Goal: Task Accomplishment & Management: Manage account settings

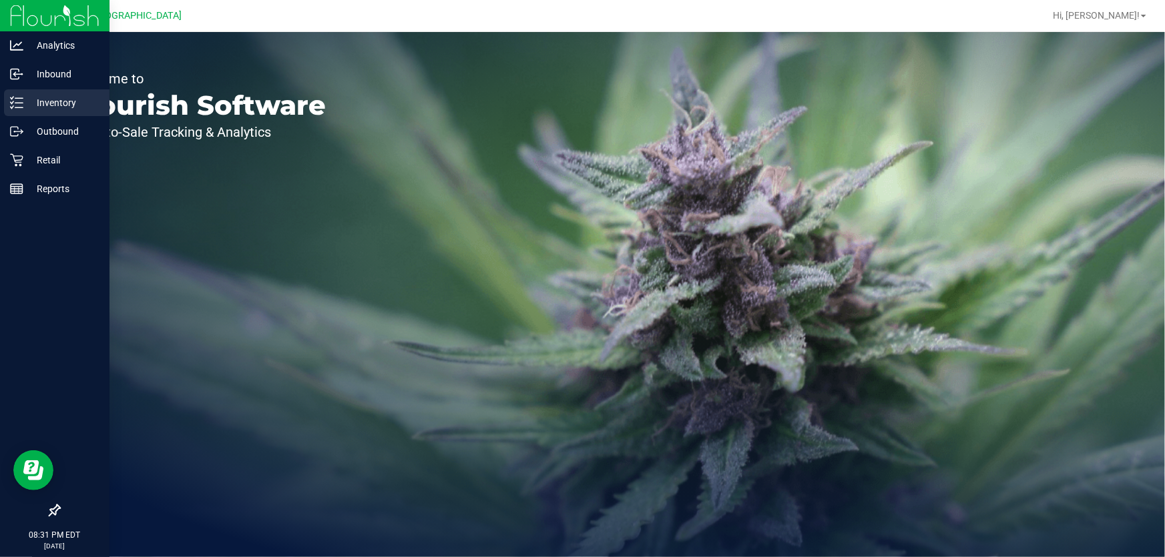
click at [61, 95] on p "Inventory" at bounding box center [63, 103] width 80 height 16
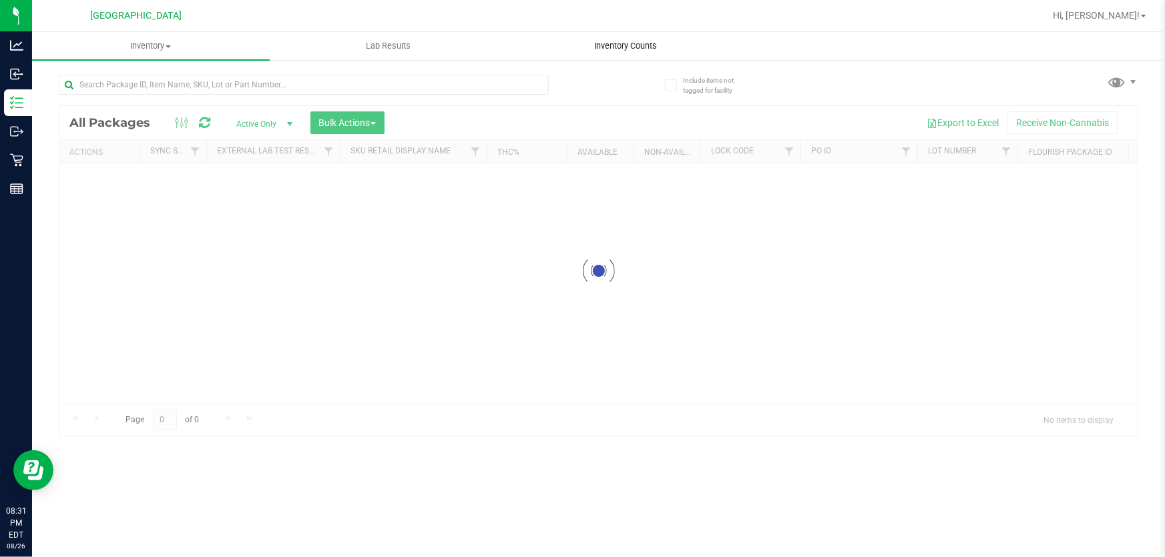
click at [660, 56] on uib-tab-heading "Inventory Counts" at bounding box center [625, 46] width 236 height 27
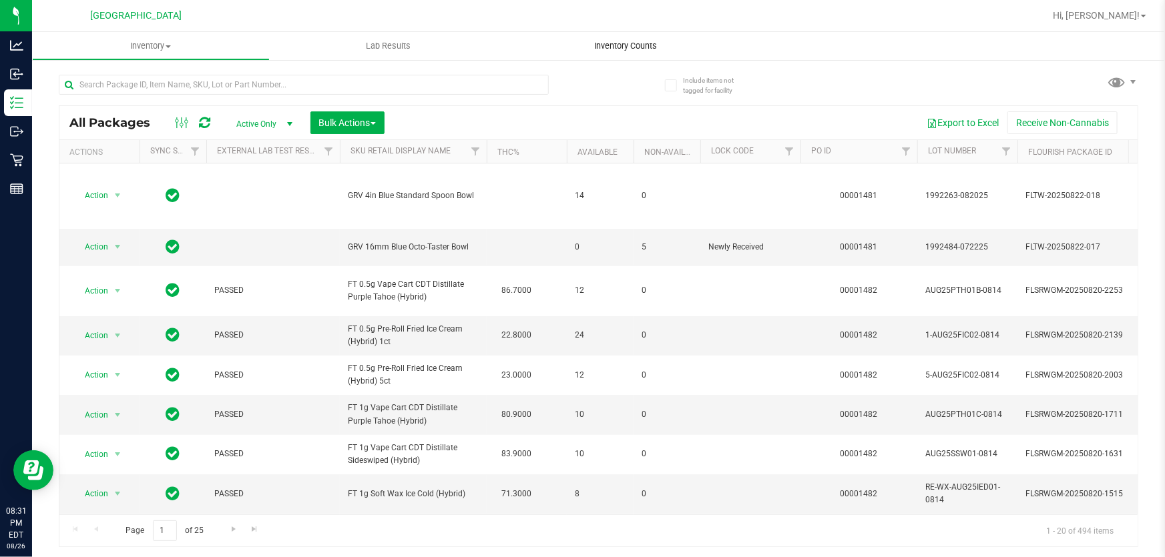
click at [649, 53] on uib-tab-heading "Inventory Counts" at bounding box center [626, 46] width 238 height 28
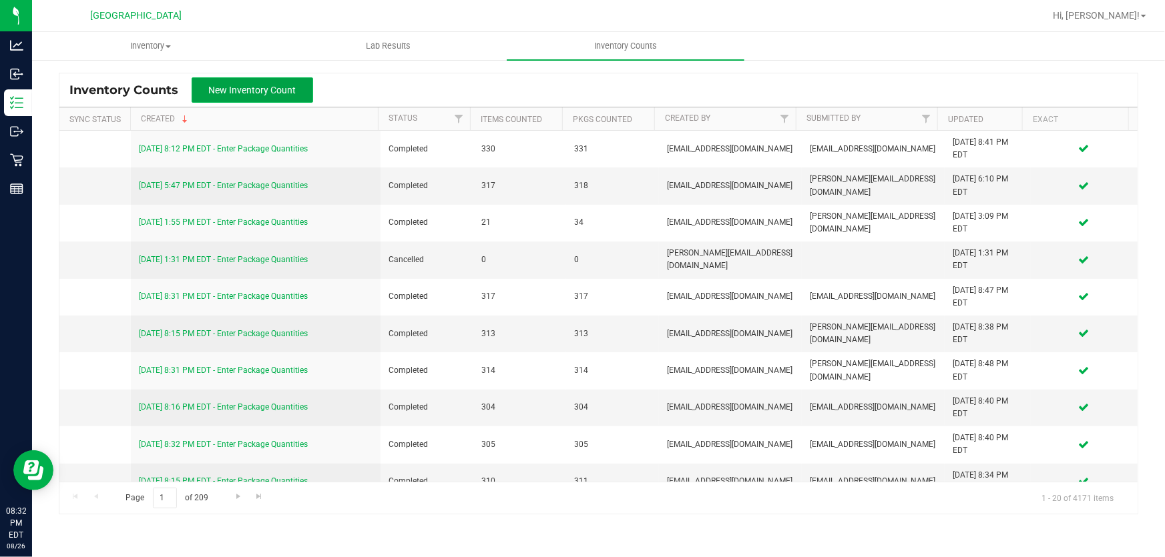
click at [240, 88] on span "New Inventory Count" at bounding box center [252, 90] width 87 height 11
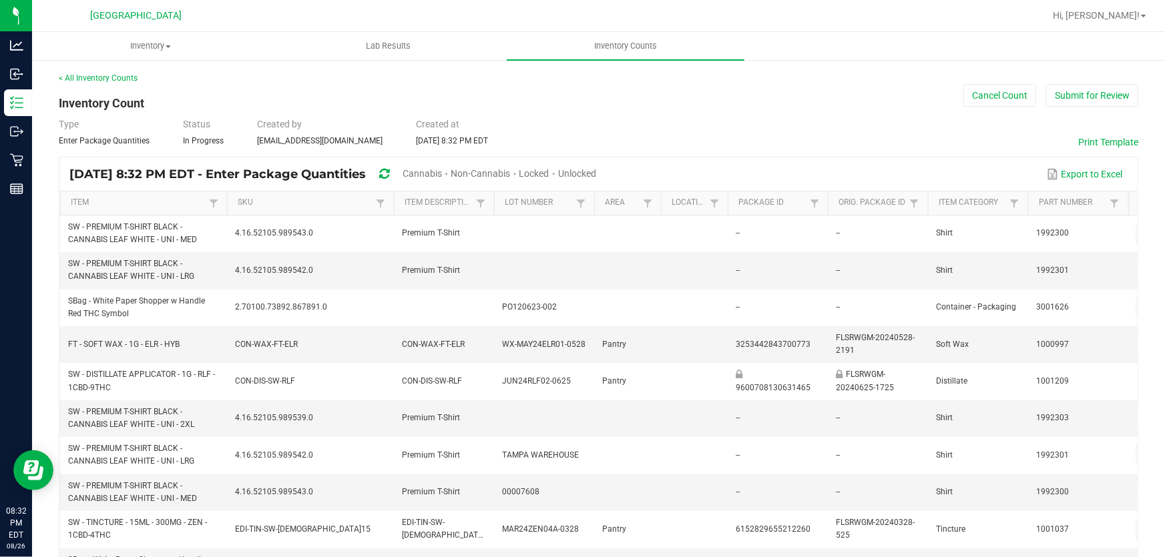
click at [442, 169] on span "Cannabis" at bounding box center [421, 173] width 39 height 11
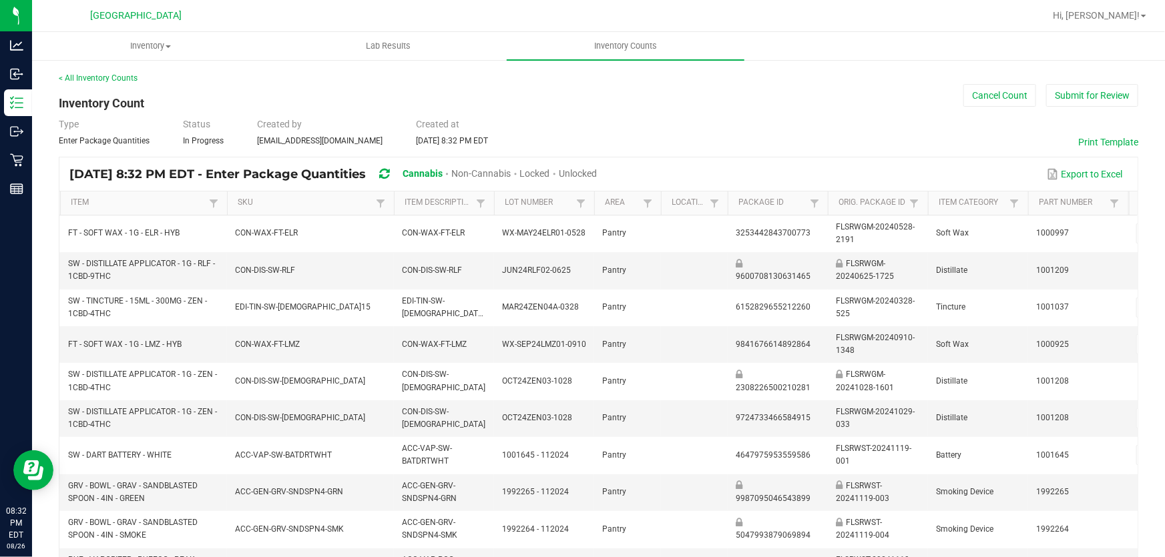
click at [597, 174] on span "Unlocked" at bounding box center [578, 173] width 38 height 11
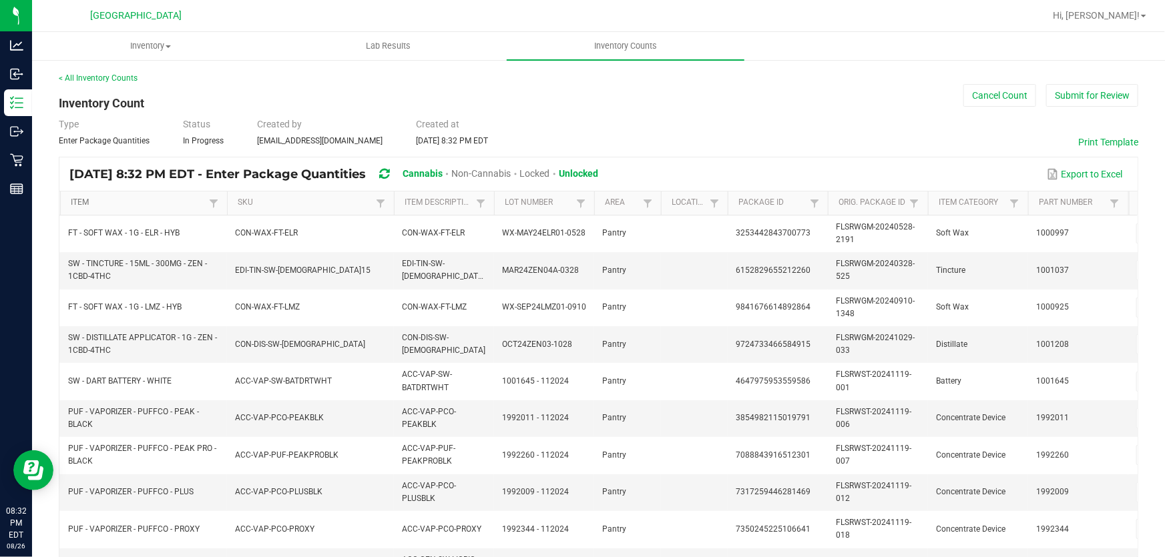
click at [136, 207] on link "Item" at bounding box center [138, 203] width 134 height 11
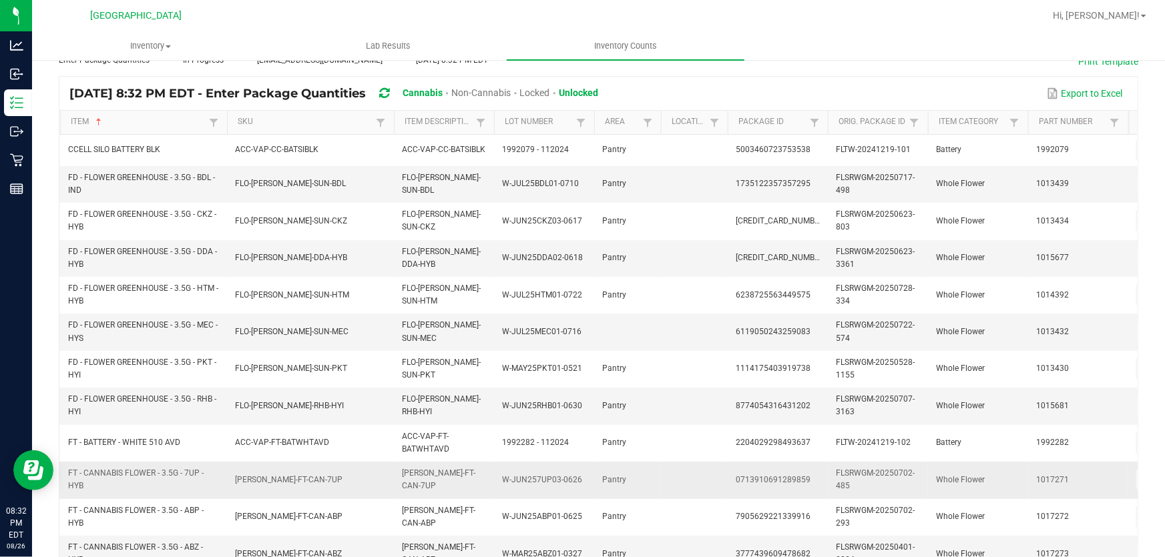
scroll to position [22, 0]
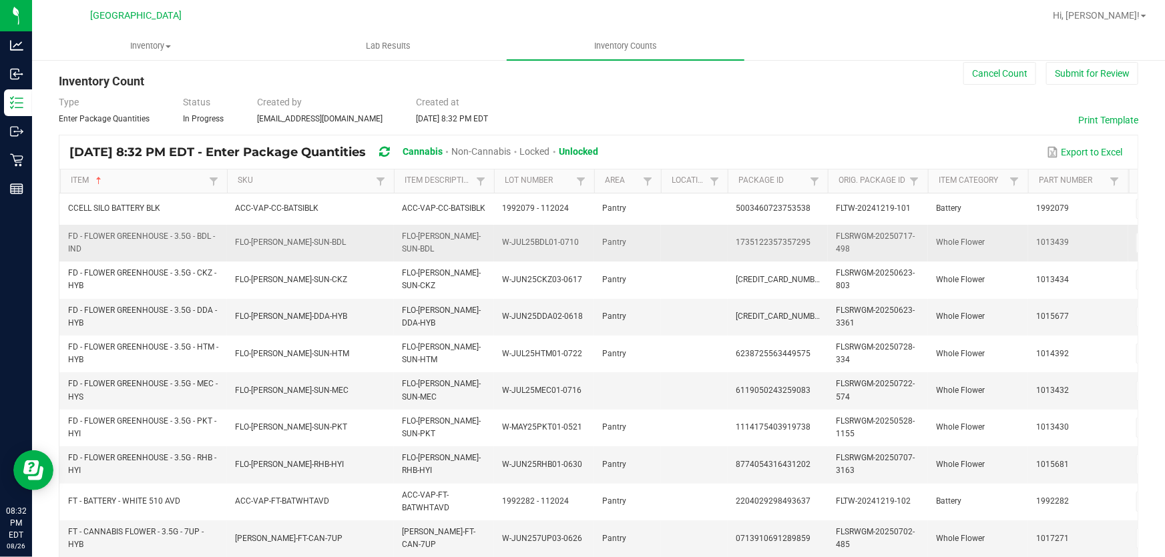
drag, startPoint x: 462, startPoint y: 178, endPoint x: 422, endPoint y: 234, distance: 69.1
click at [422, 234] on td "FLO-[PERSON_NAME]-SUN-BDL" at bounding box center [444, 243] width 100 height 37
click at [481, 176] on span at bounding box center [480, 181] width 11 height 11
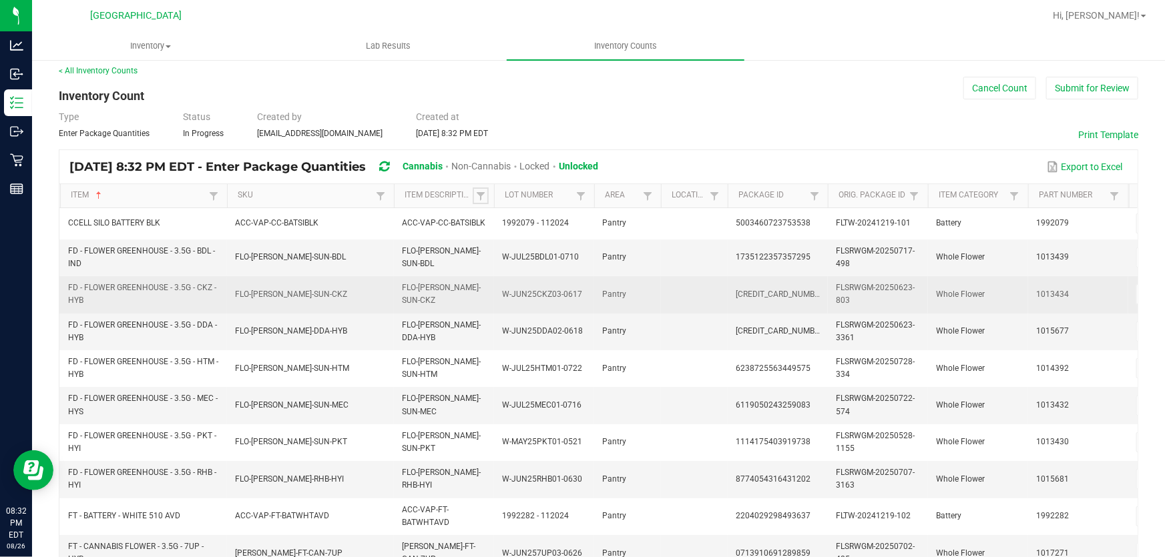
scroll to position [0, 0]
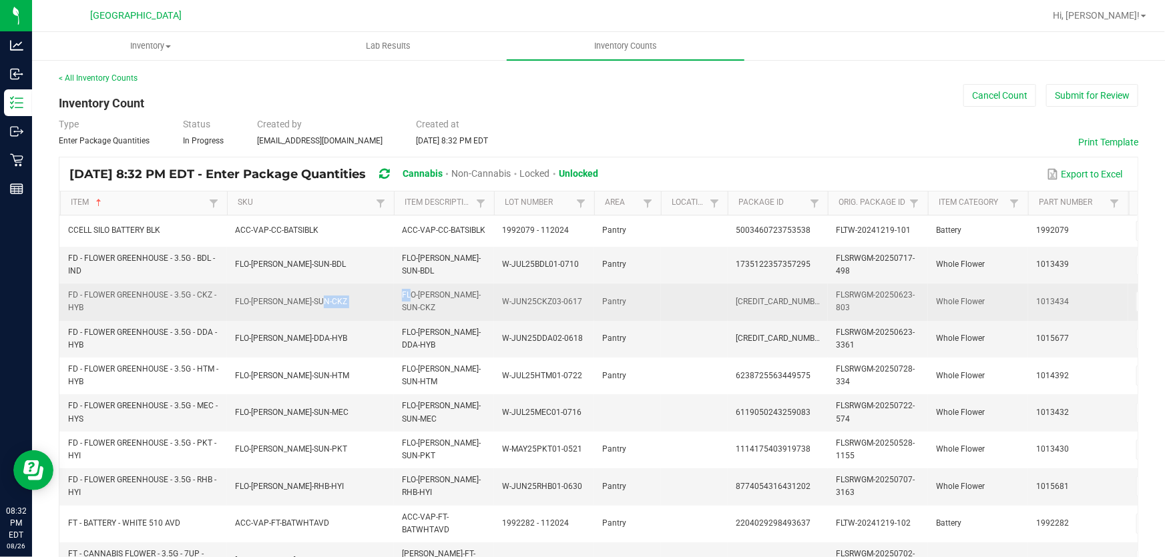
drag, startPoint x: 406, startPoint y: 291, endPoint x: 320, endPoint y: 289, distance: 86.1
click at [320, 289] on tr "FD - FLOWER GREENHOUSE - 3.5G - CKZ - HYB FLO-[PERSON_NAME]-SUN-CKZ FLO-[PERSON…" at bounding box center [743, 302] width 1369 height 37
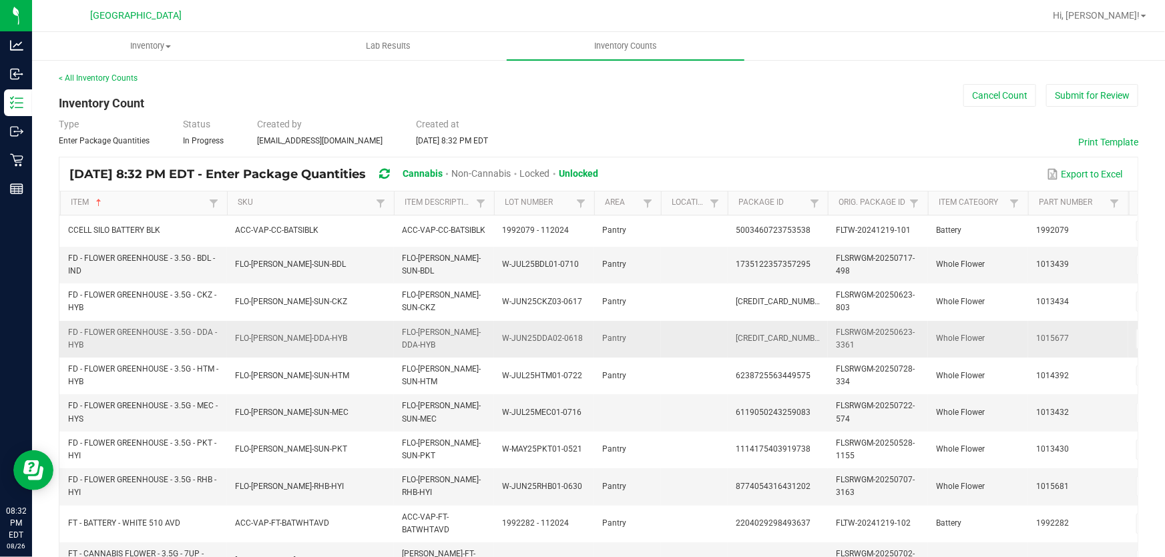
click at [552, 321] on td "W-JUN25DDA02-0618" at bounding box center [544, 339] width 100 height 37
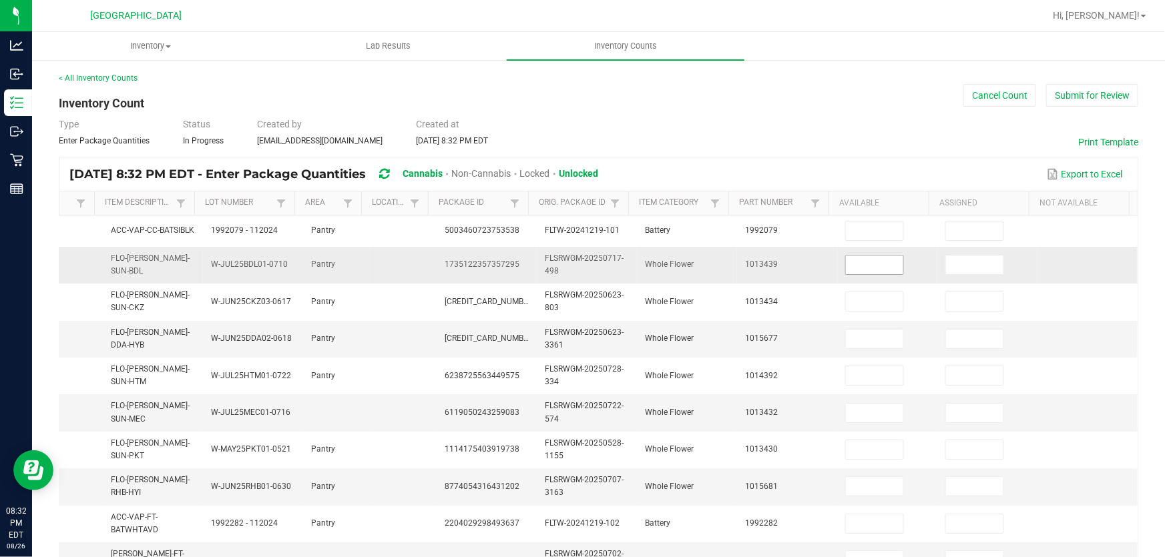
click at [848, 262] on input at bounding box center [874, 265] width 57 height 19
type input "19"
type input "3"
type input "5"
type input "4"
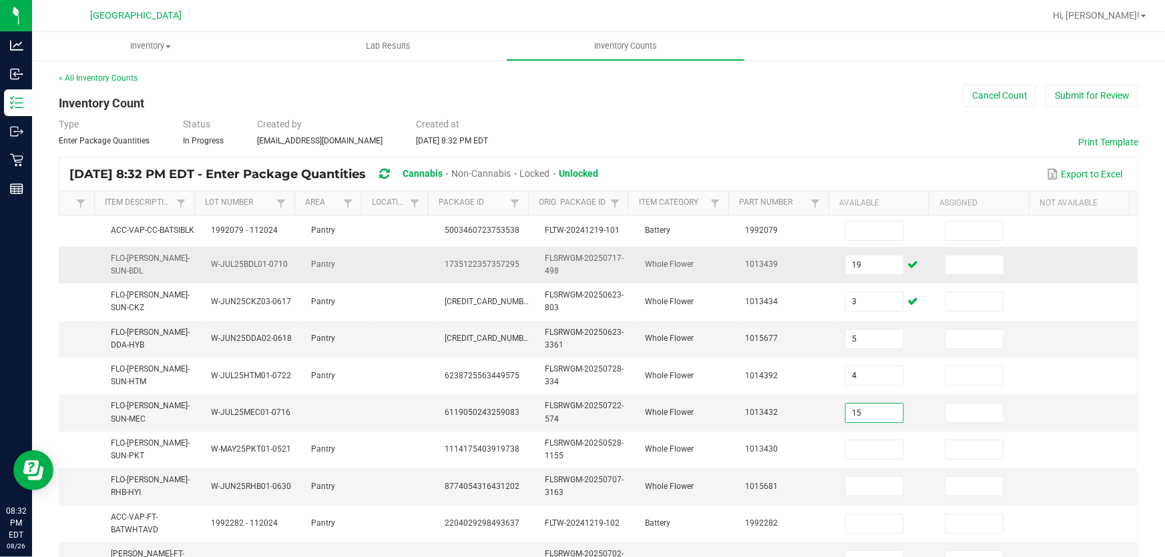
type input "15"
type input "10"
type input "9"
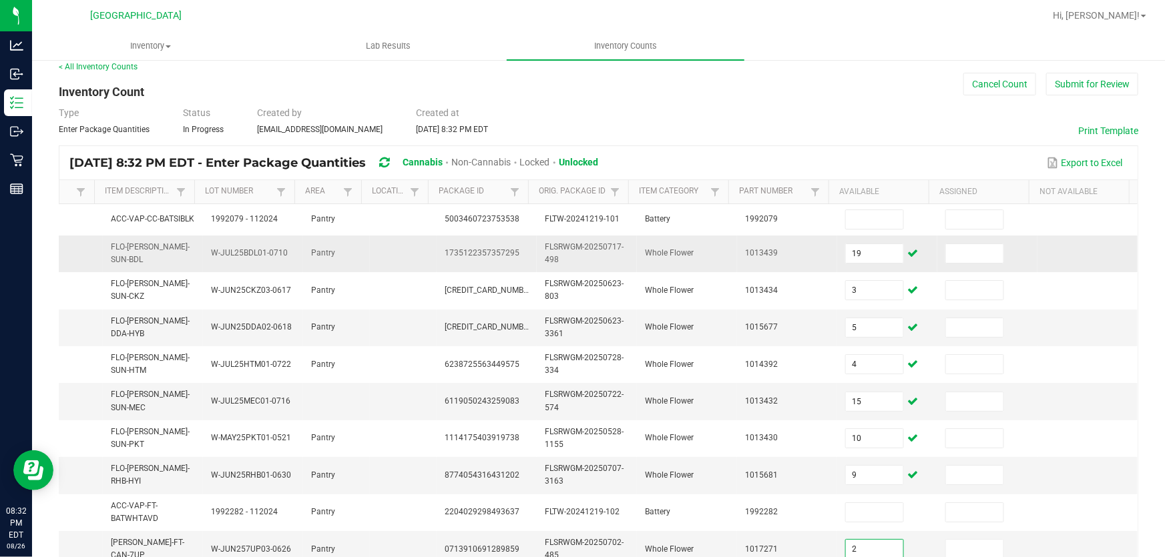
type input "2"
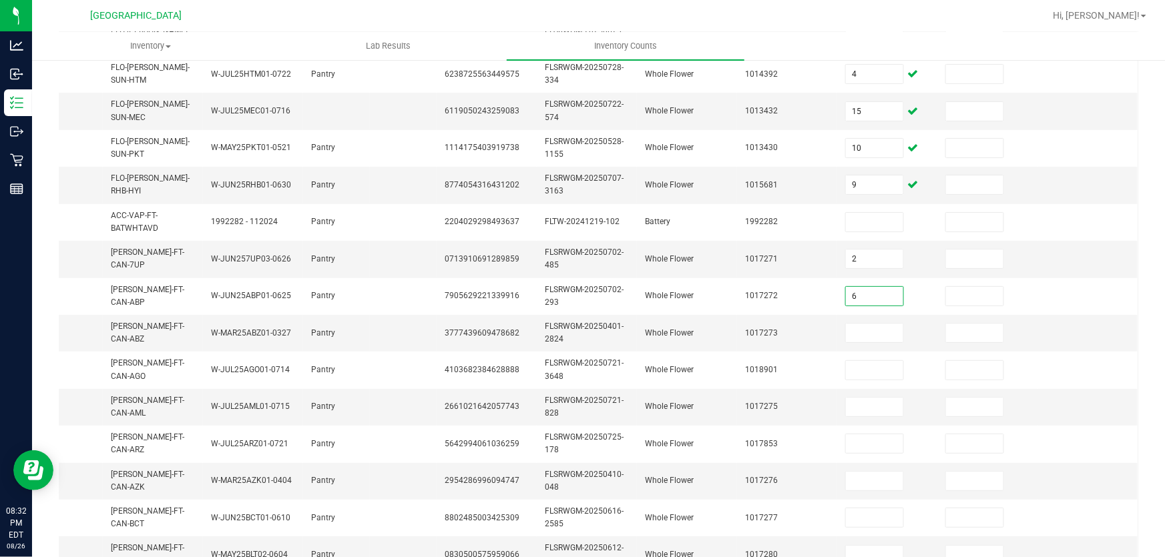
type input "6"
type input "12"
type input "18"
type input "13"
type input "6"
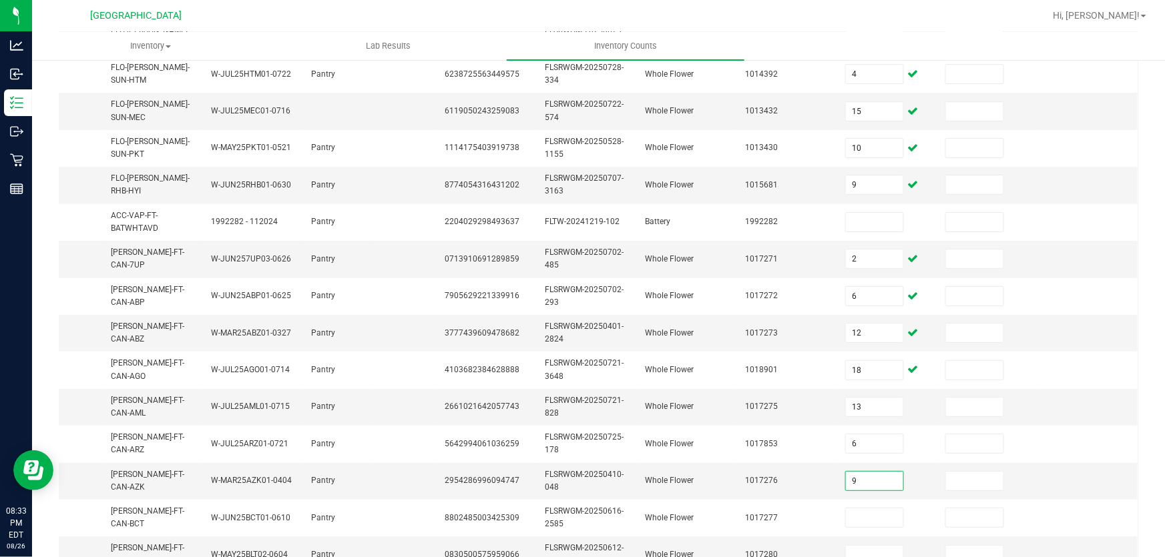
type input "9"
type input "10"
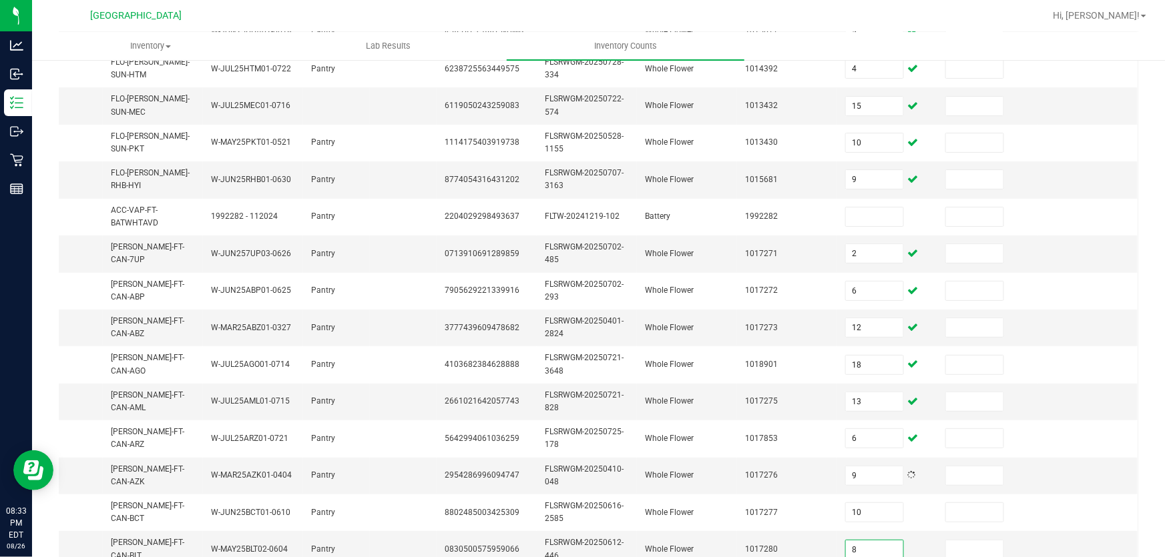
type input "8"
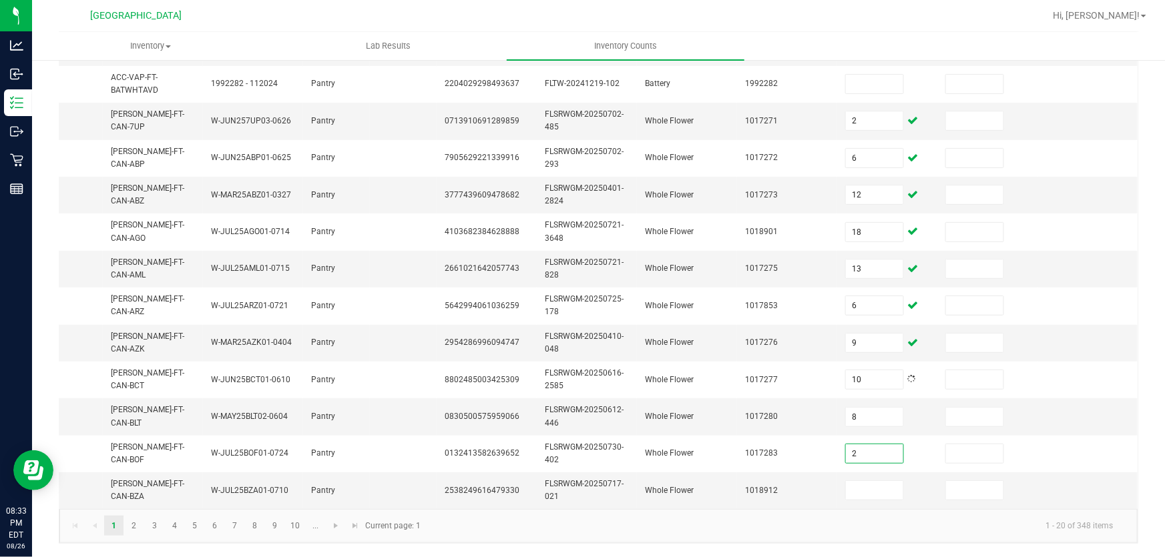
type input "2"
click at [127, 527] on link "2" at bounding box center [133, 526] width 19 height 20
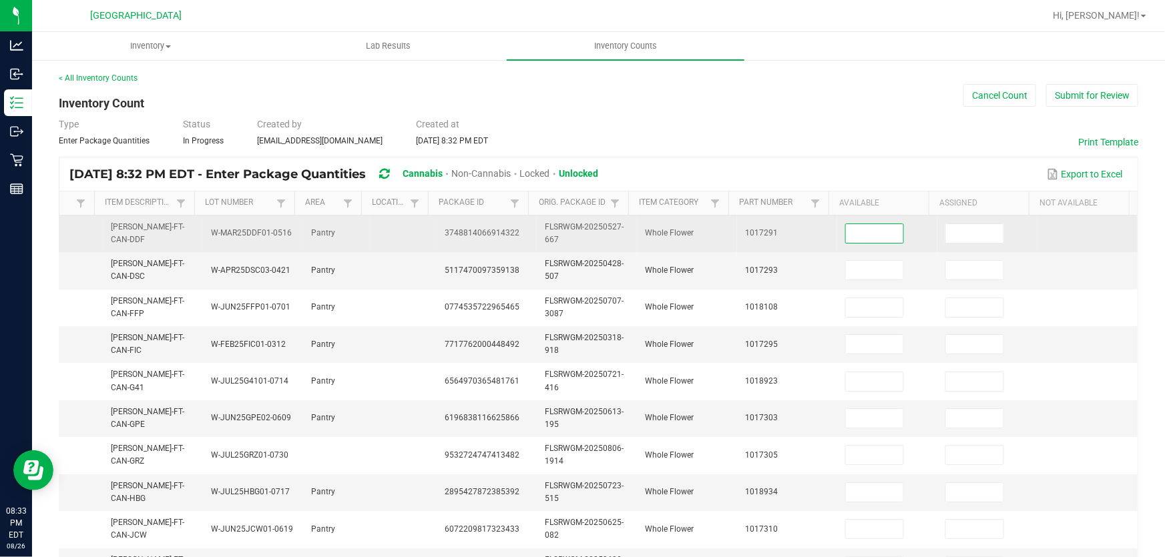
click at [869, 234] on input at bounding box center [874, 233] width 57 height 19
type input "10"
type input "3"
type input "2"
type input "10"
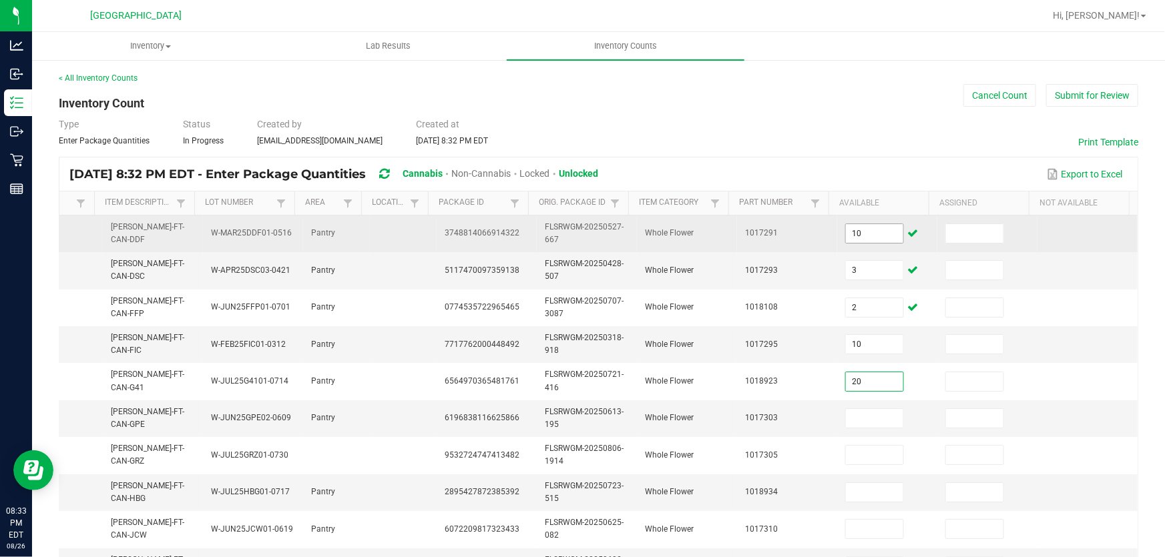
type input "20"
type input "18"
type input "17"
type input "7"
type input "19"
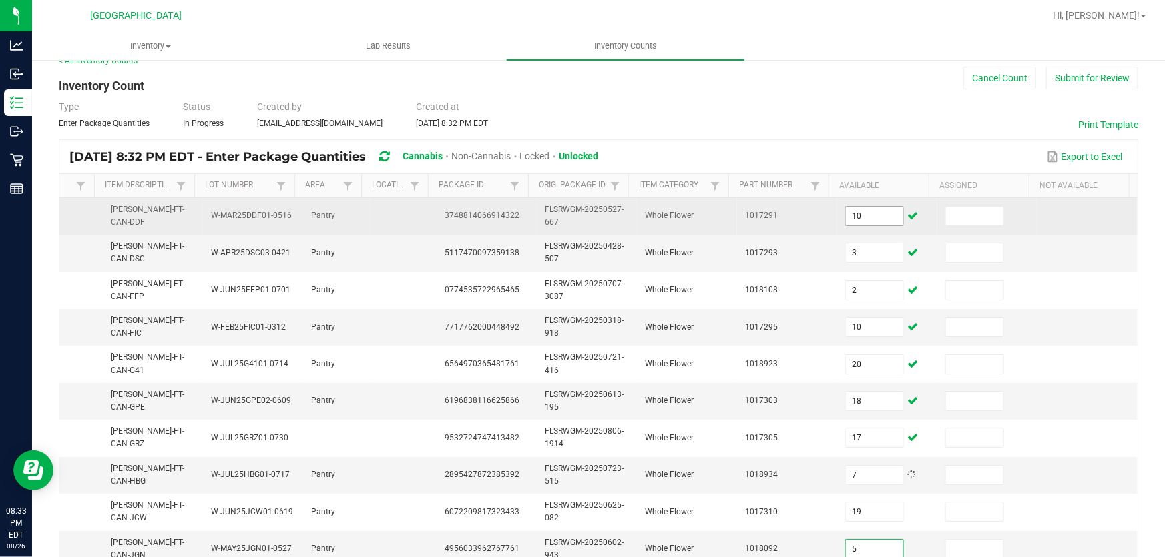
type input "5"
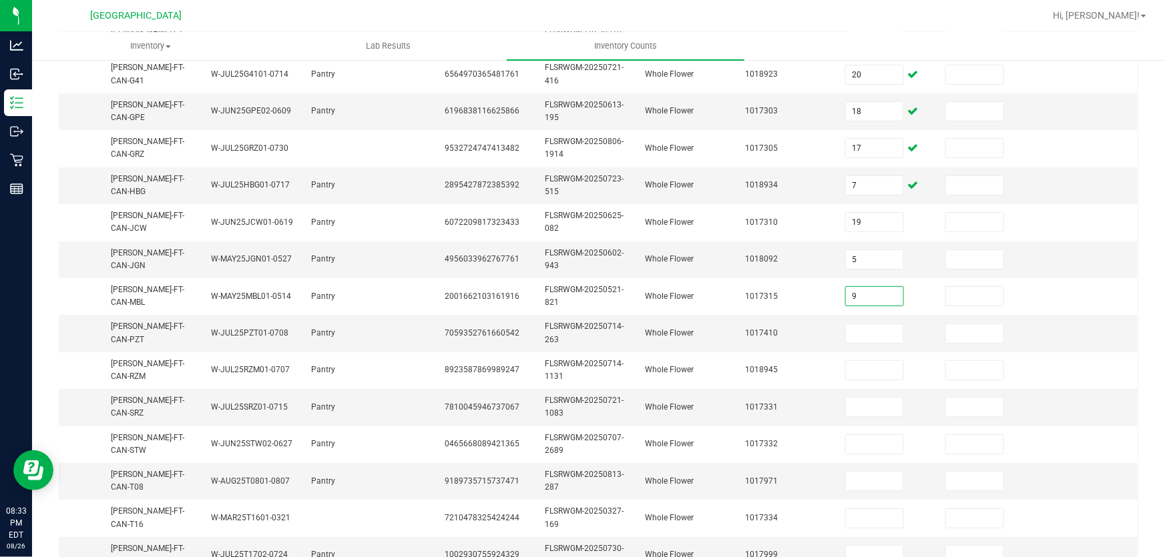
type input "9"
type input "4"
type input "15"
type input "6"
type input "20"
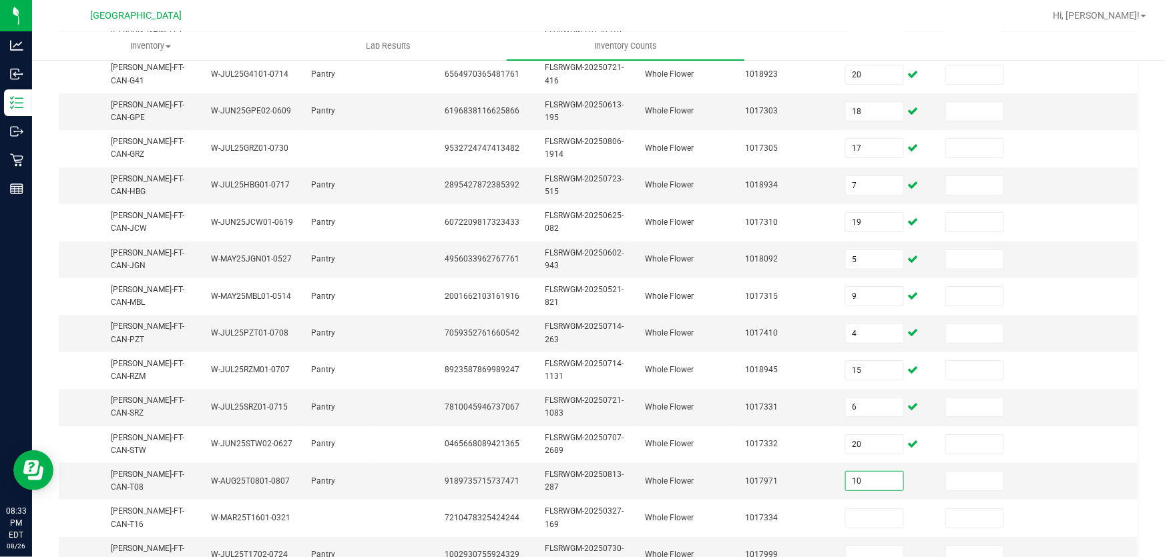
type input "10"
type input "5"
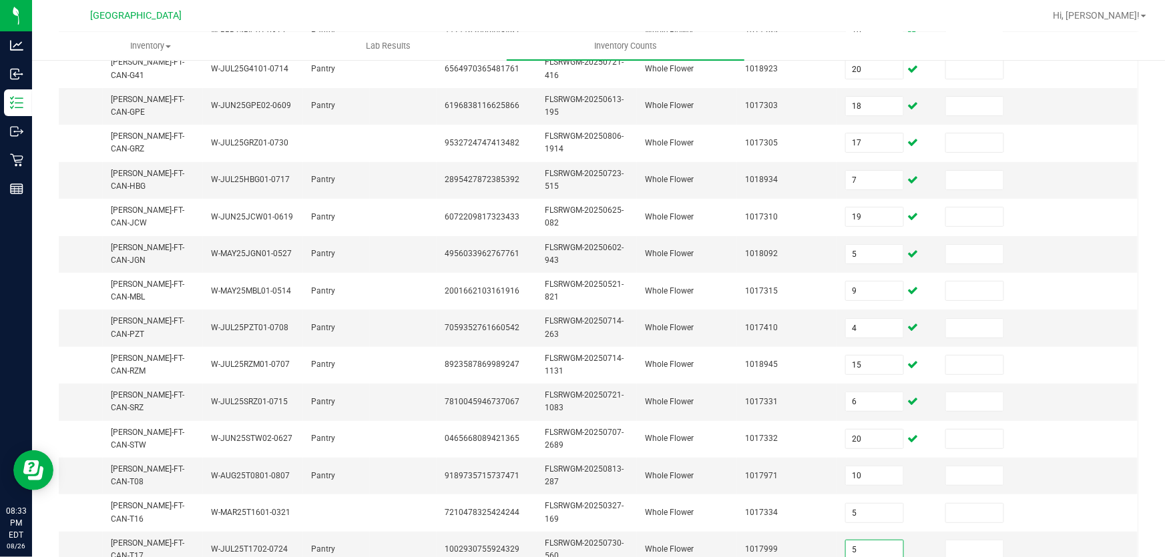
type input "5"
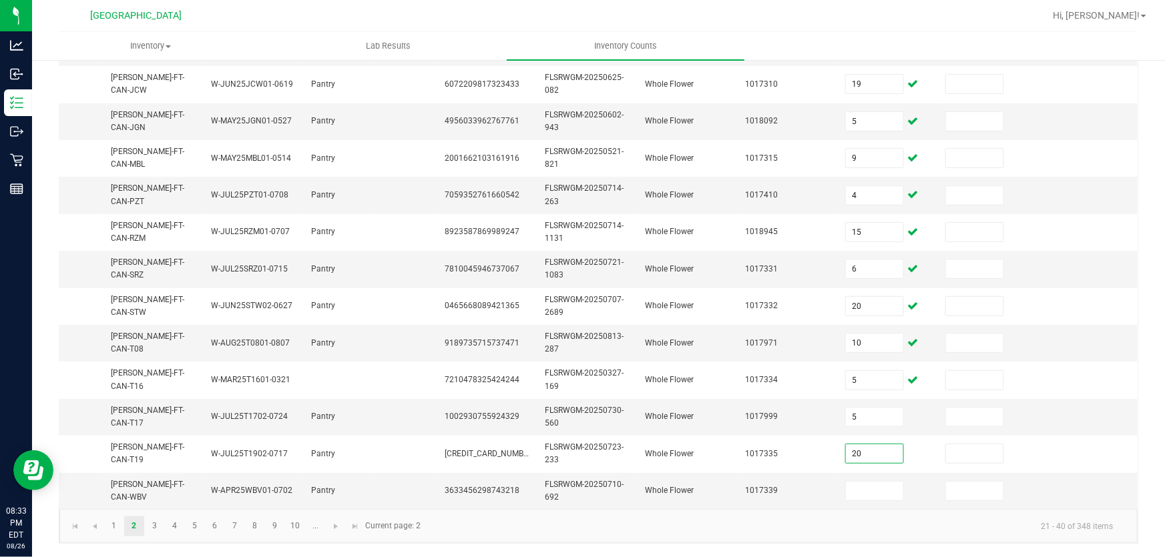
type input "20"
type input "10"
click at [151, 524] on link "3" at bounding box center [154, 527] width 19 height 20
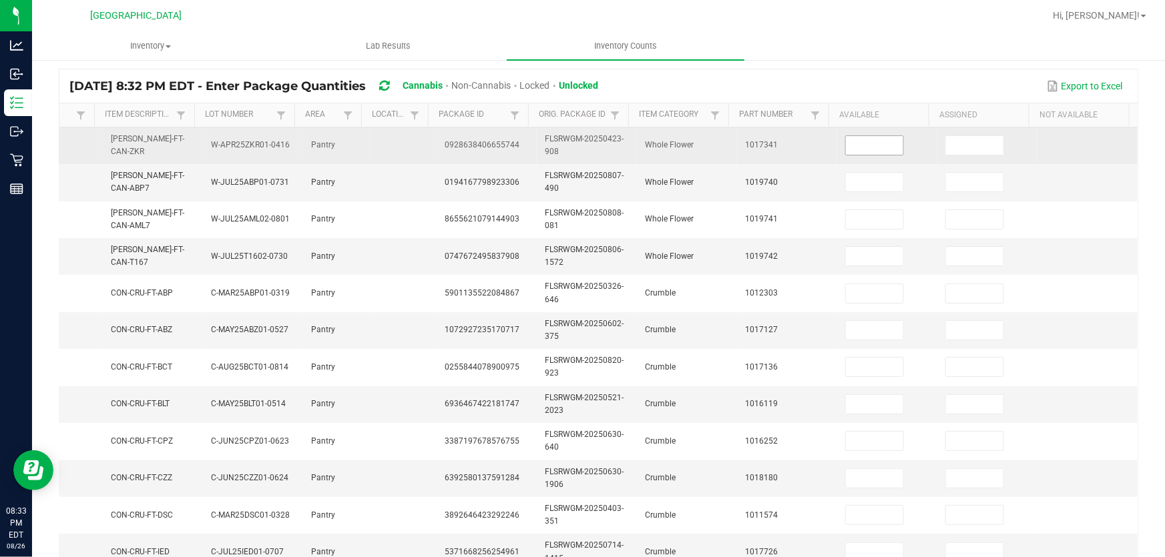
click at [846, 149] on input at bounding box center [874, 145] width 57 height 19
type input "19"
type input "20"
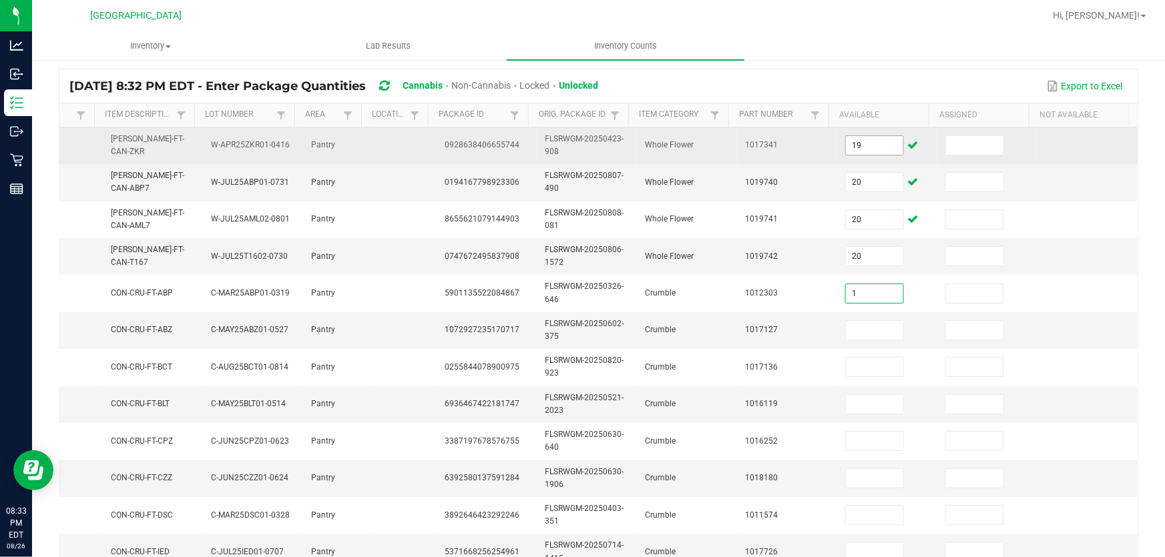
type input "1"
type input "7"
type input "8"
type input "6"
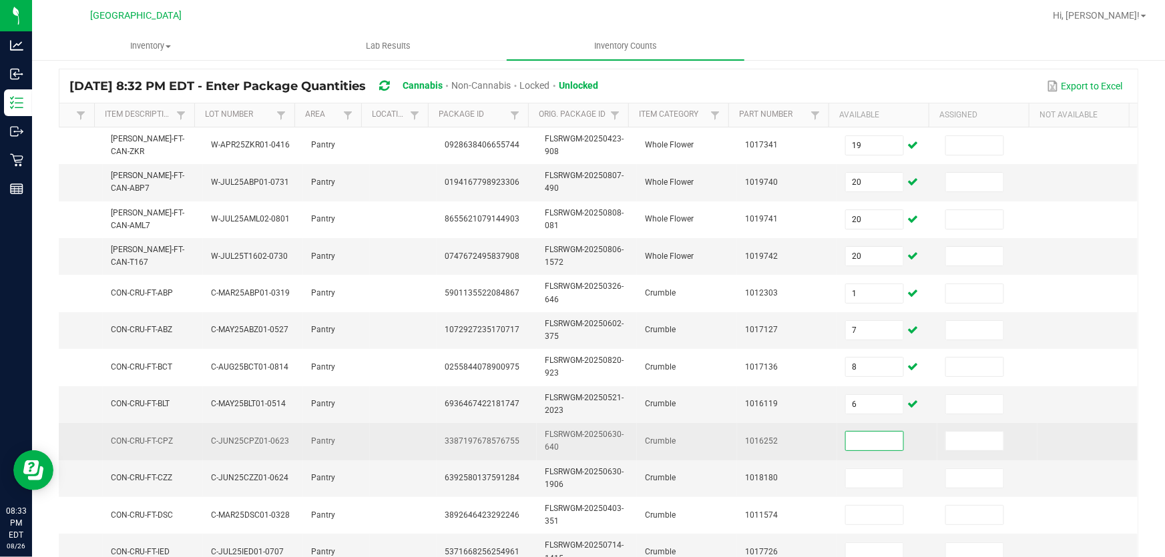
click at [862, 441] on input at bounding box center [874, 441] width 57 height 19
type input "8"
type input "6"
type input "2"
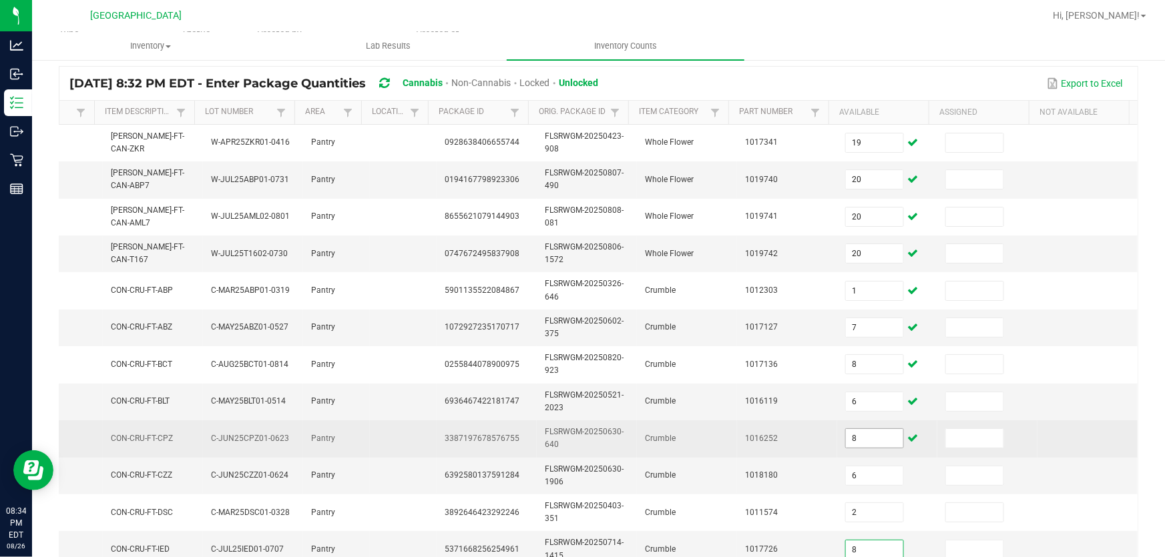
type input "8"
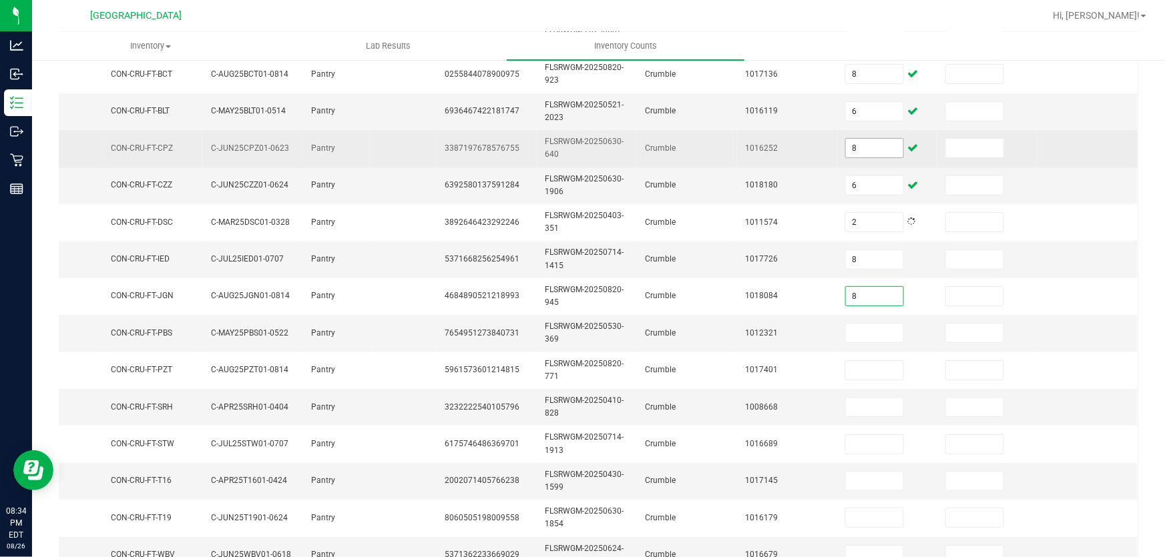
type input "8"
type input "7"
type input "8"
type input "2"
type input "7"
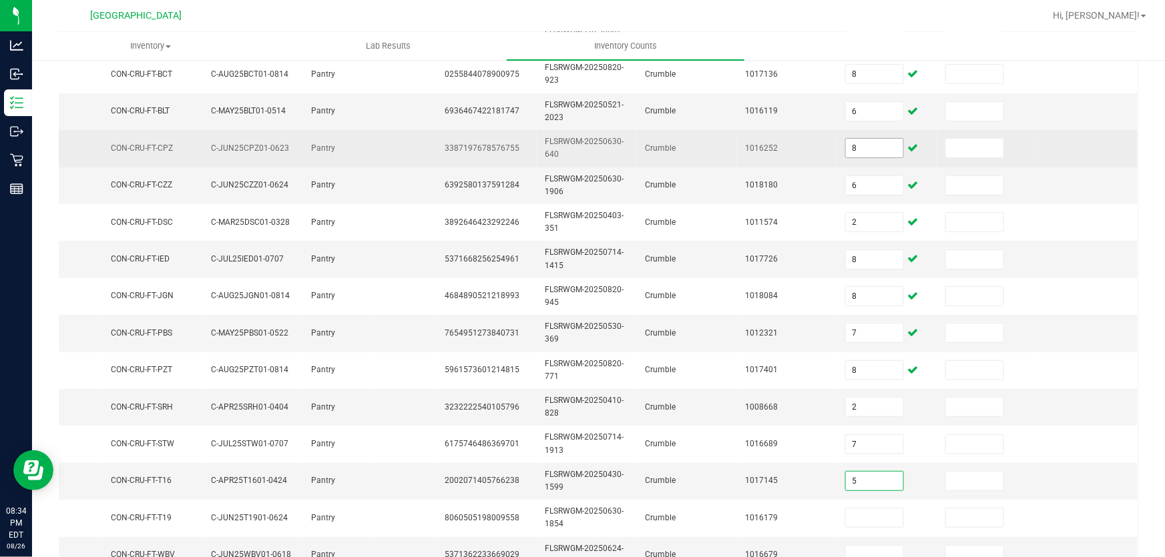
type input "5"
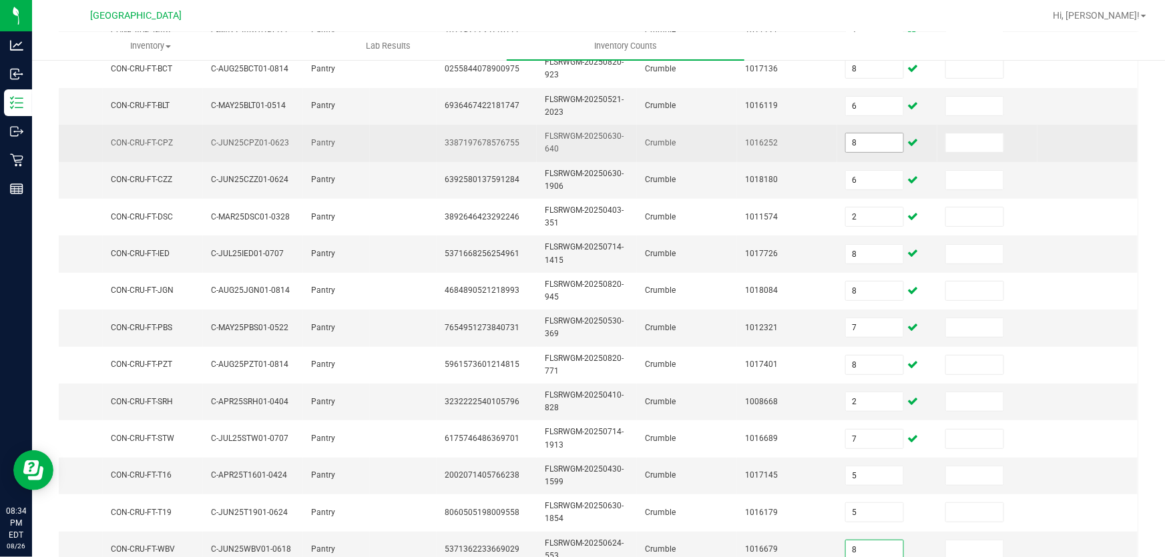
type input "8"
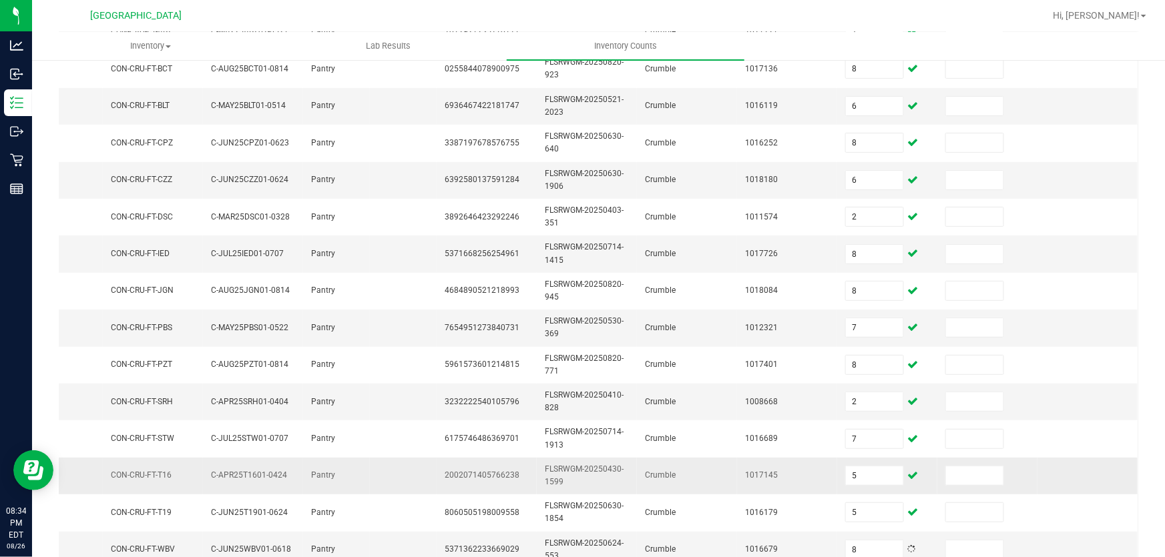
click at [611, 458] on td "FLSRWGM-20250430-1599" at bounding box center [587, 476] width 100 height 37
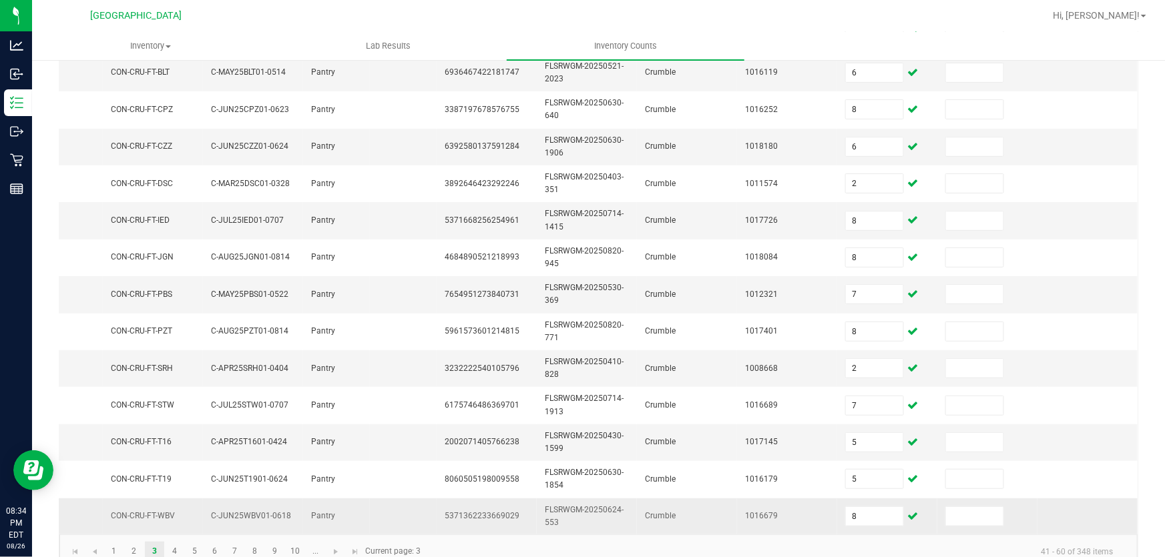
scroll to position [452, 0]
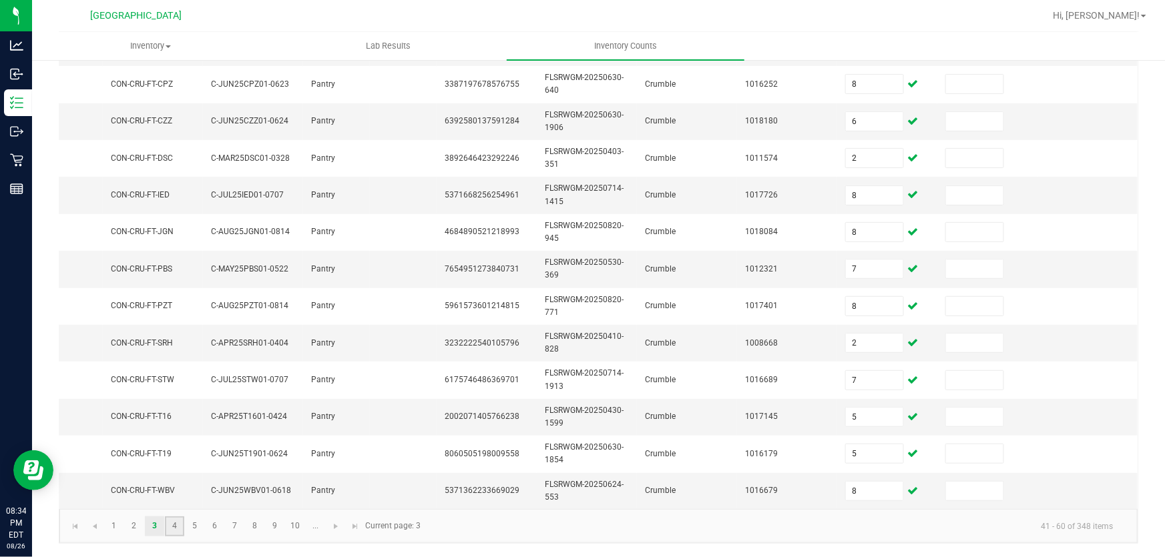
click at [177, 526] on link "4" at bounding box center [174, 527] width 19 height 20
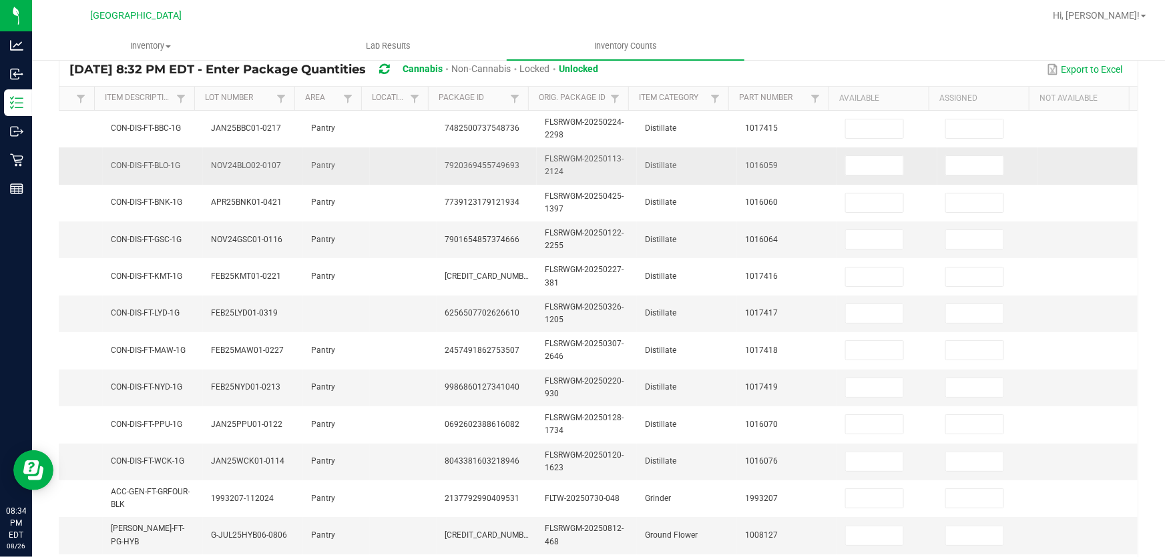
scroll to position [0, 0]
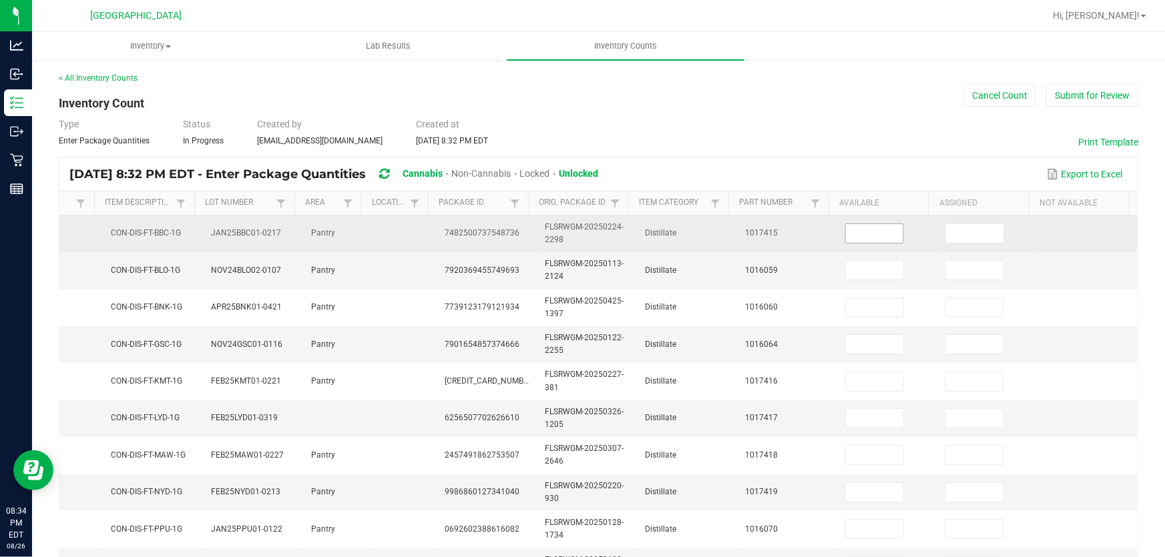
click at [870, 230] on input at bounding box center [874, 233] width 57 height 19
type input "1"
type input "3"
type input "9"
type input "6"
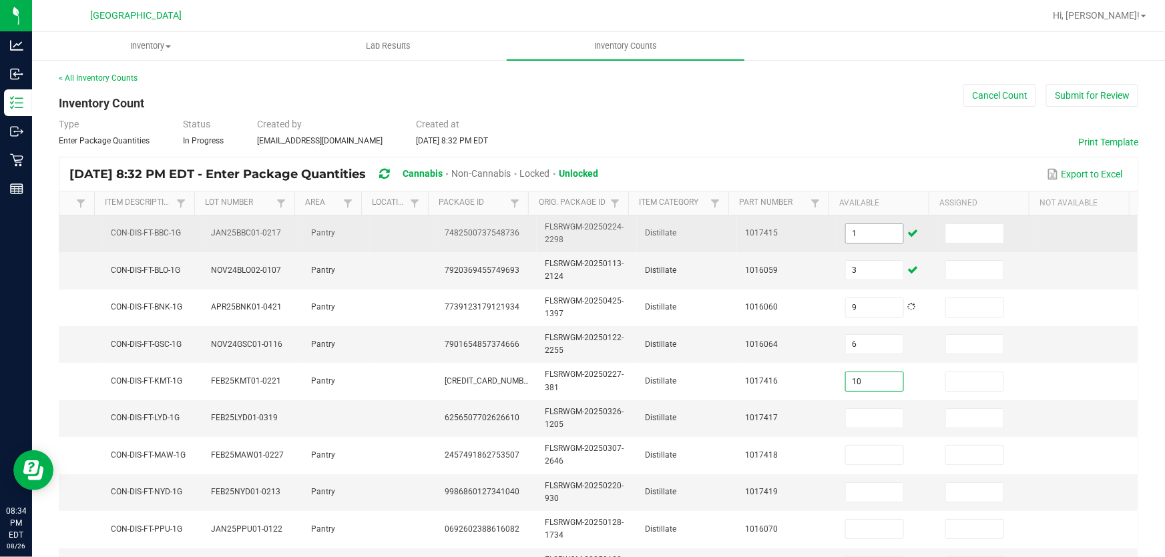
type input "10"
type input "3"
type input "2"
type input "8"
type input "3"
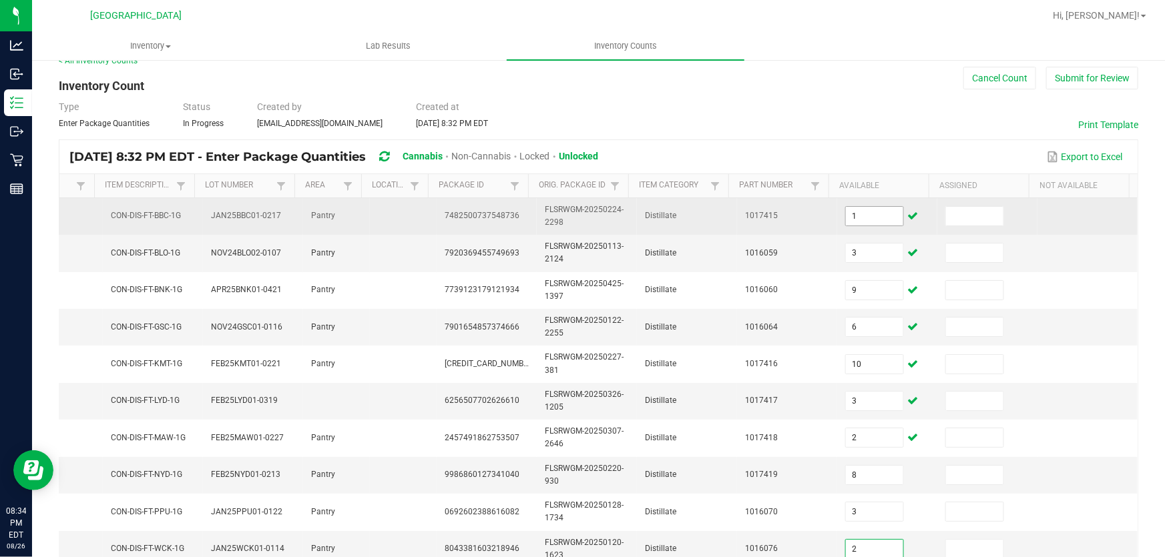
type input "2"
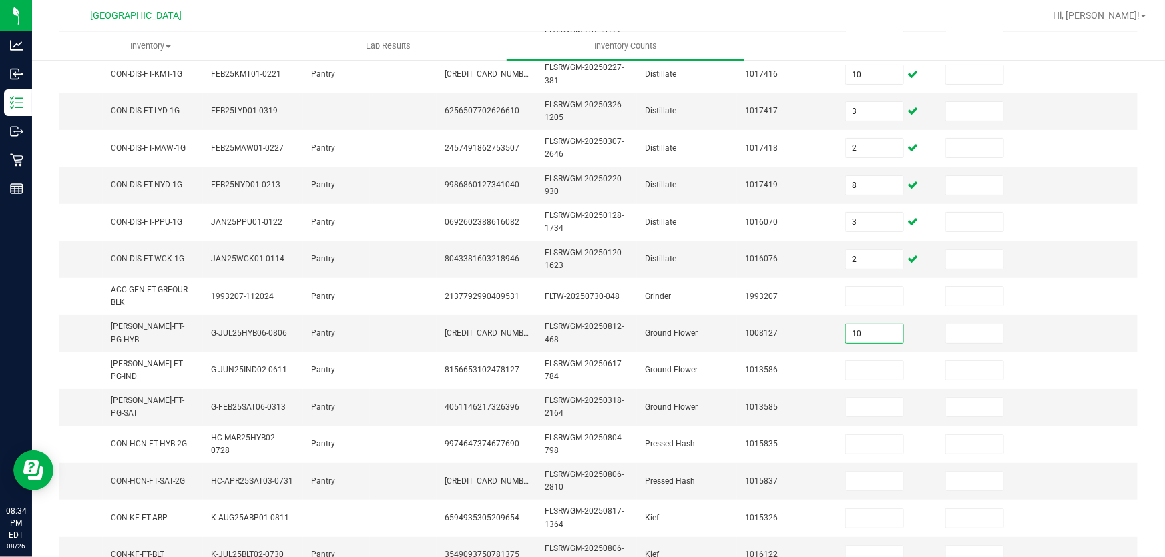
type input "10"
type input "3"
type input "4"
type input "8"
type input "2"
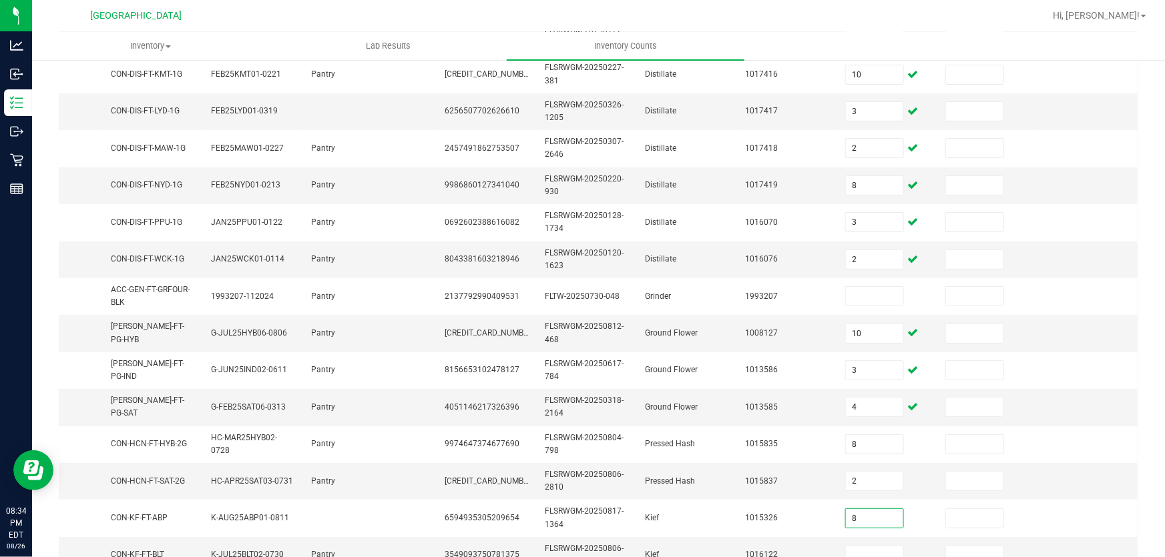
type input "8"
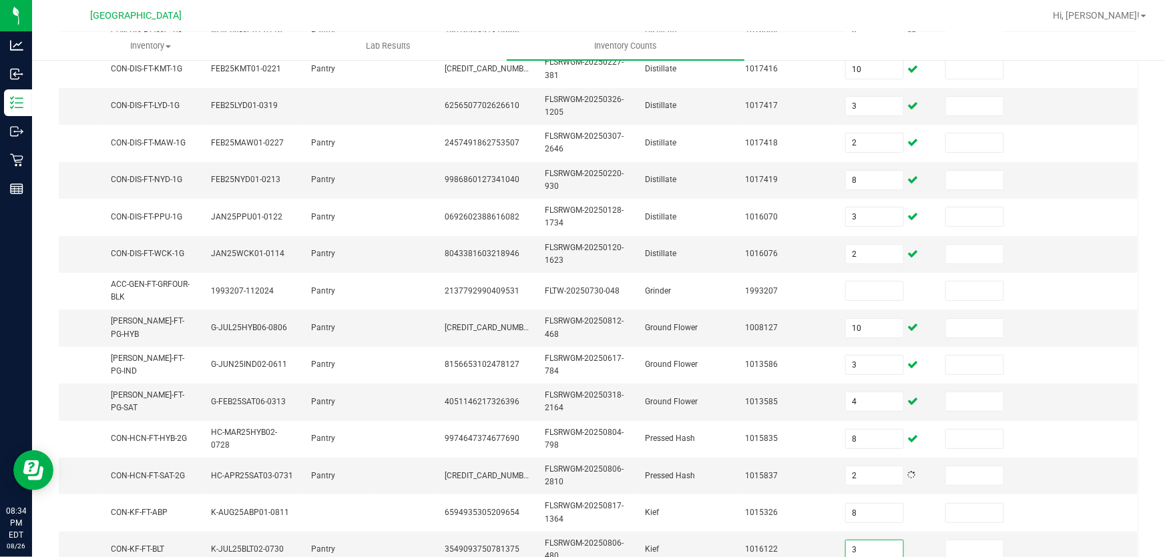
type input "3"
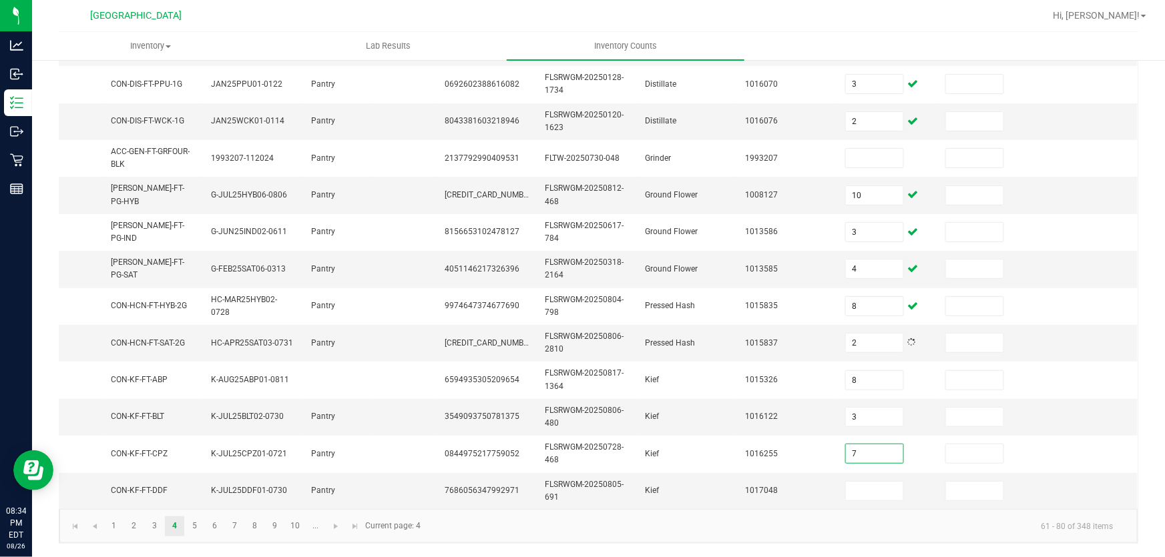
type input "7"
type input "6"
click at [192, 527] on link "5" at bounding box center [194, 527] width 19 height 20
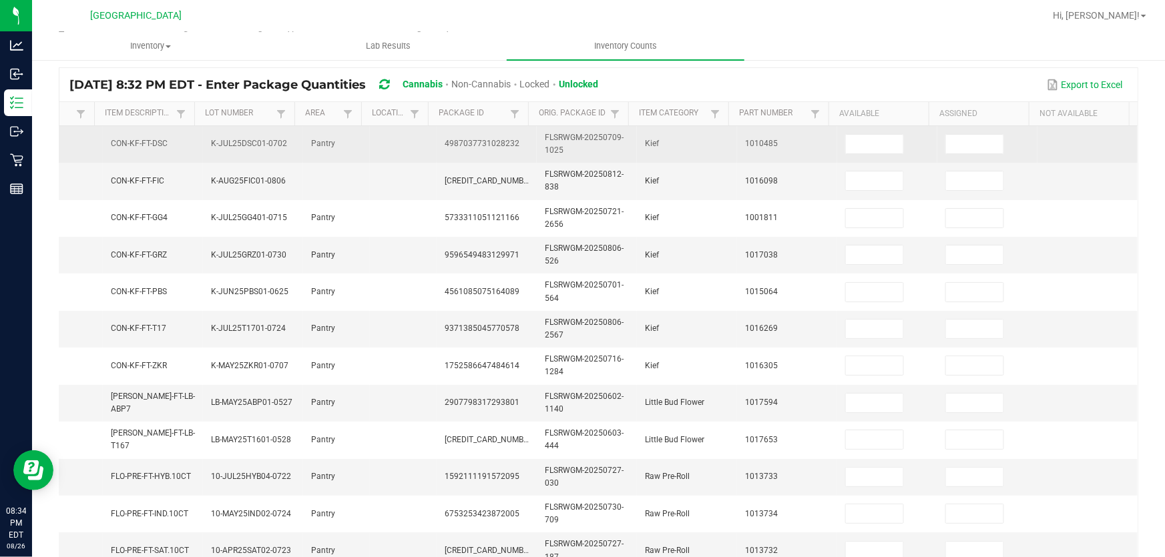
scroll to position [0, 0]
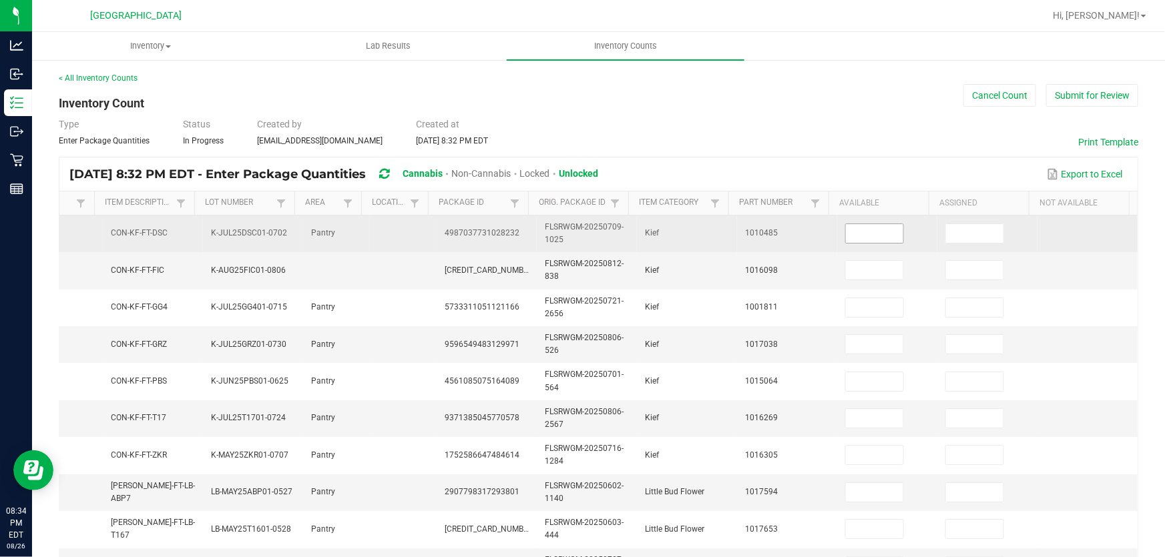
click at [872, 240] on input at bounding box center [874, 233] width 57 height 19
type input "8"
type input "6"
type input "2"
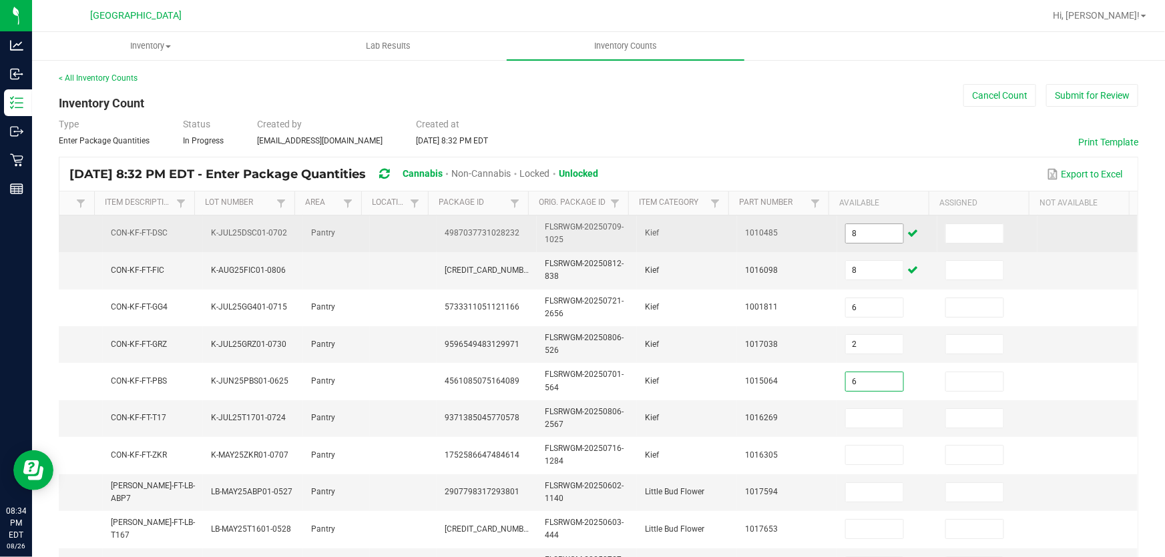
type input "6"
type input "7"
type input "2"
type input "11"
type input "3"
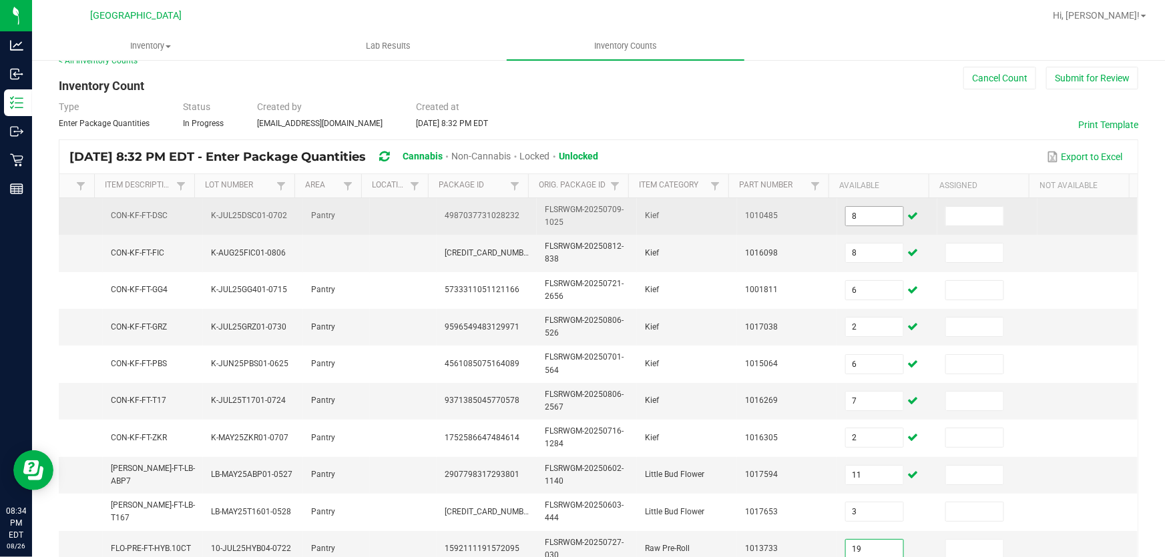
type input "19"
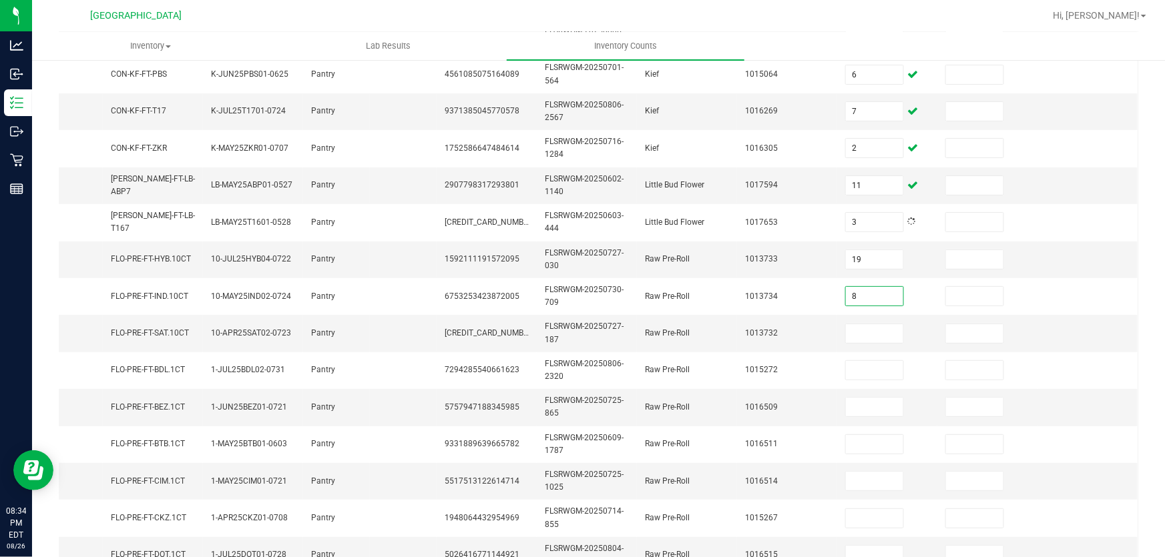
type input "8"
type input "6"
type input "12"
type input "11"
type input "4"
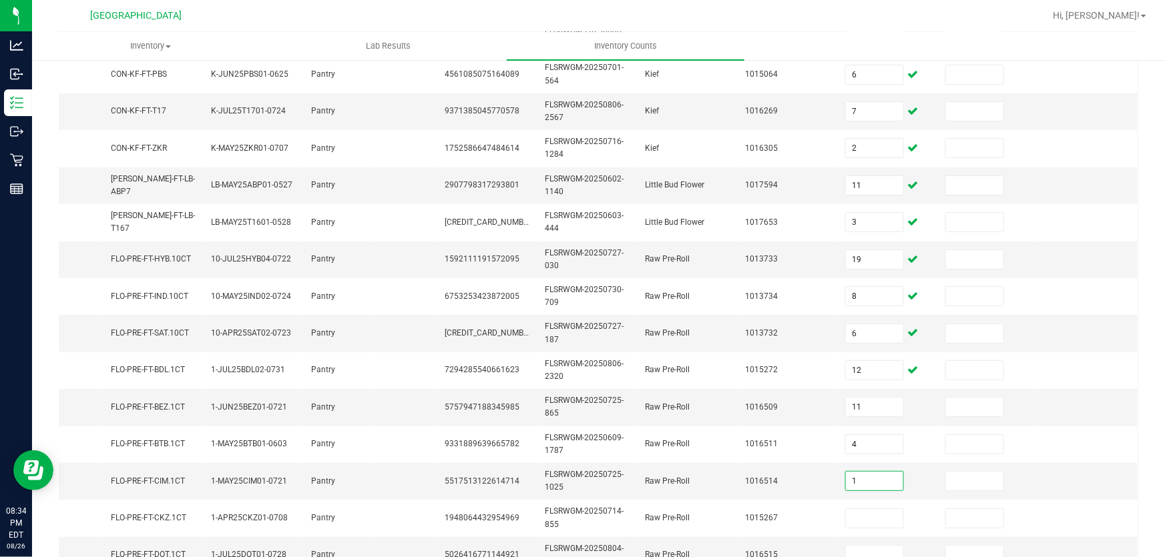
type input "1"
type input "10"
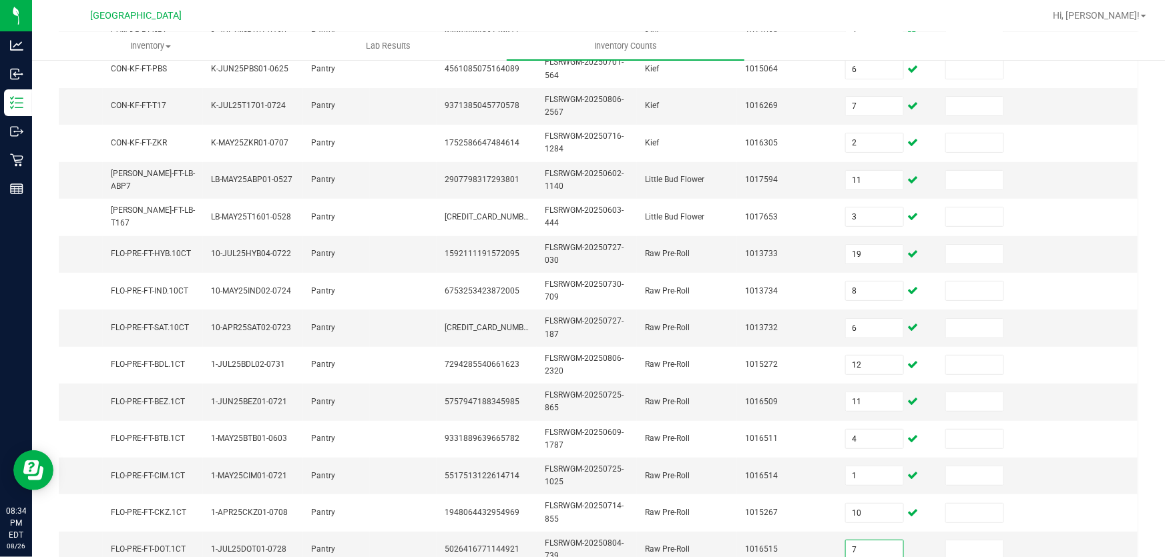
type input "7"
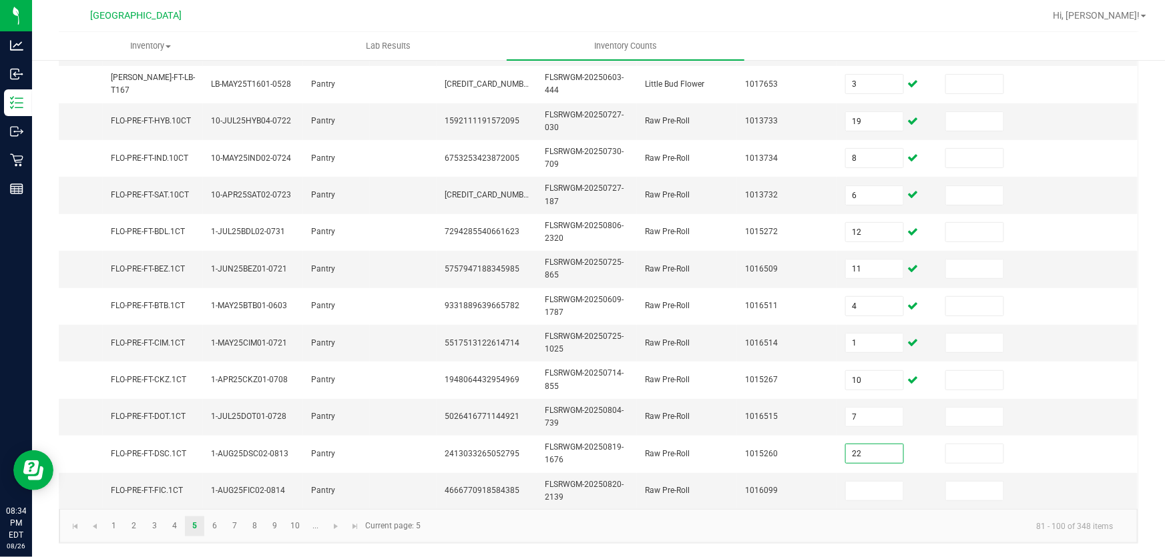
type input "22"
type input "24"
click at [215, 531] on link "6" at bounding box center [214, 527] width 19 height 20
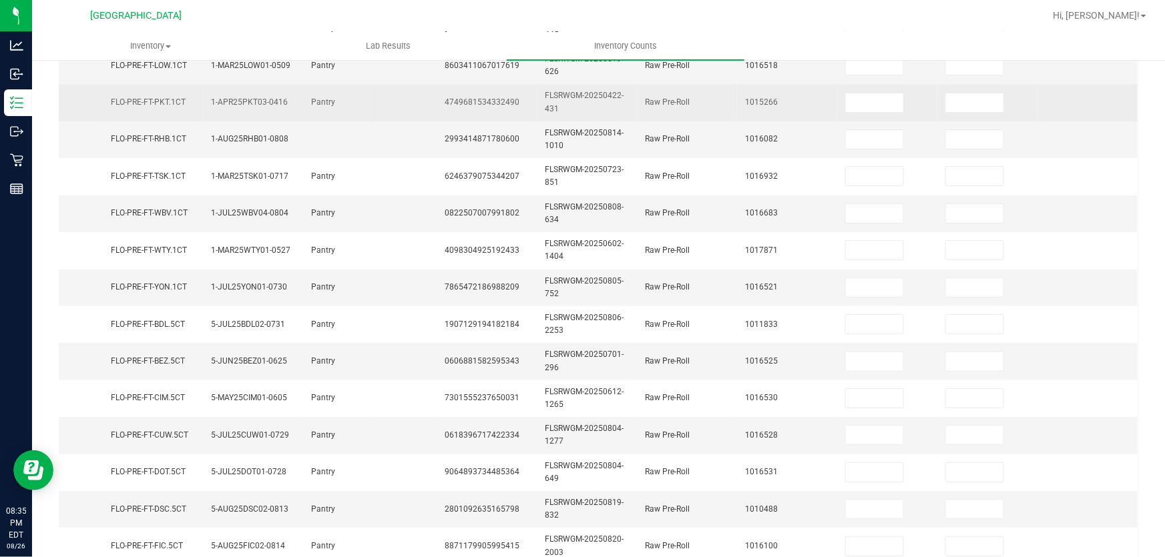
scroll to position [88, 0]
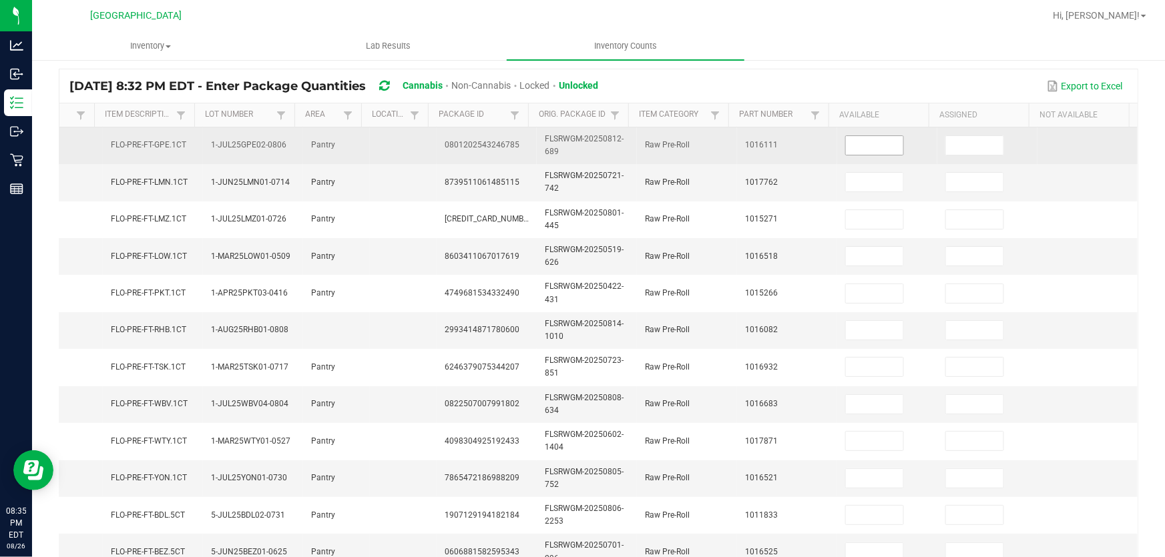
click at [846, 149] on input at bounding box center [874, 145] width 57 height 19
type input "14"
type input "11"
type input "8"
type input "21"
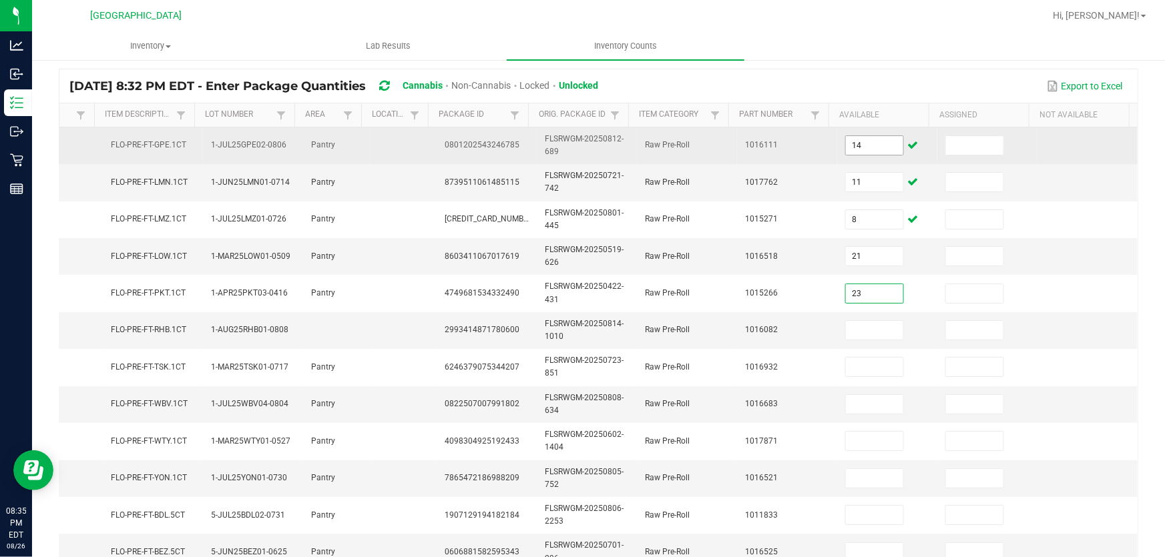
type input "23"
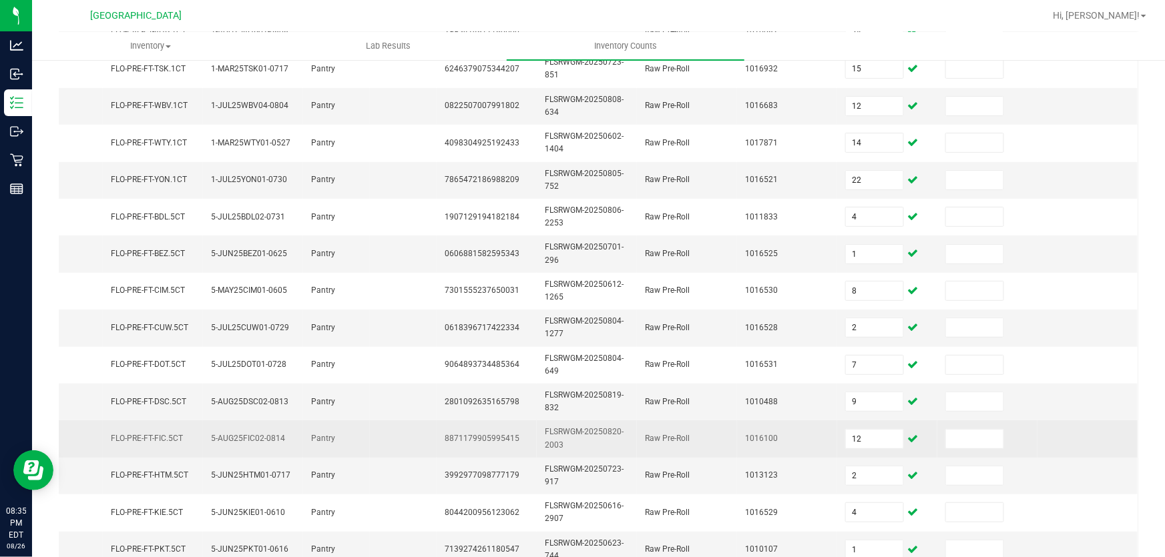
scroll to position [452, 0]
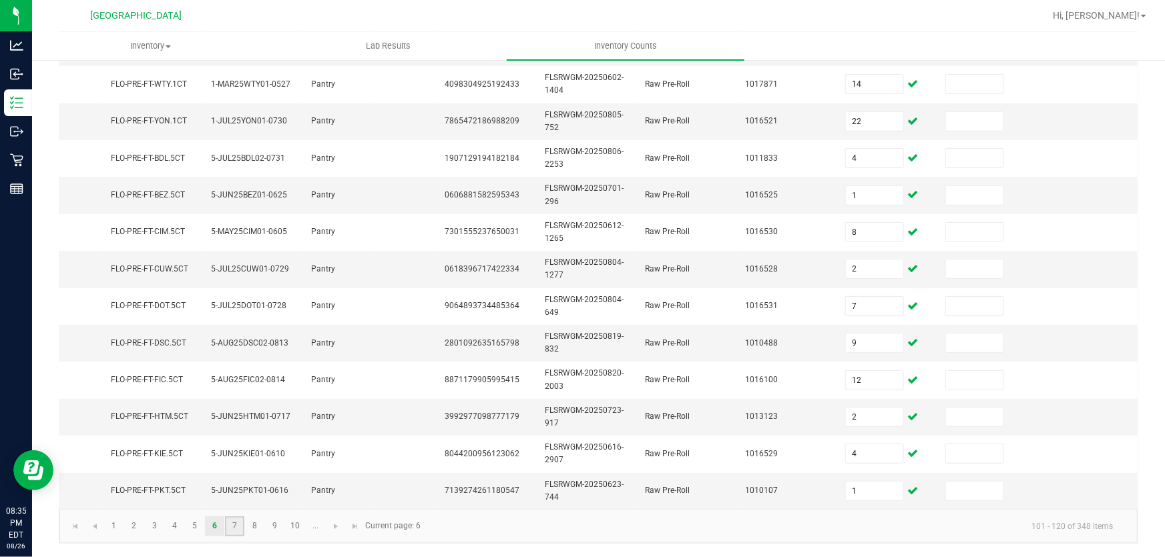
click at [234, 533] on link "7" at bounding box center [234, 527] width 19 height 20
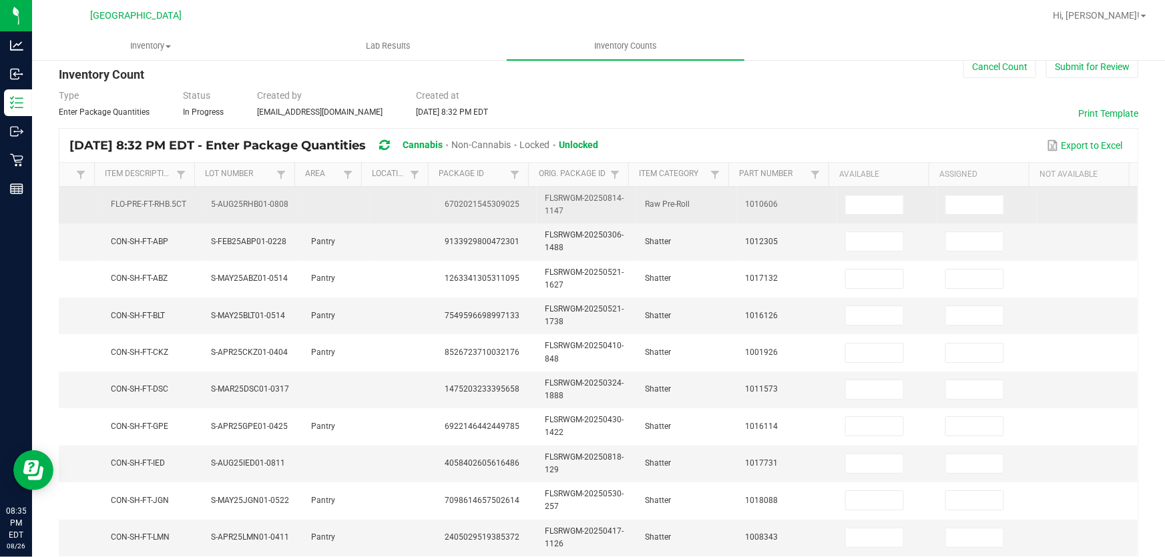
scroll to position [27, 0]
click at [846, 211] on input at bounding box center [874, 206] width 57 height 19
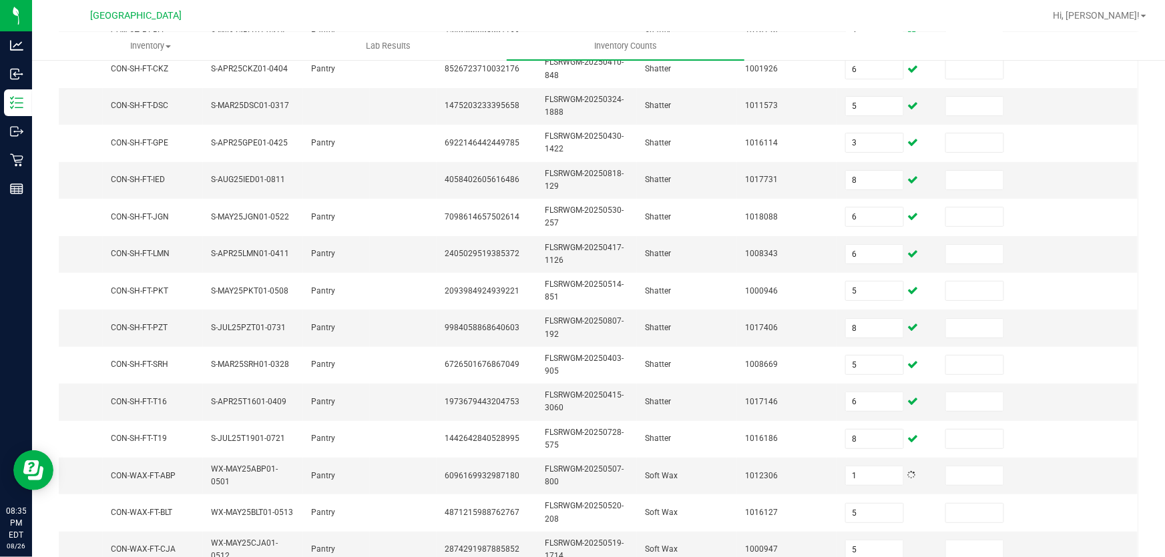
scroll to position [452, 0]
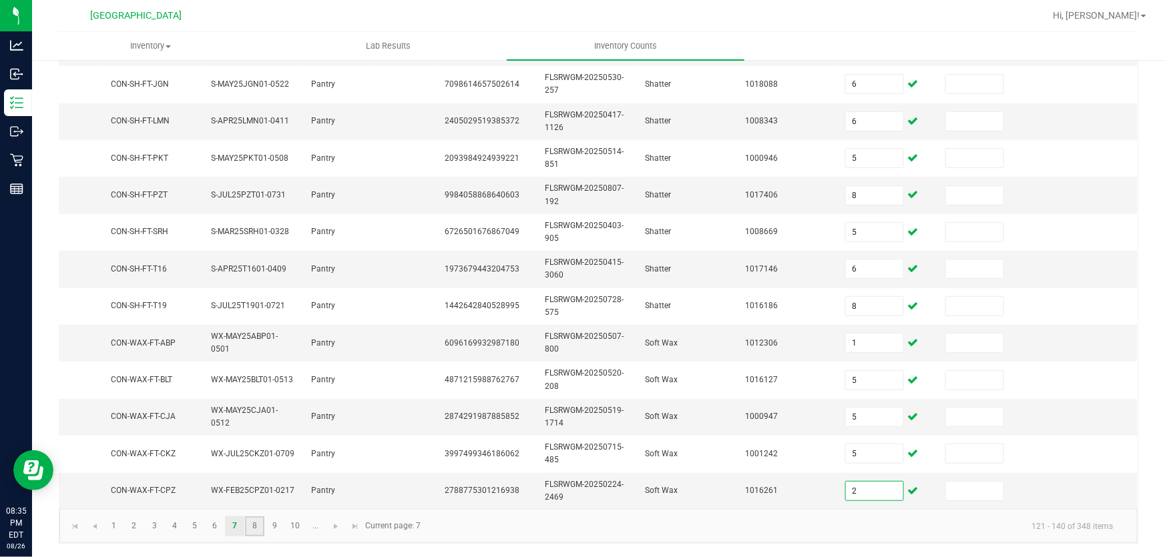
click at [258, 525] on link "8" at bounding box center [254, 527] width 19 height 20
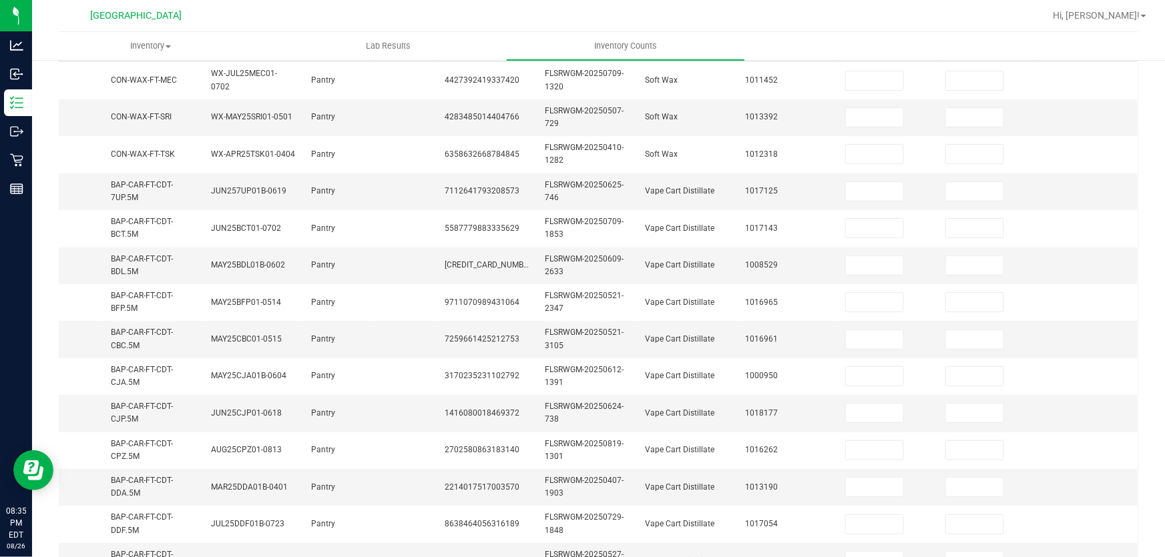
scroll to position [88, 0]
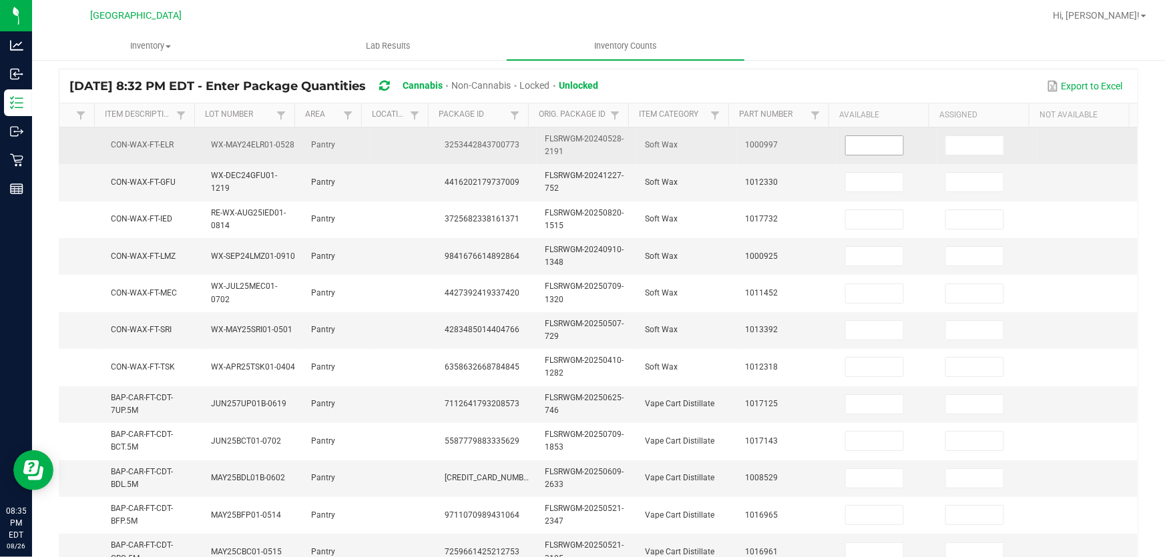
click at [846, 143] on input at bounding box center [874, 145] width 57 height 19
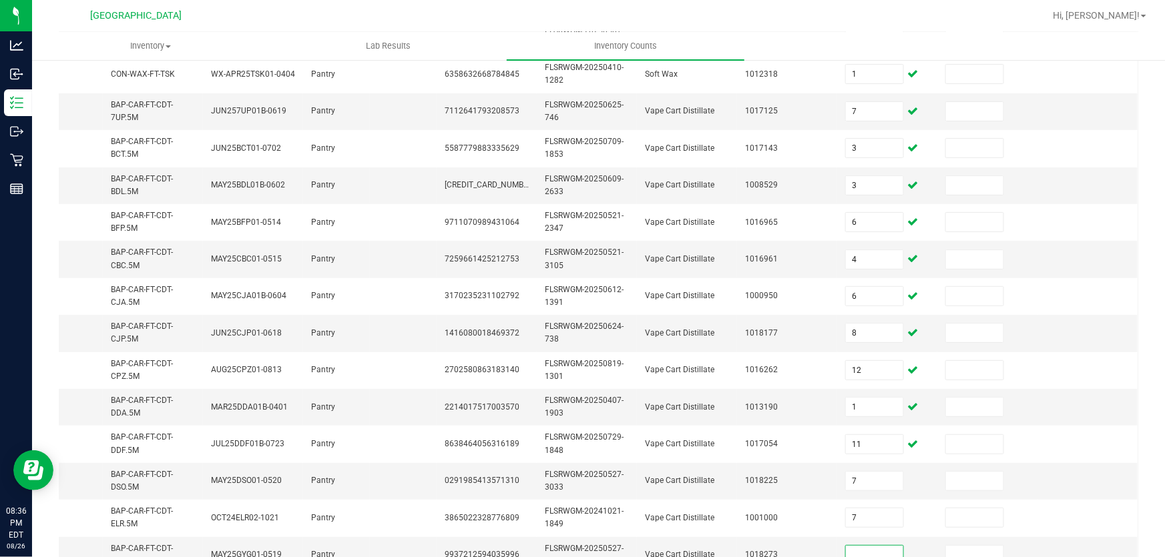
scroll to position [386, 0]
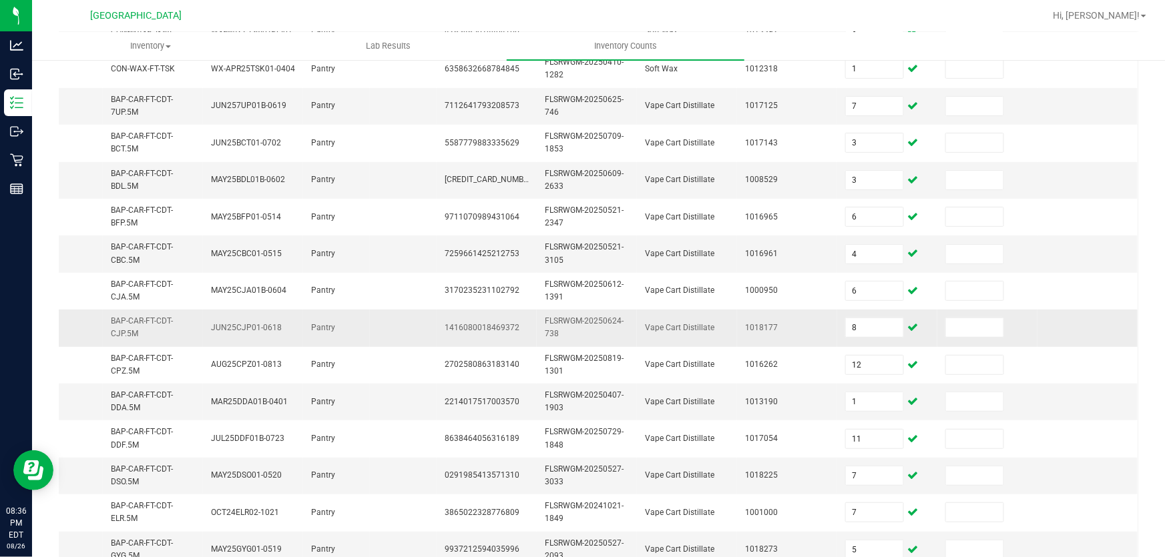
click at [267, 334] on td "JUN25CJP01-0618" at bounding box center [253, 328] width 100 height 37
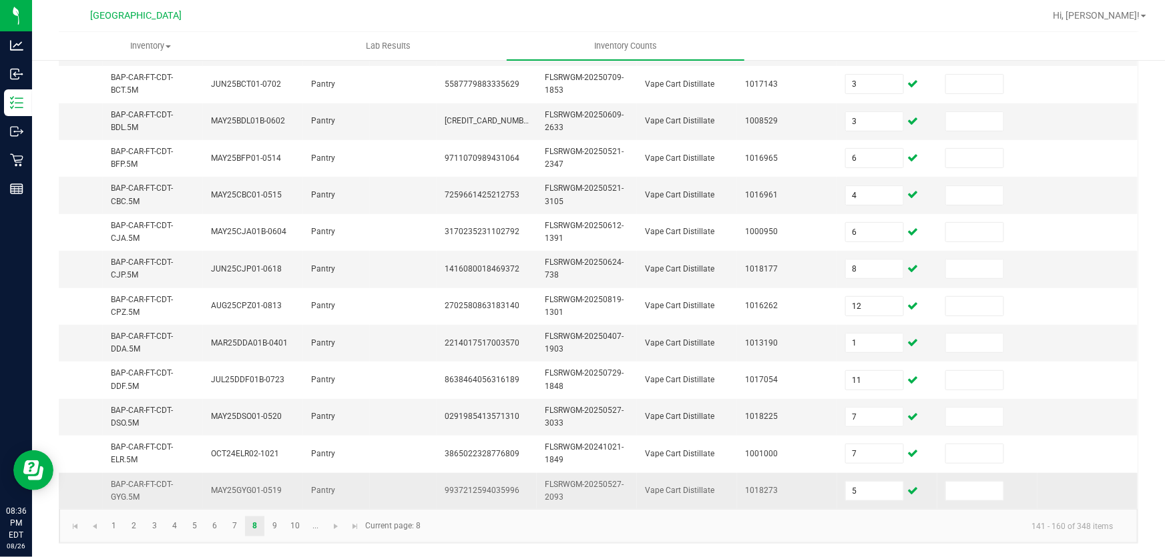
scroll to position [452, 0]
click at [268, 525] on link "9" at bounding box center [274, 527] width 19 height 20
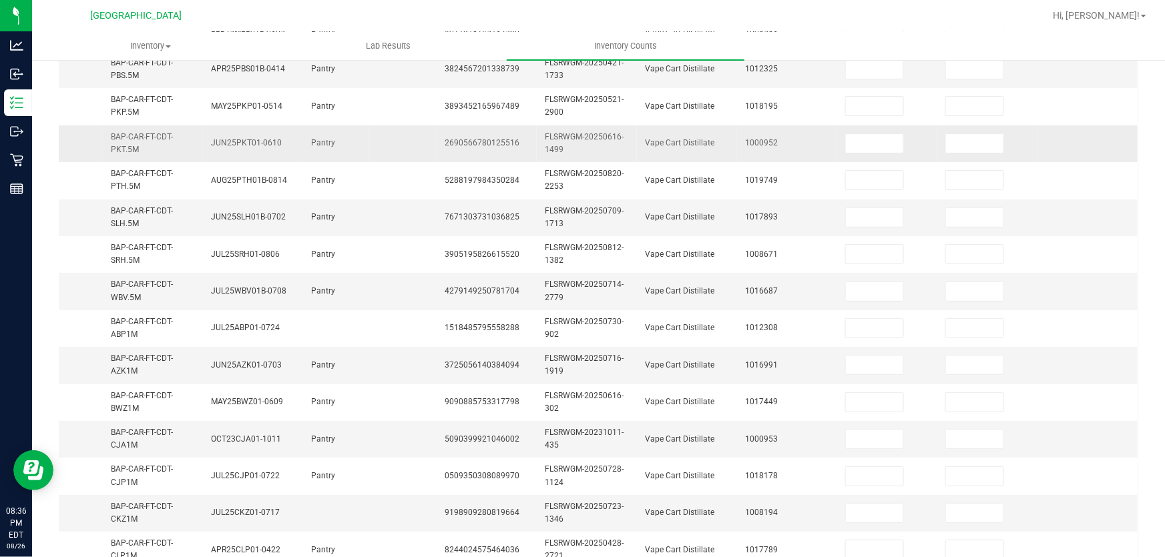
scroll to position [88, 0]
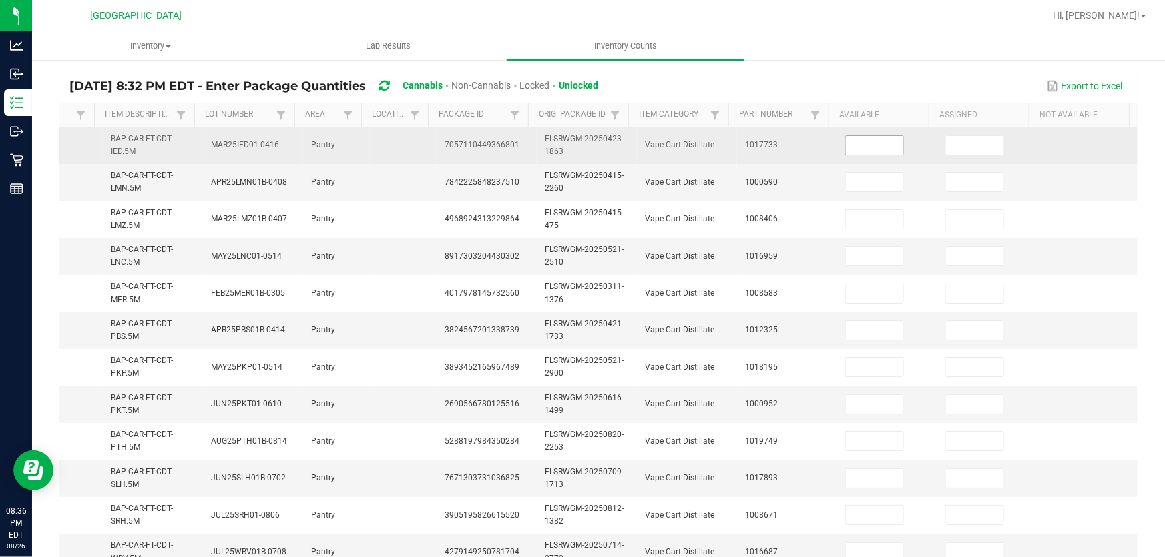
click at [873, 149] on input at bounding box center [874, 145] width 57 height 19
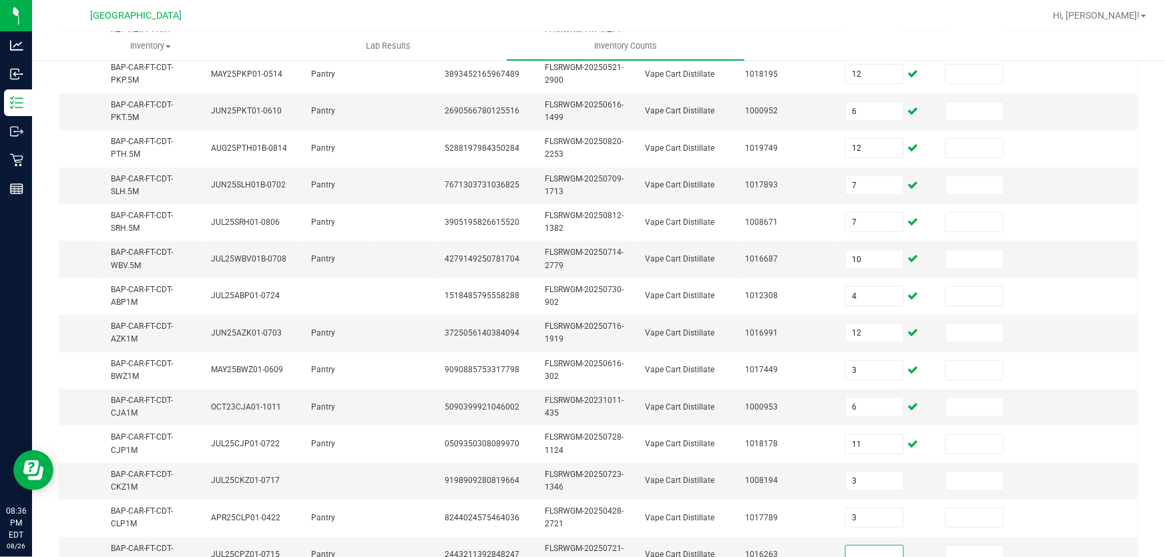
scroll to position [386, 0]
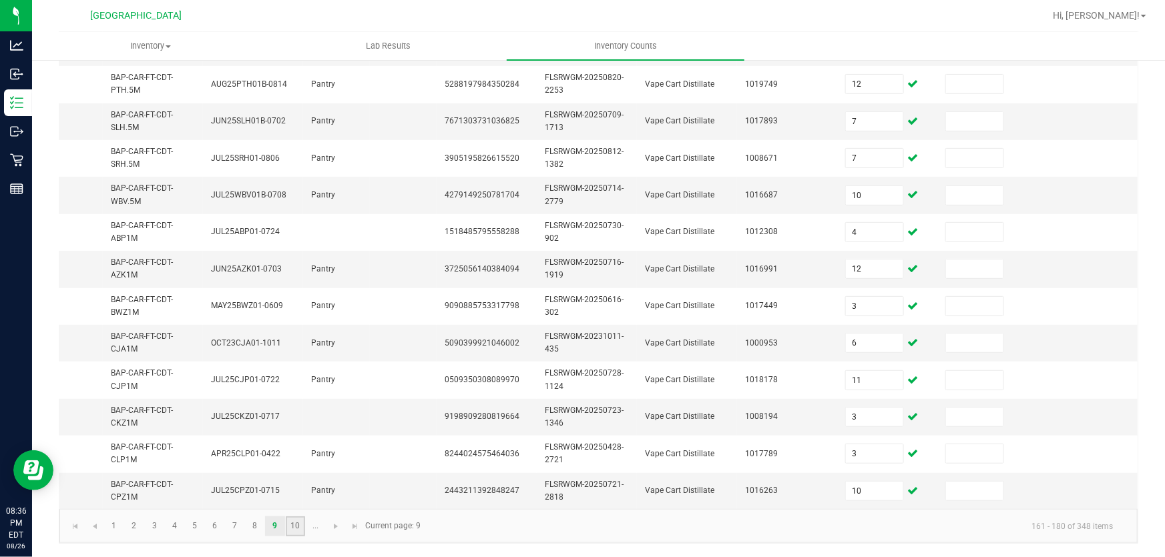
click at [287, 525] on link "10" at bounding box center [295, 527] width 19 height 20
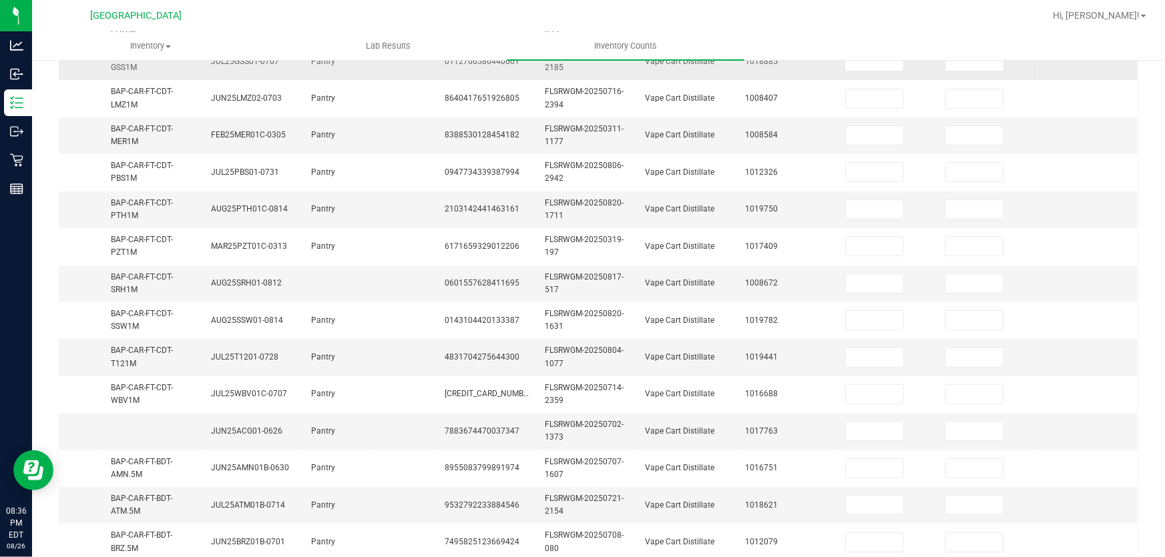
scroll to position [88, 0]
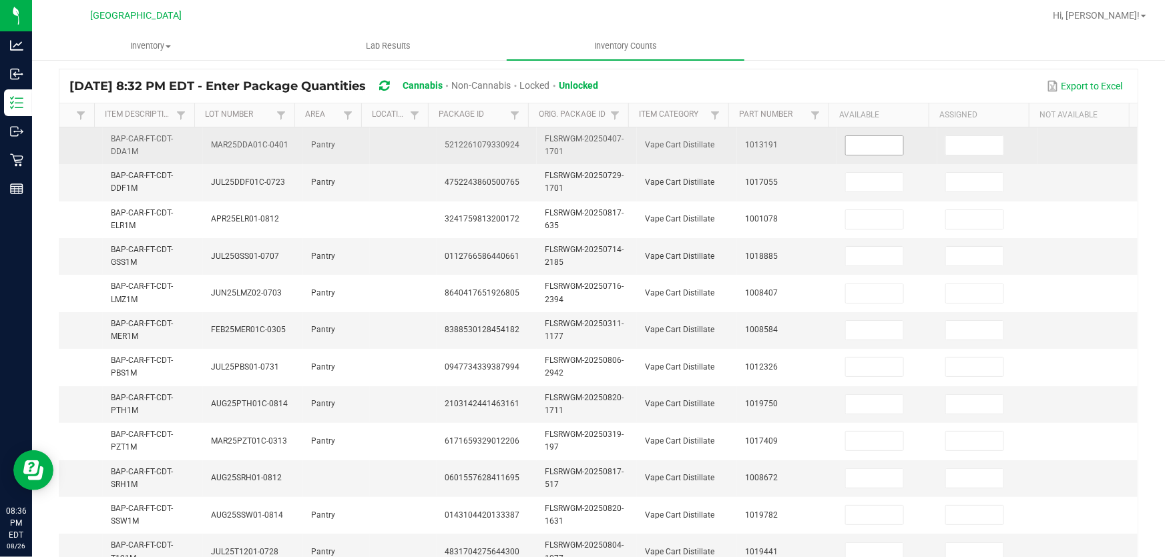
click at [881, 153] on input at bounding box center [874, 145] width 57 height 19
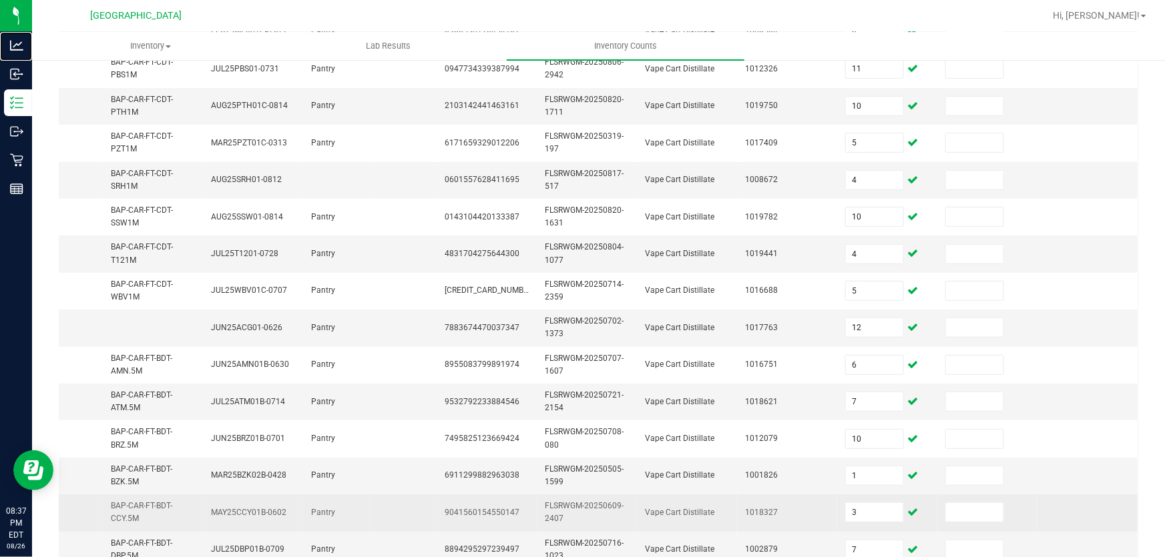
scroll to position [447, 0]
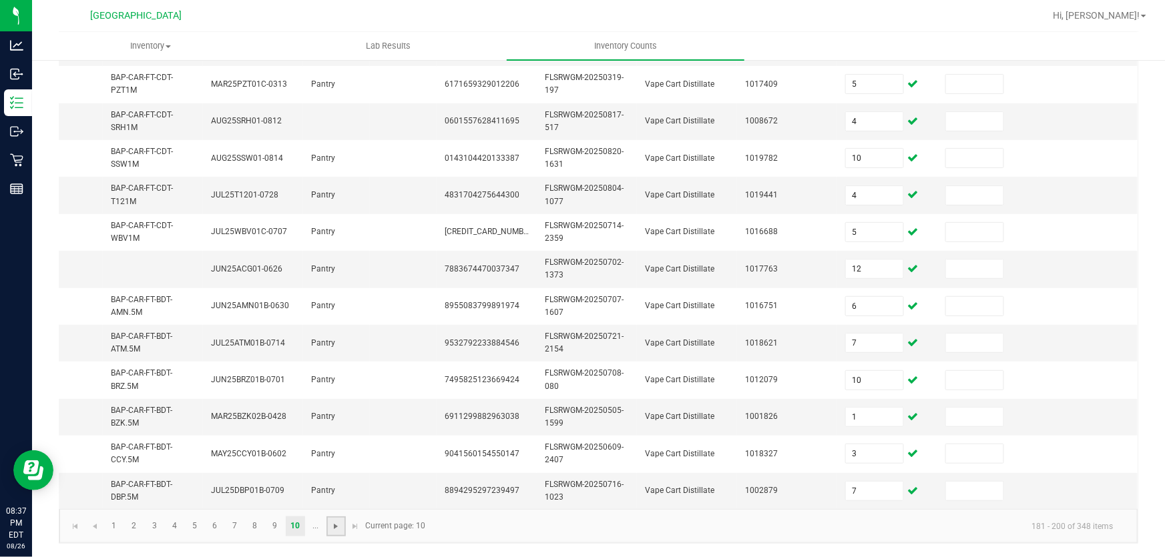
click at [330, 532] on span "Go to the next page" at bounding box center [335, 526] width 11 height 11
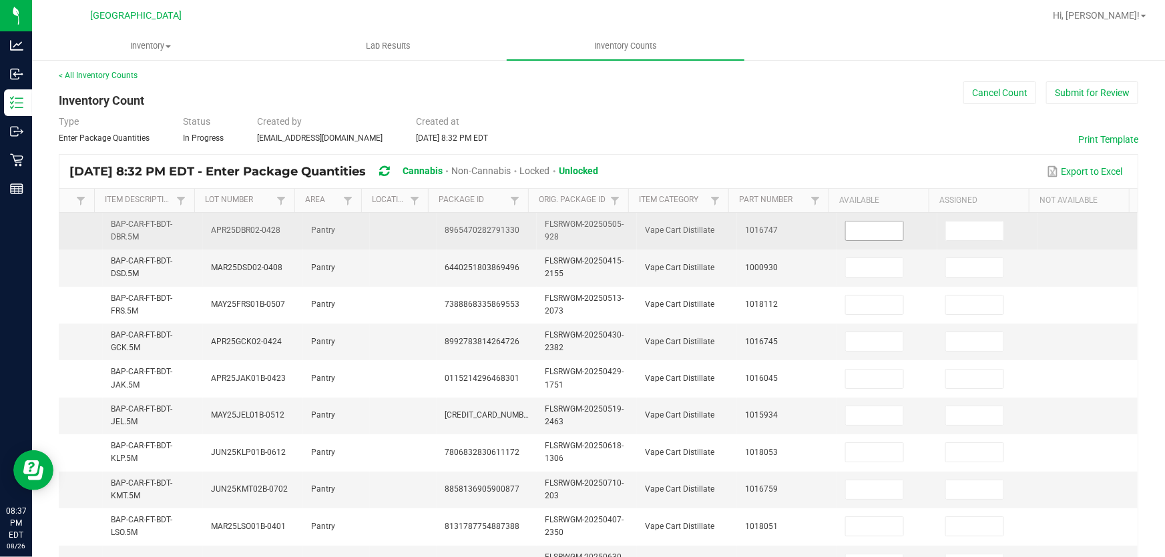
scroll to position [0, 0]
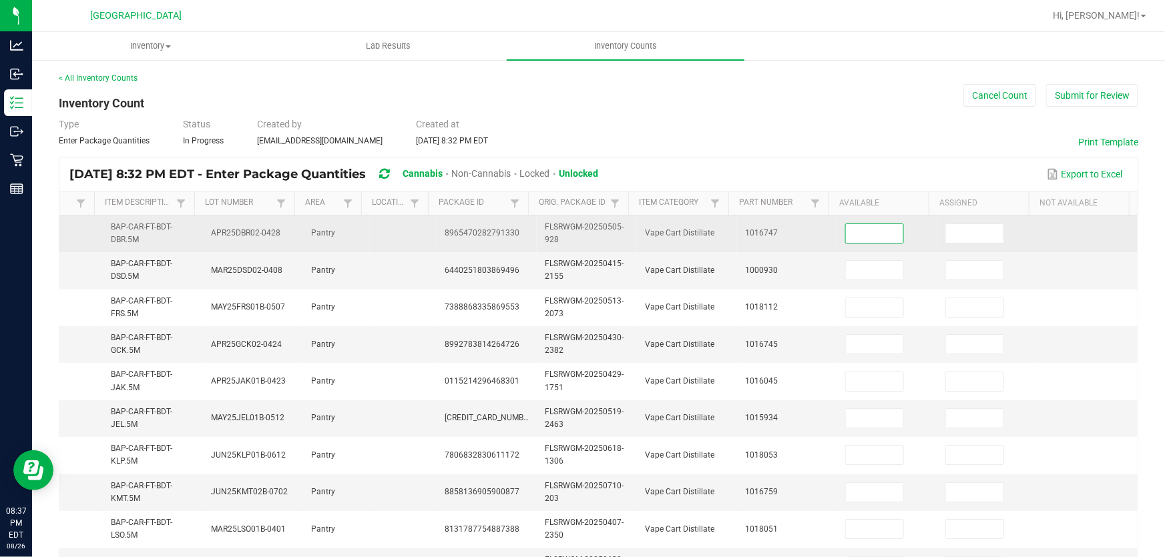
click at [846, 229] on input at bounding box center [874, 233] width 57 height 19
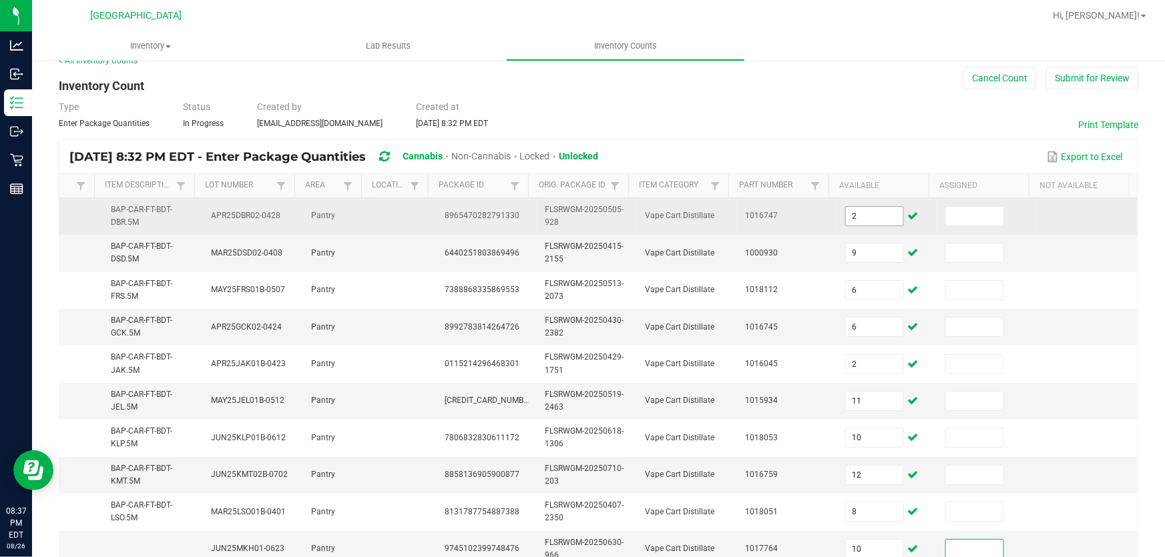
scroll to position [307, 0]
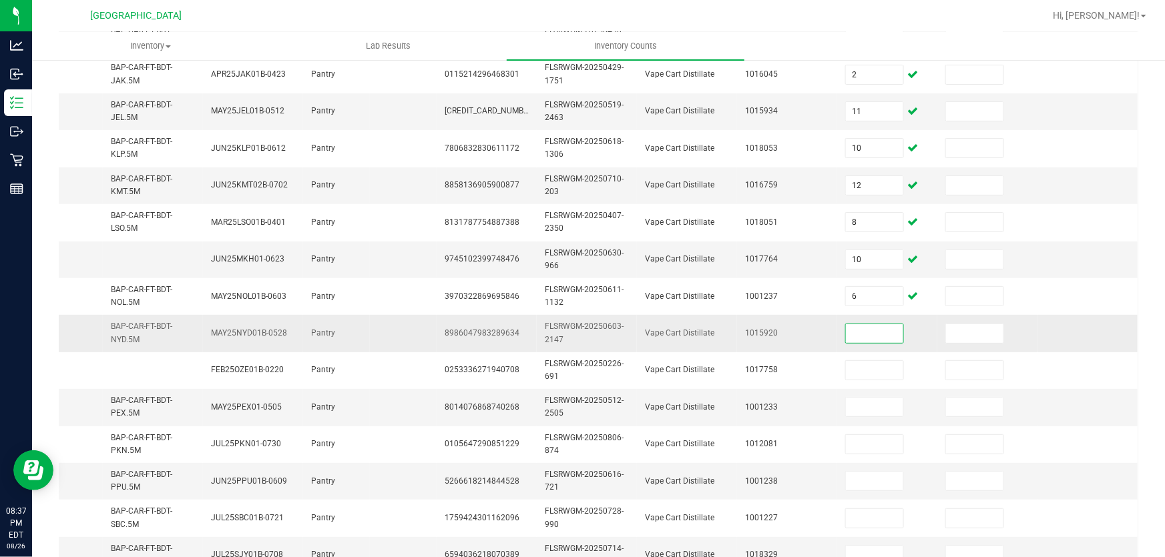
click at [846, 332] on input at bounding box center [874, 333] width 57 height 19
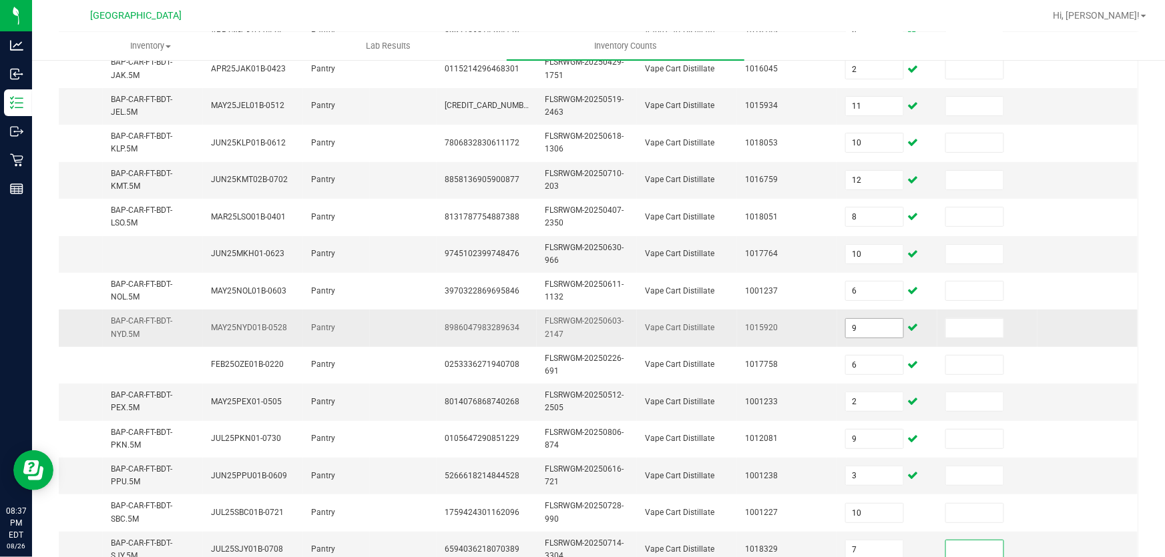
scroll to position [452, 0]
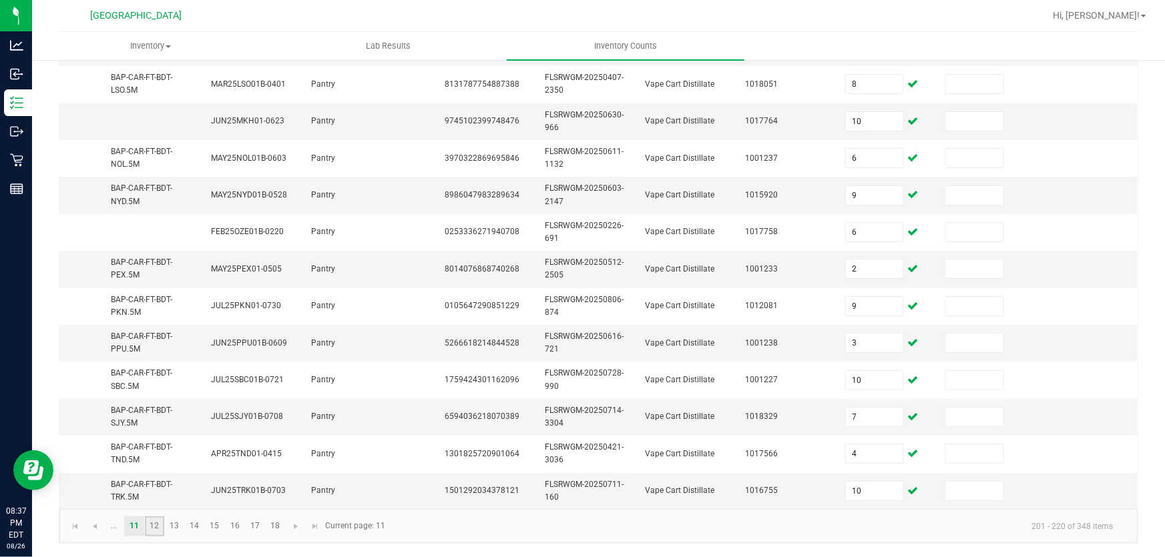
click at [150, 526] on link "12" at bounding box center [154, 527] width 19 height 20
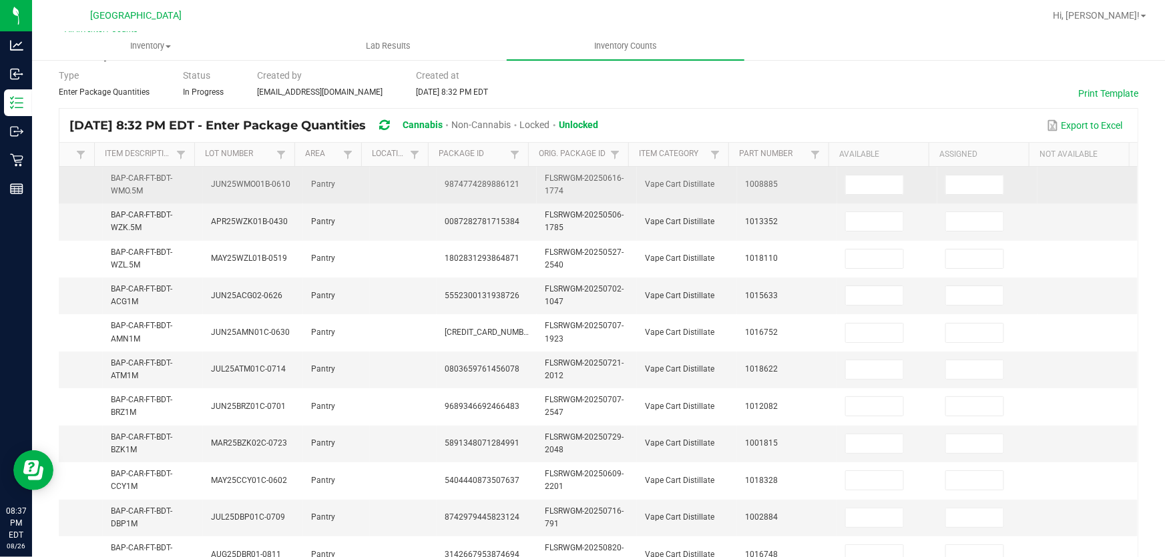
scroll to position [27, 0]
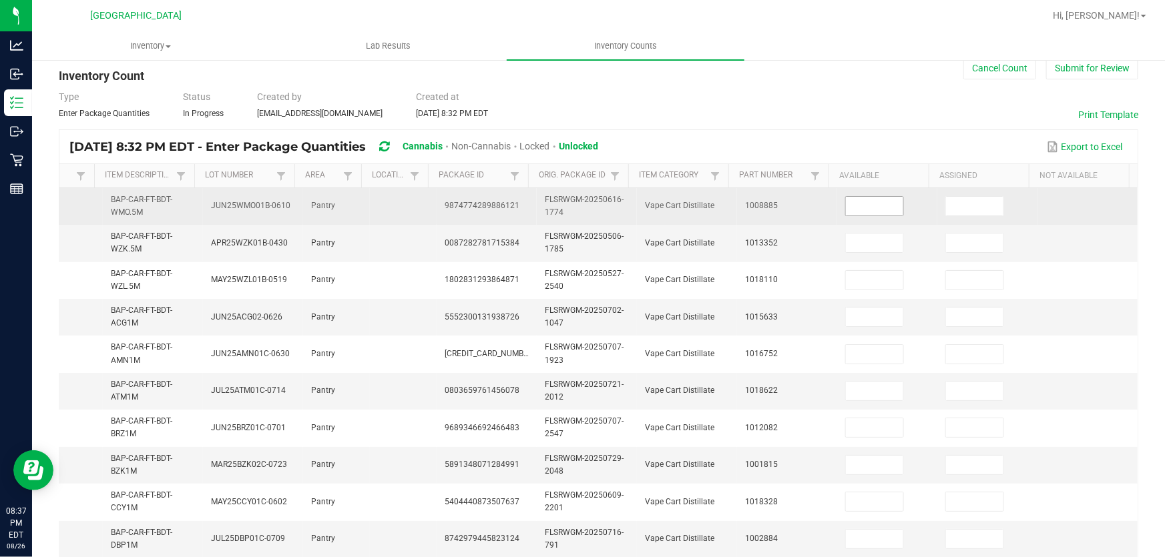
click at [849, 207] on input at bounding box center [874, 206] width 57 height 19
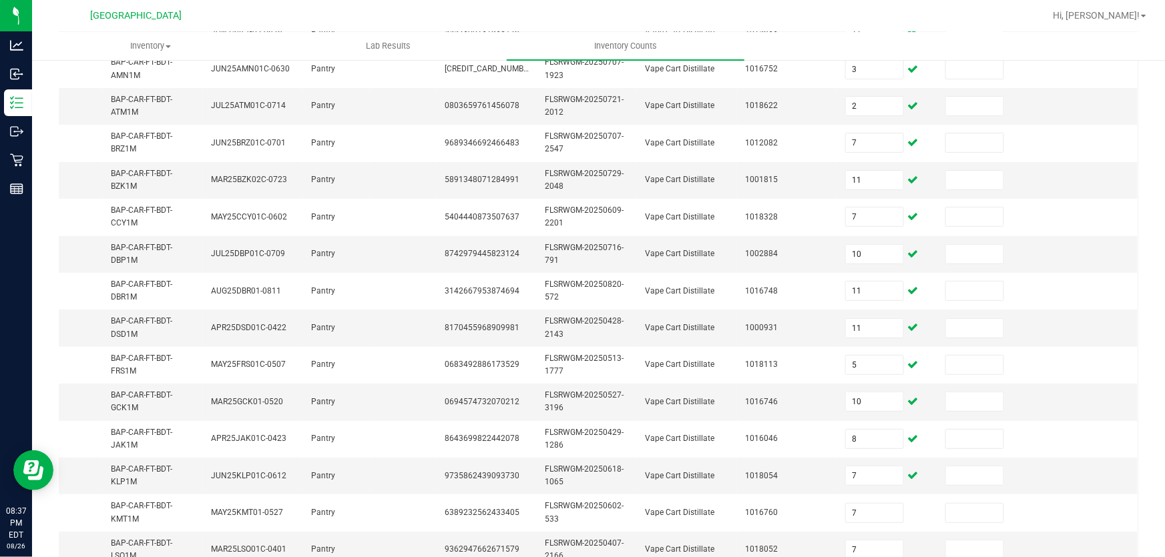
scroll to position [452, 0]
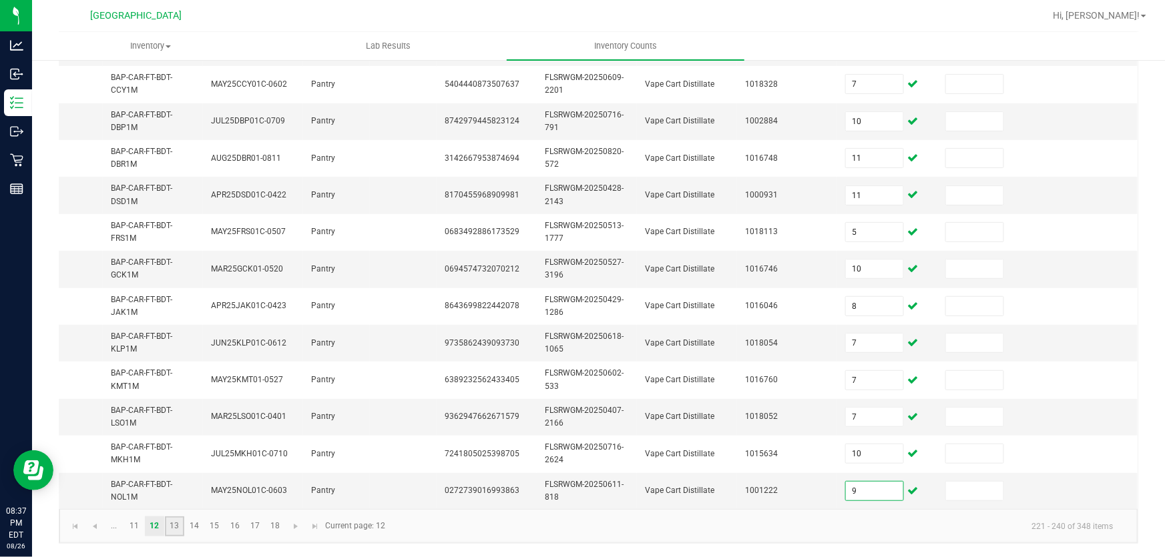
click at [166, 522] on link "13" at bounding box center [174, 527] width 19 height 20
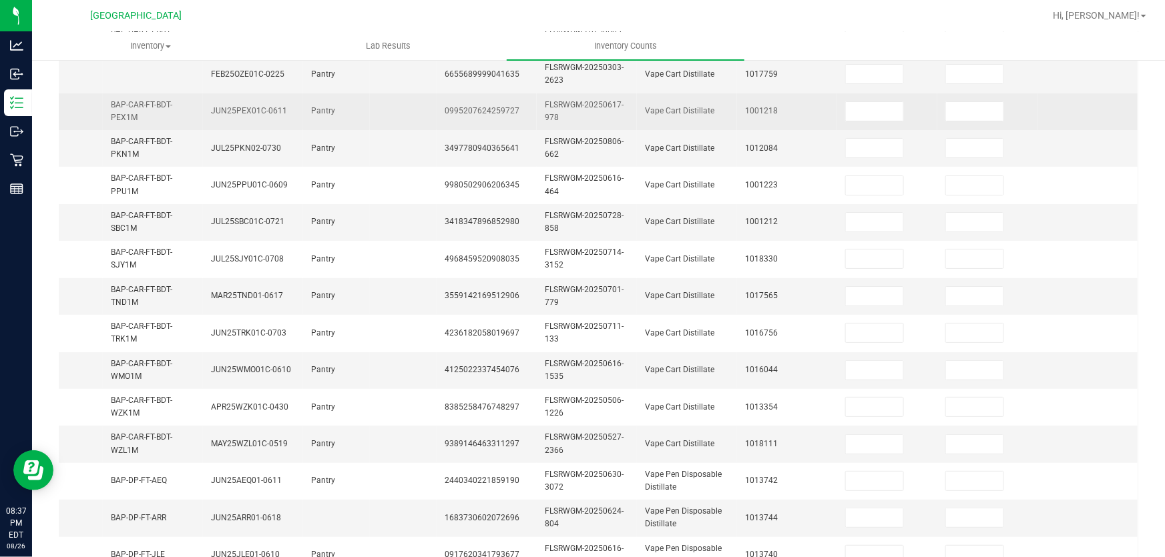
scroll to position [88, 0]
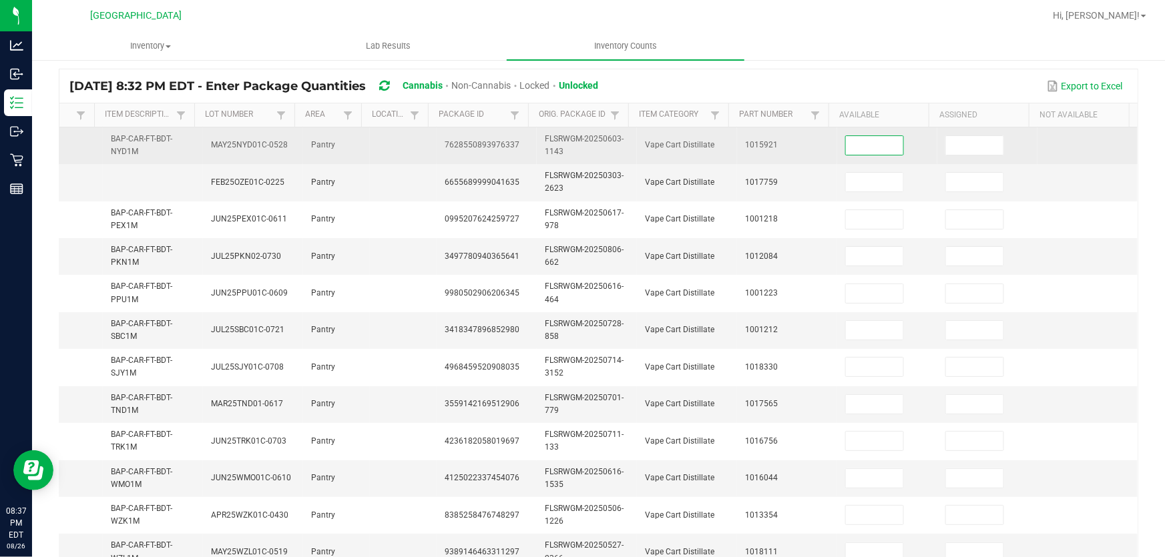
click at [854, 141] on input at bounding box center [874, 145] width 57 height 19
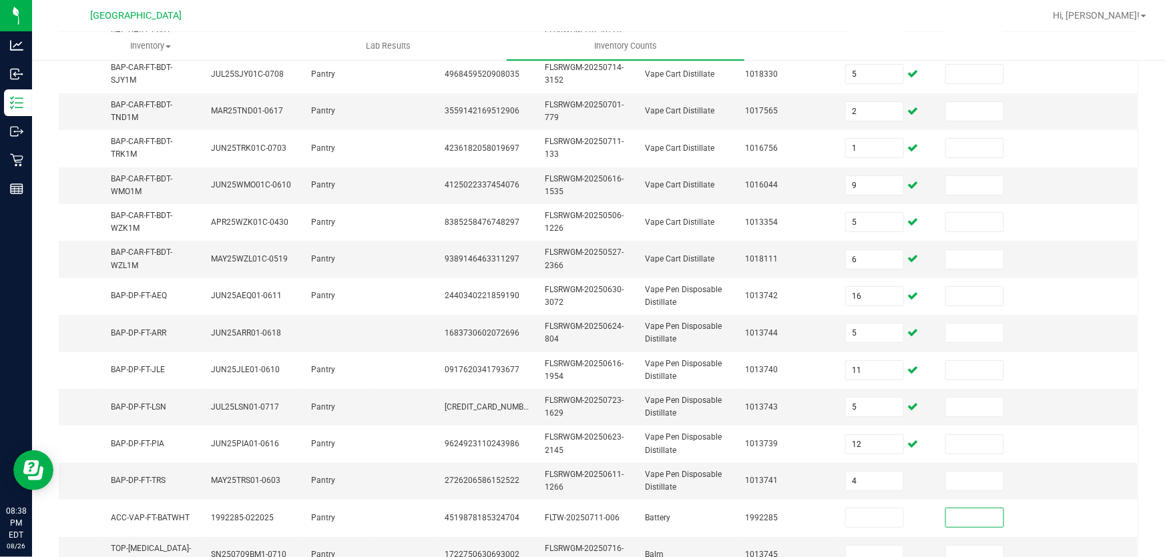
scroll to position [386, 0]
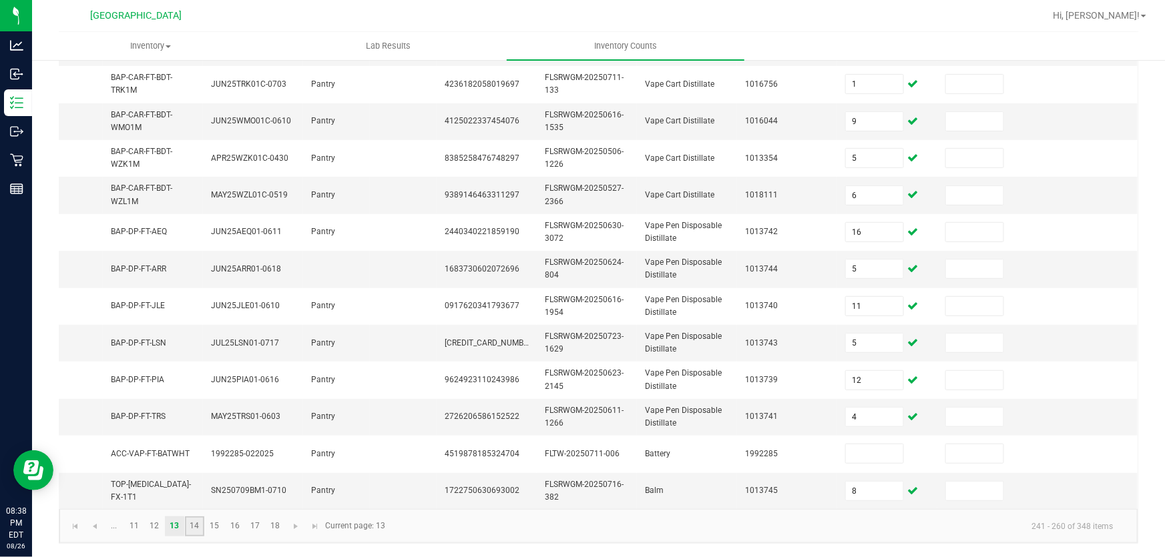
click at [200, 532] on link "14" at bounding box center [194, 527] width 19 height 20
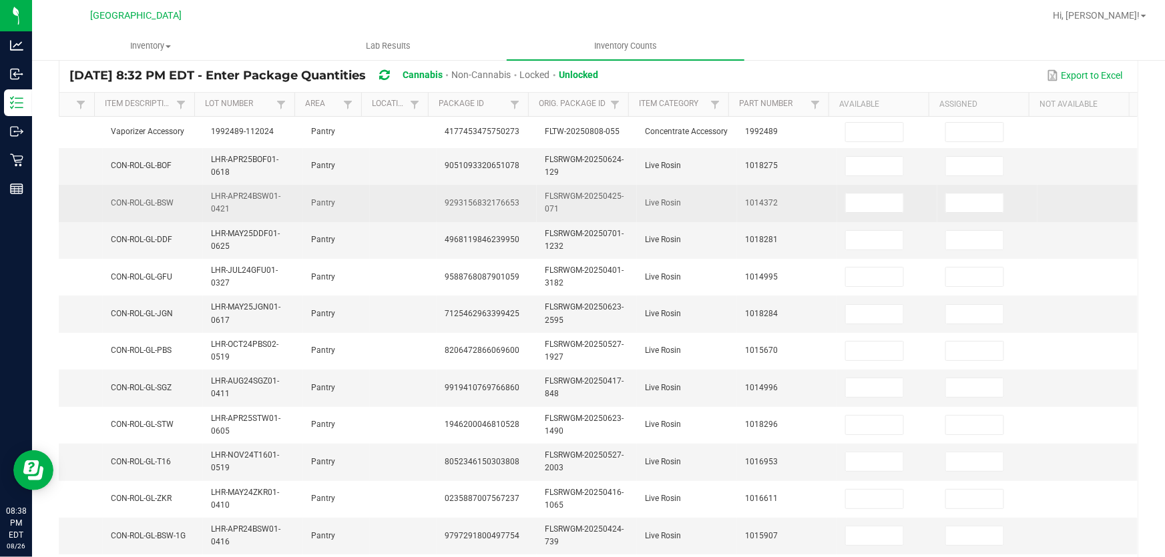
scroll to position [77, 0]
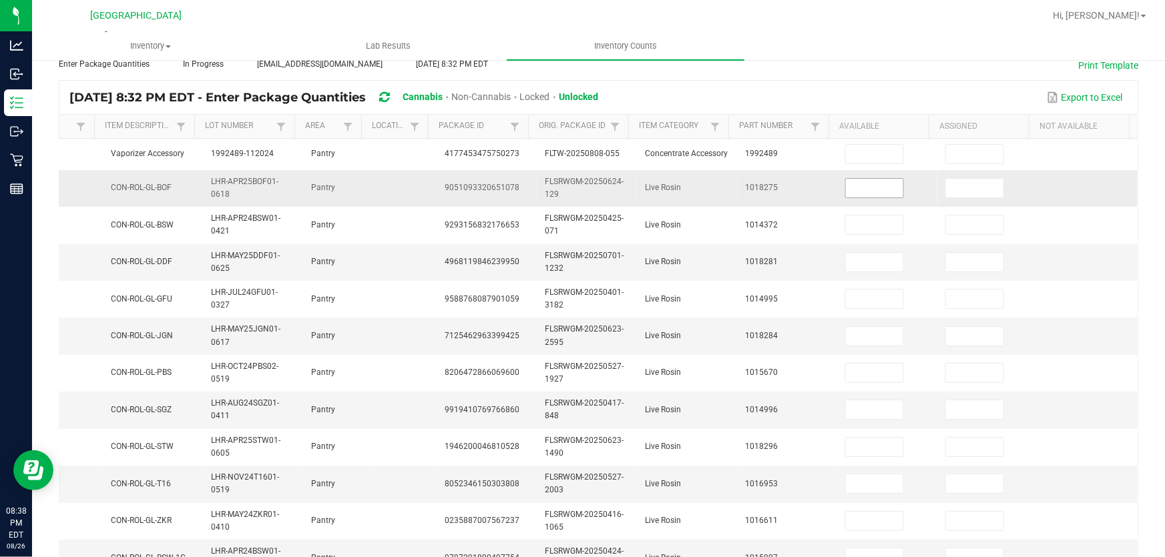
click at [846, 184] on input at bounding box center [874, 188] width 57 height 19
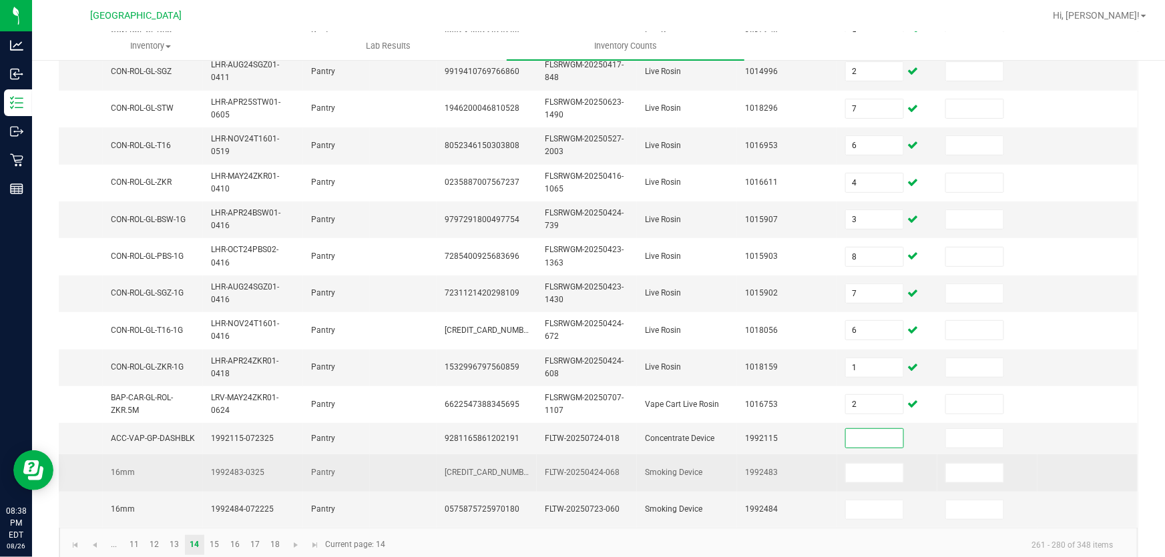
scroll to position [436, 0]
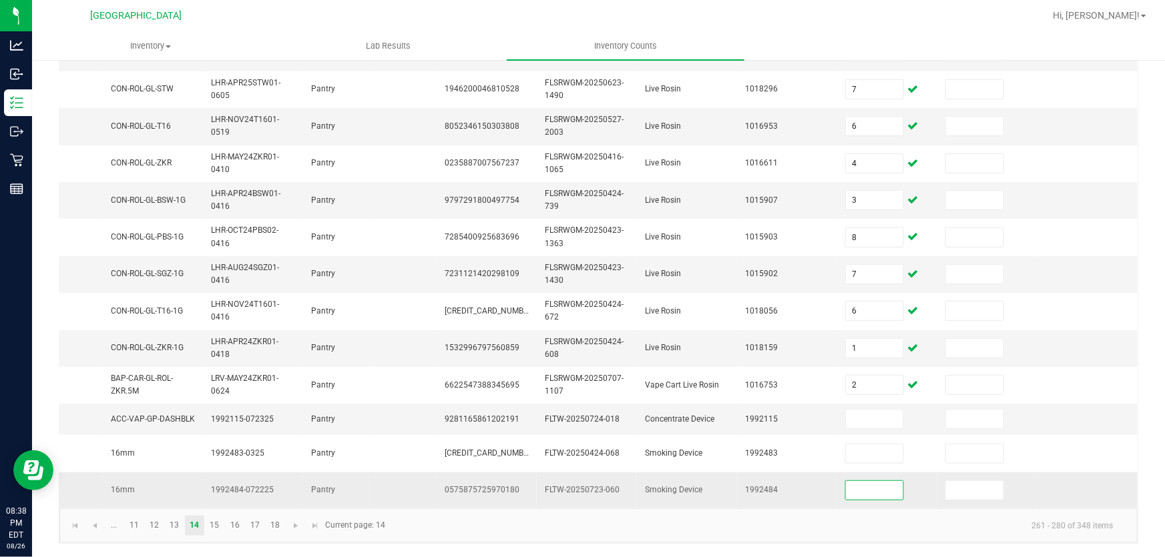
click at [846, 481] on input at bounding box center [874, 490] width 57 height 19
click at [215, 525] on link "15" at bounding box center [214, 526] width 19 height 20
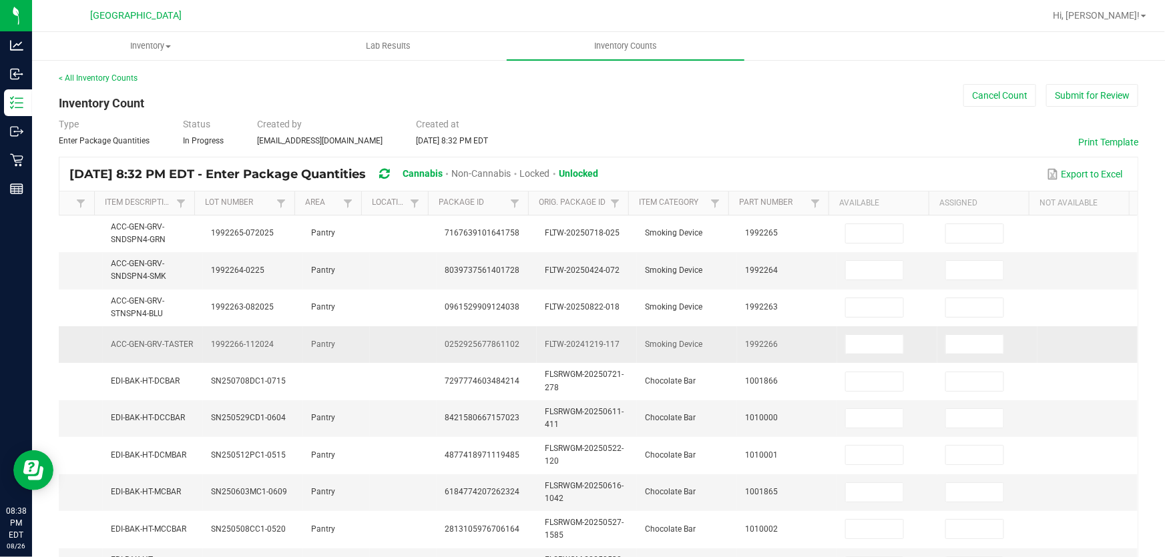
scroll to position [0, 0]
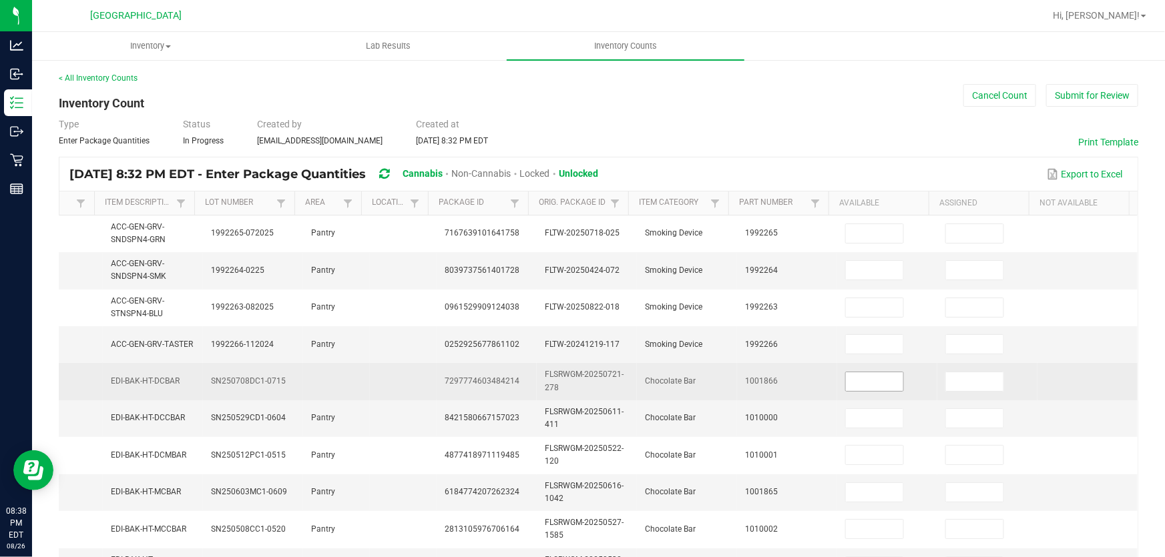
click at [880, 390] on span at bounding box center [874, 382] width 59 height 20
click at [879, 386] on input at bounding box center [874, 381] width 57 height 19
click at [876, 380] on input at bounding box center [874, 381] width 57 height 19
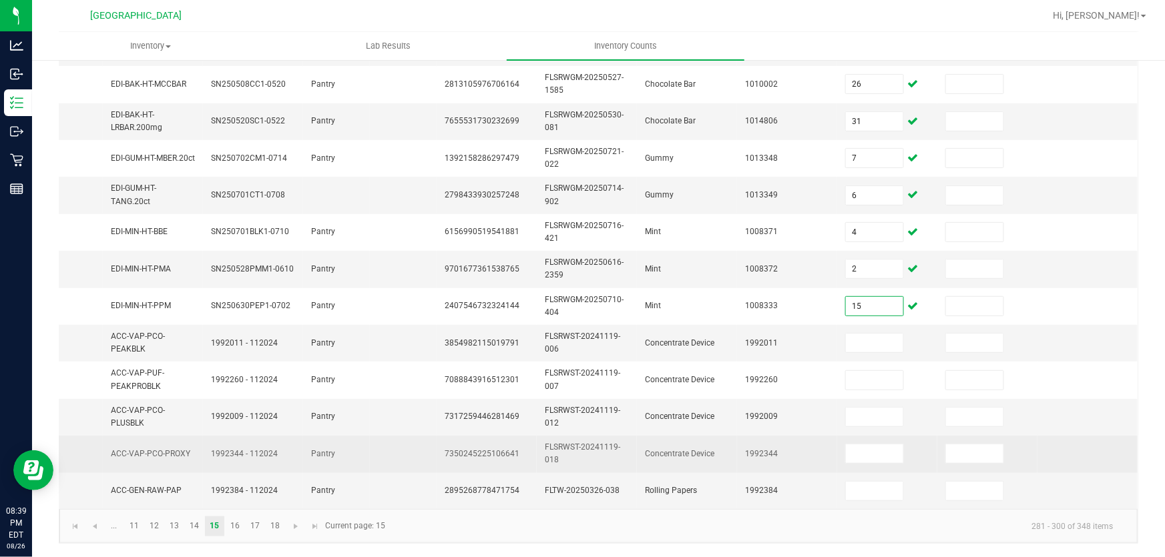
scroll to position [452, 0]
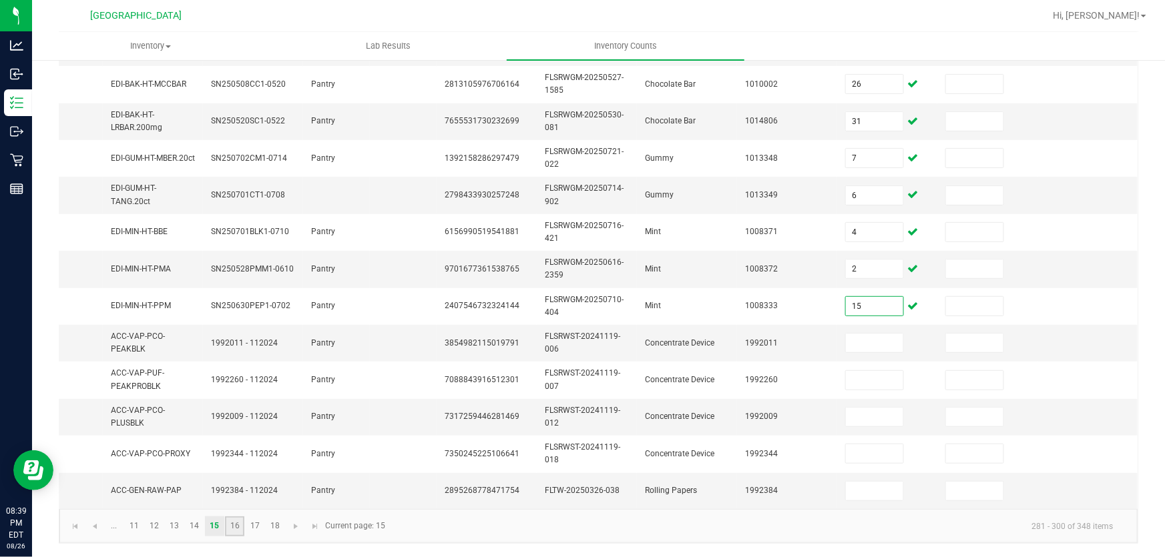
click at [232, 531] on link "16" at bounding box center [234, 527] width 19 height 20
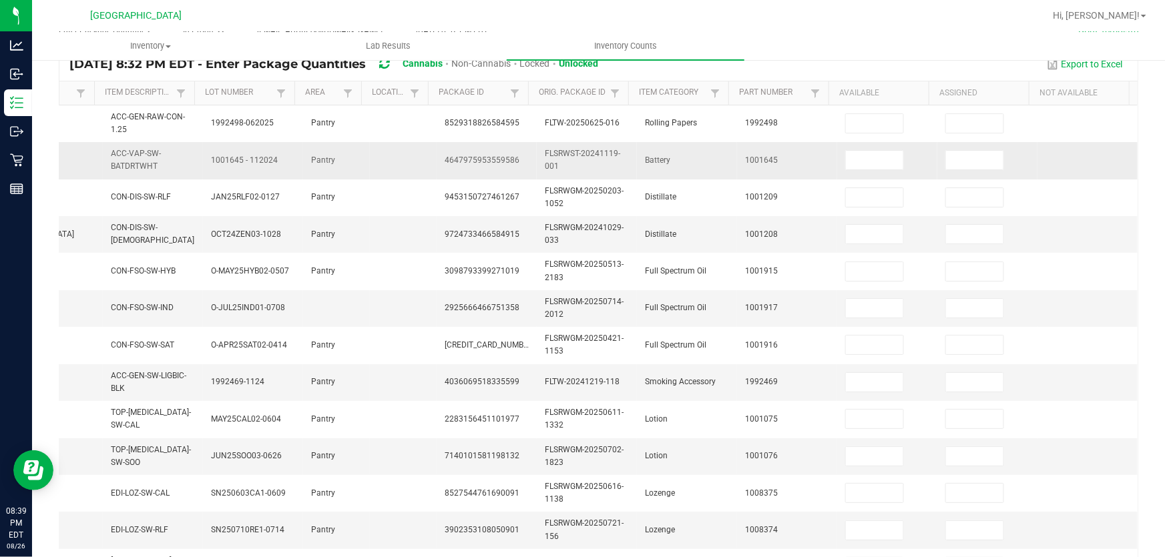
scroll to position [88, 0]
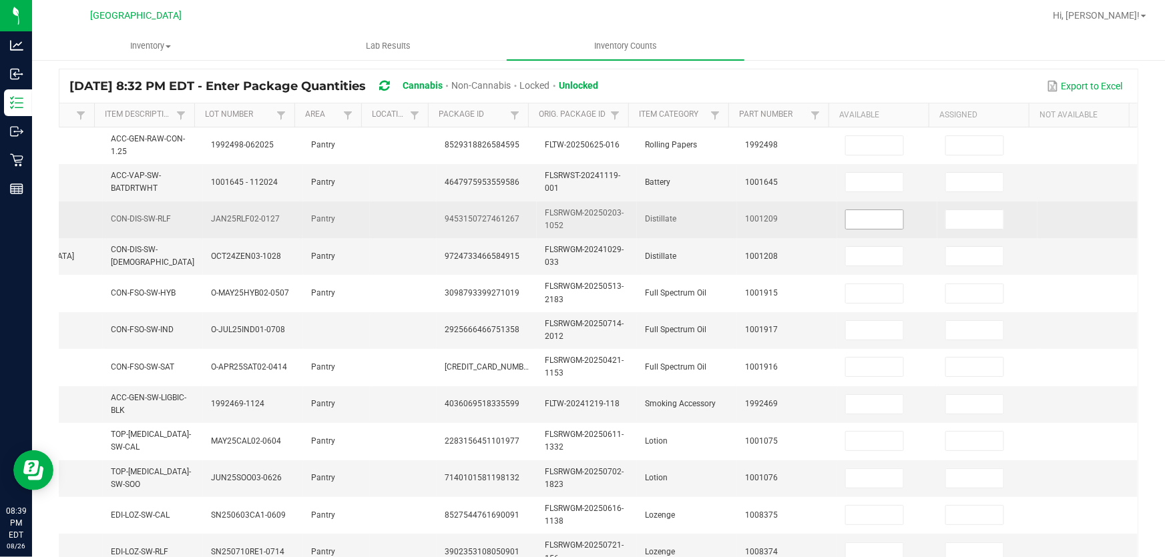
click at [846, 210] on input at bounding box center [874, 219] width 57 height 19
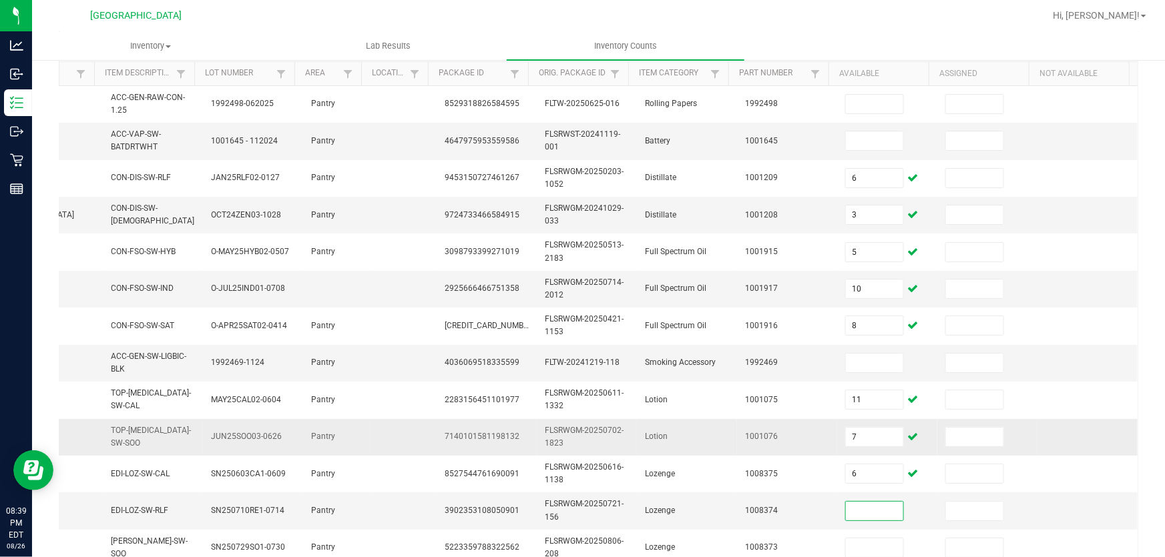
scroll to position [151, 0]
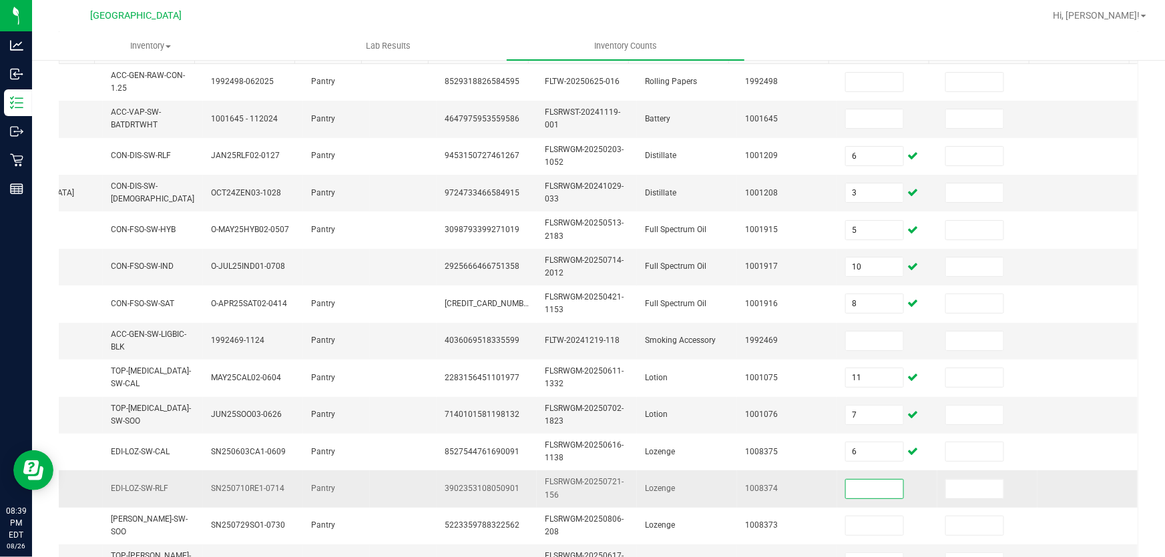
click at [849, 488] on input at bounding box center [874, 489] width 57 height 19
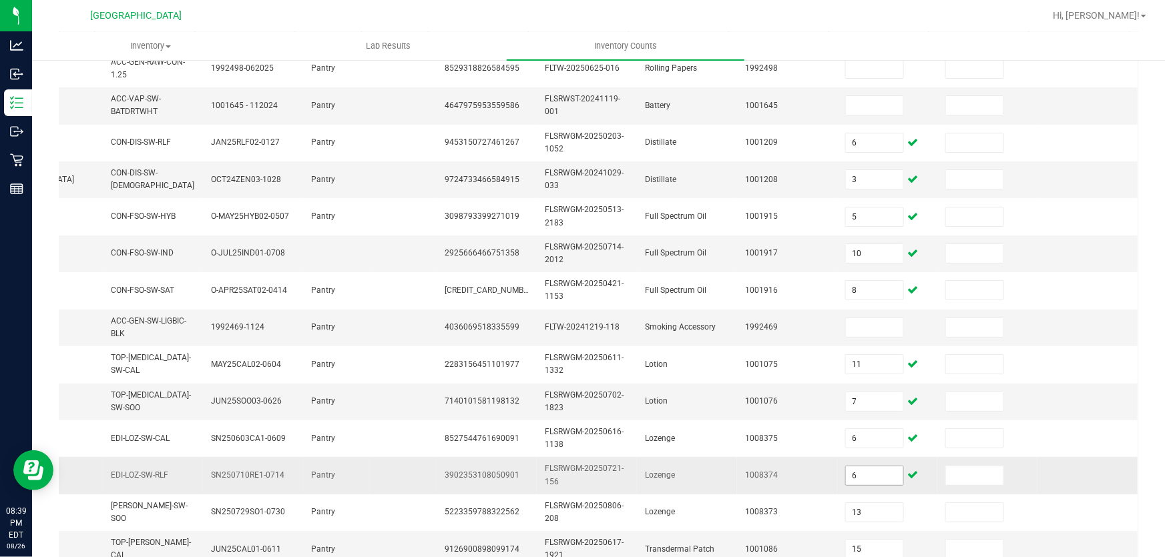
scroll to position [452, 0]
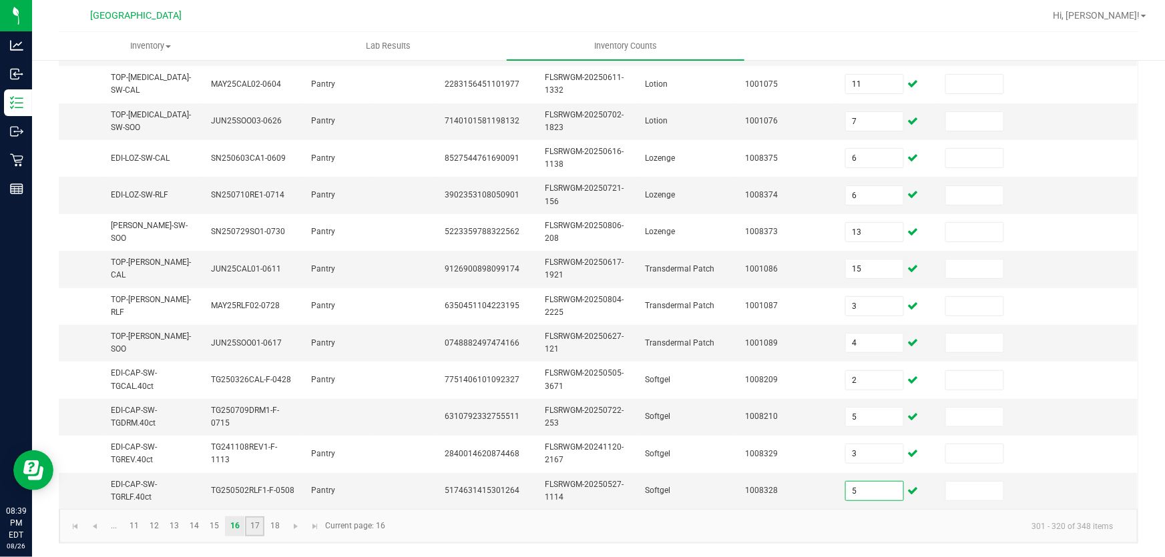
click at [260, 524] on link "17" at bounding box center [254, 527] width 19 height 20
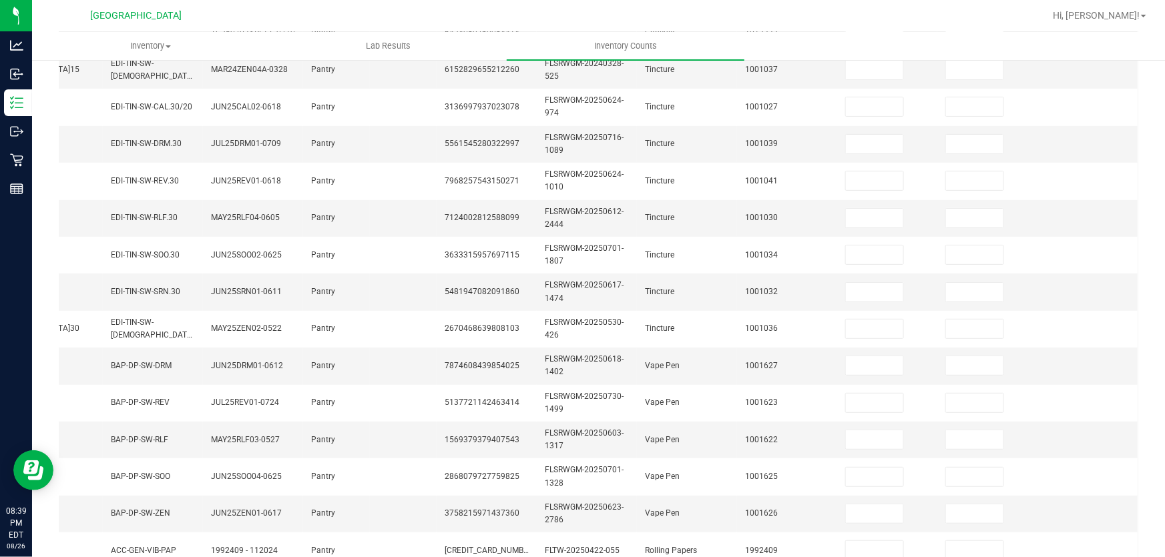
scroll to position [88, 0]
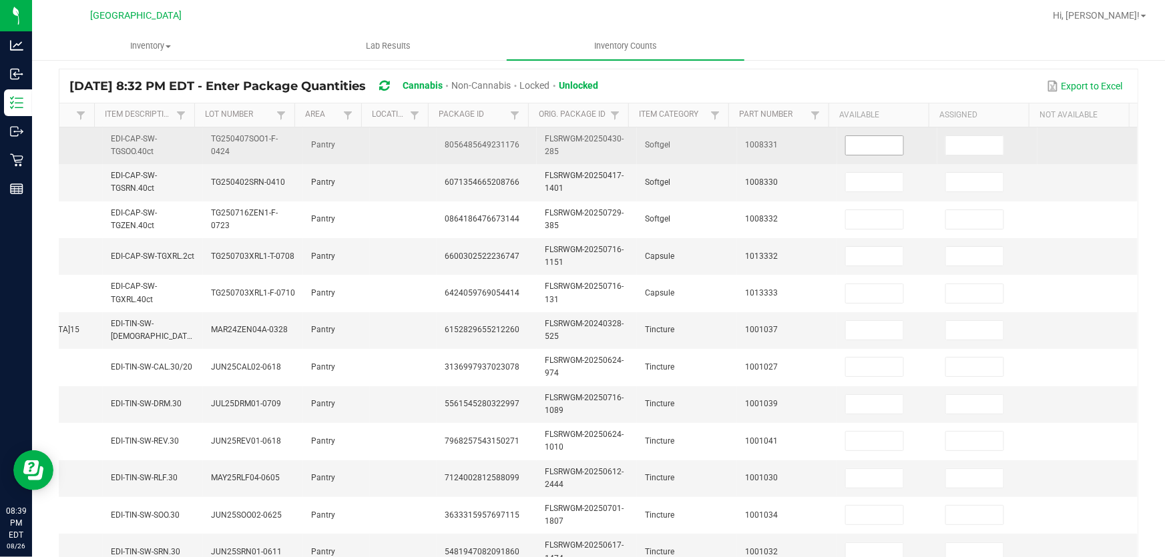
click at [846, 146] on input at bounding box center [874, 145] width 57 height 19
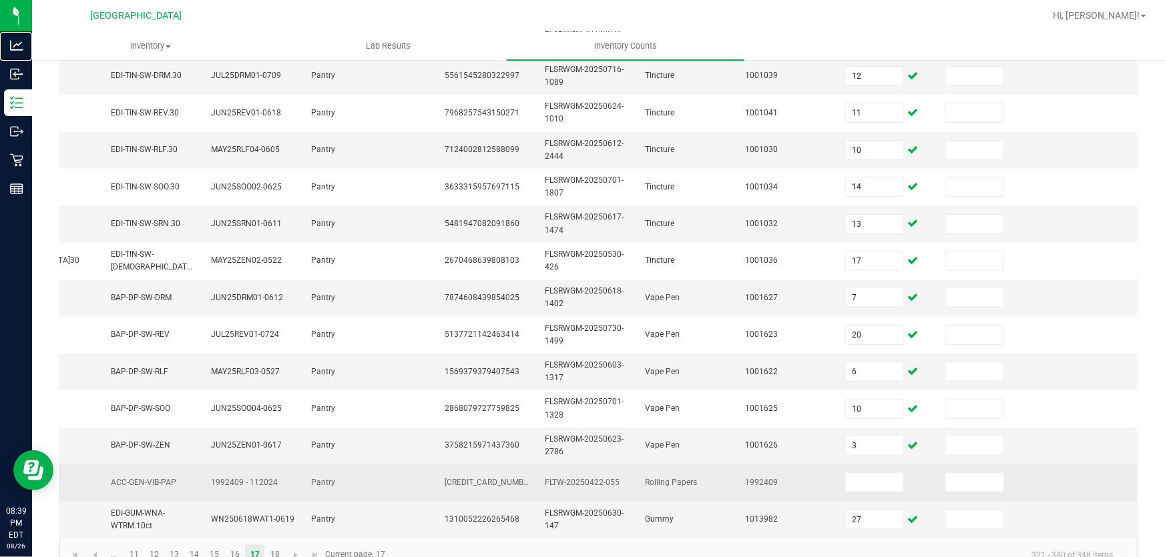
scroll to position [447, 0]
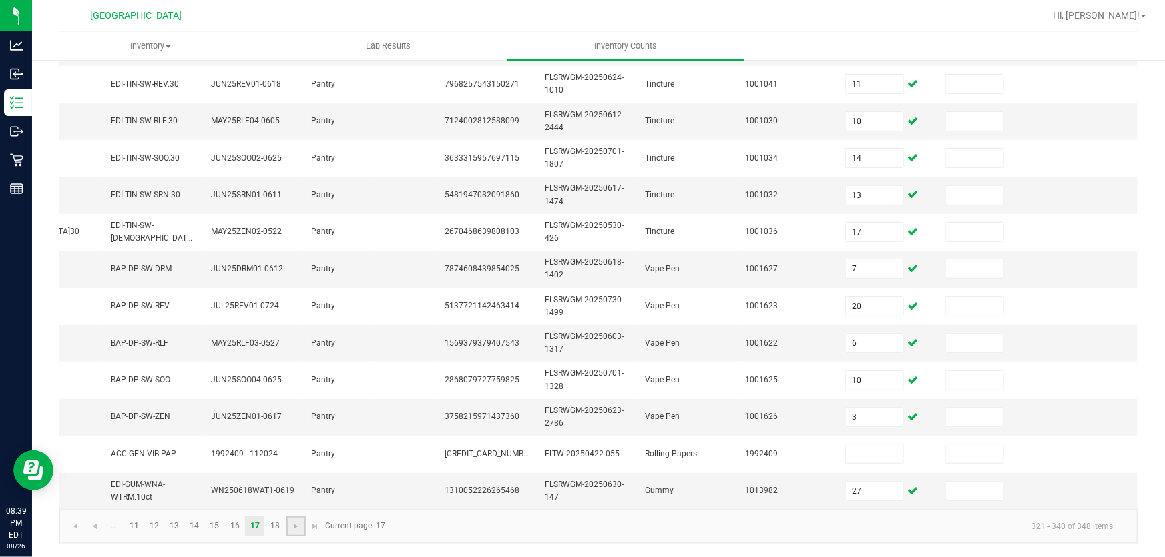
click at [286, 535] on link at bounding box center [295, 527] width 19 height 20
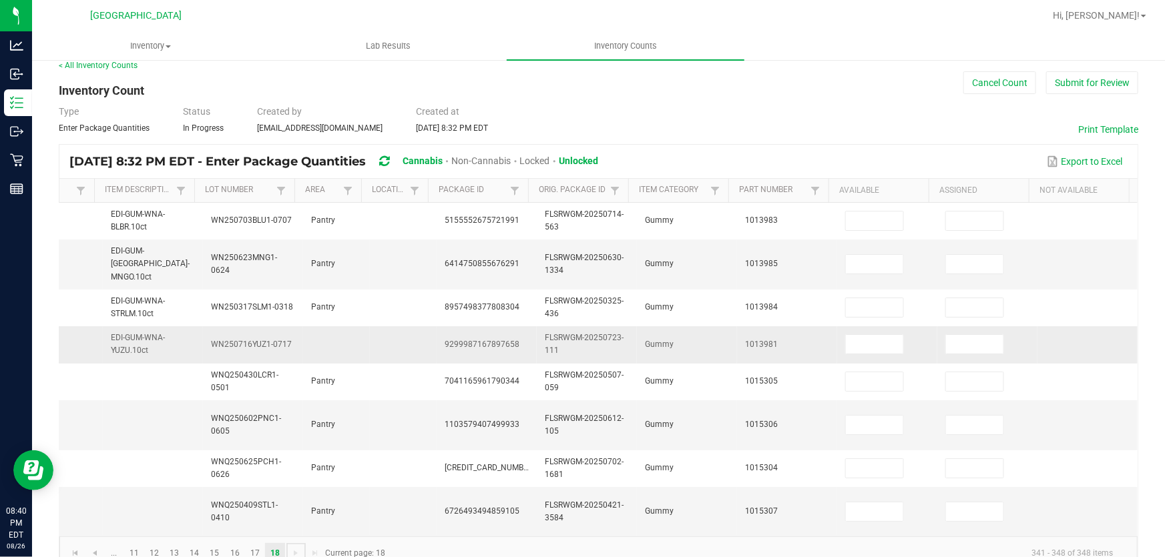
scroll to position [0, 0]
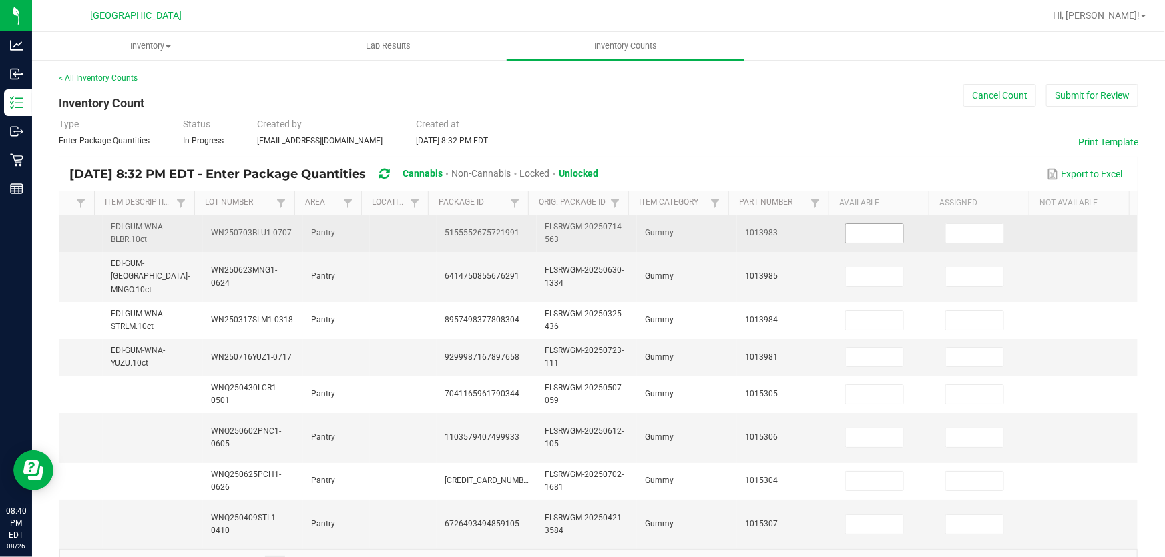
click at [846, 230] on input at bounding box center [874, 233] width 57 height 19
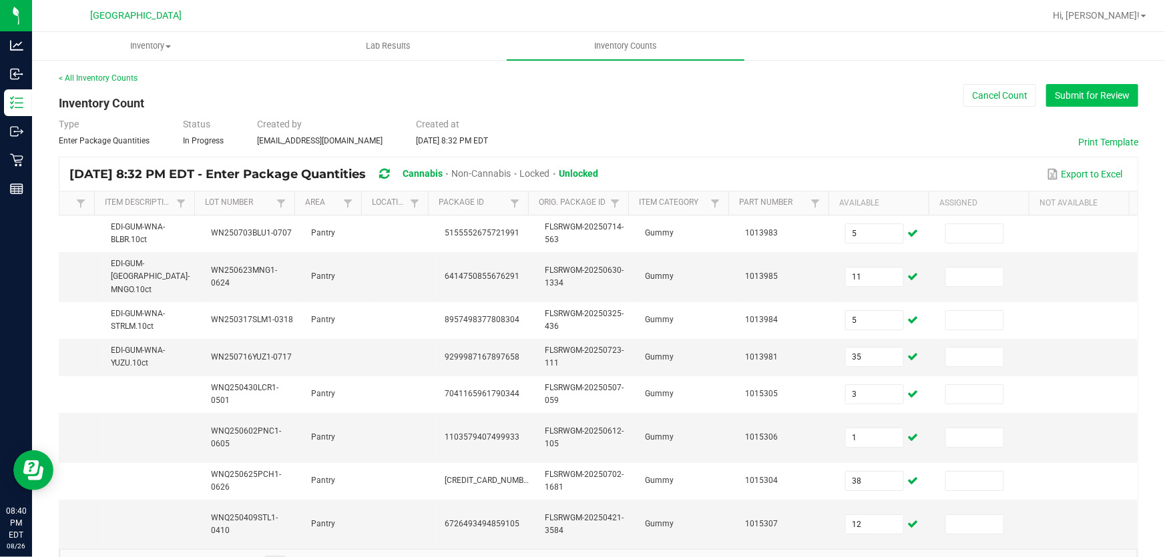
click at [1078, 93] on button "Submit for Review" at bounding box center [1092, 95] width 92 height 23
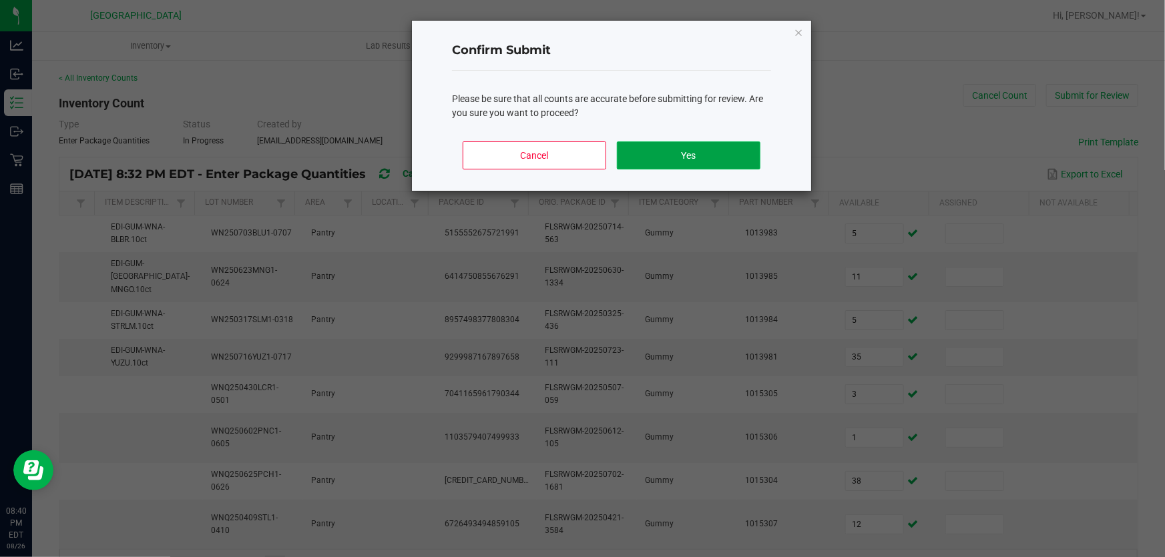
click at [693, 165] on button "Yes" at bounding box center [688, 155] width 143 height 28
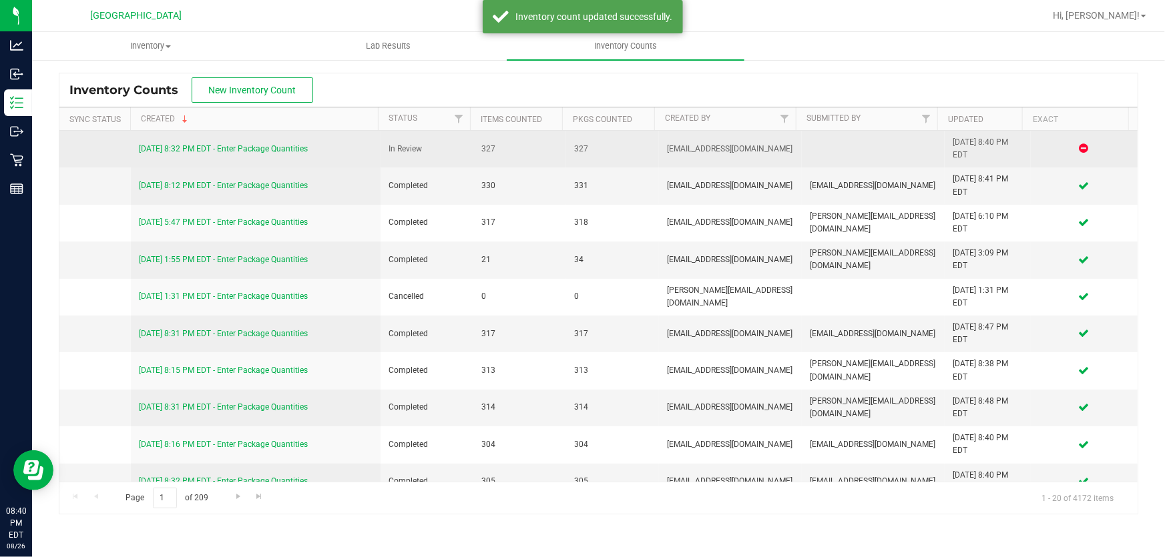
click at [197, 146] on link "[DATE] 8:32 PM EDT - Enter Package Quantities" at bounding box center [223, 148] width 169 height 9
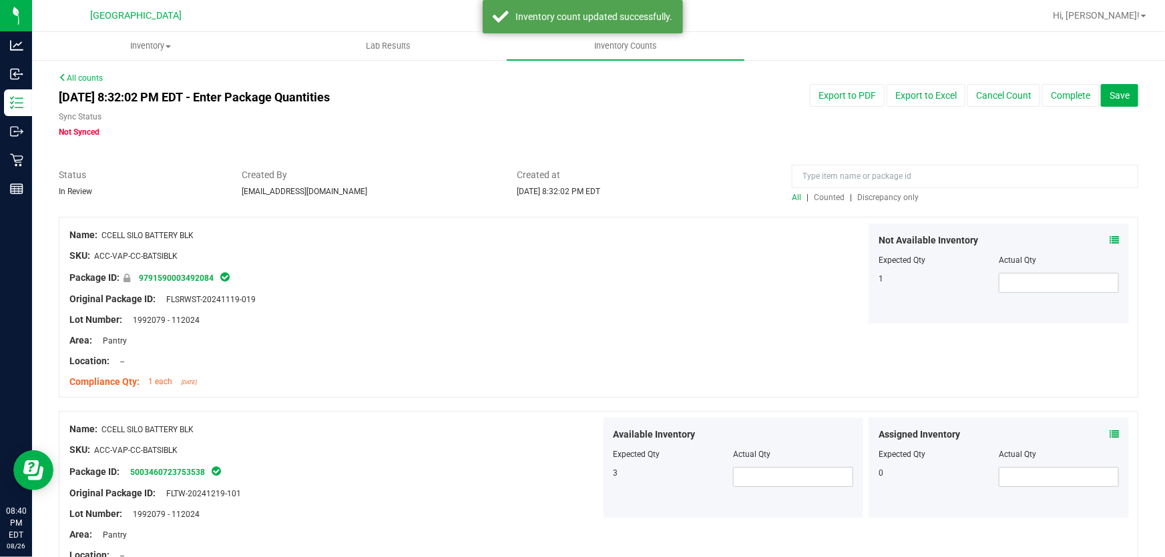
click at [878, 198] on span "Discrepancy only" at bounding box center [887, 197] width 61 height 9
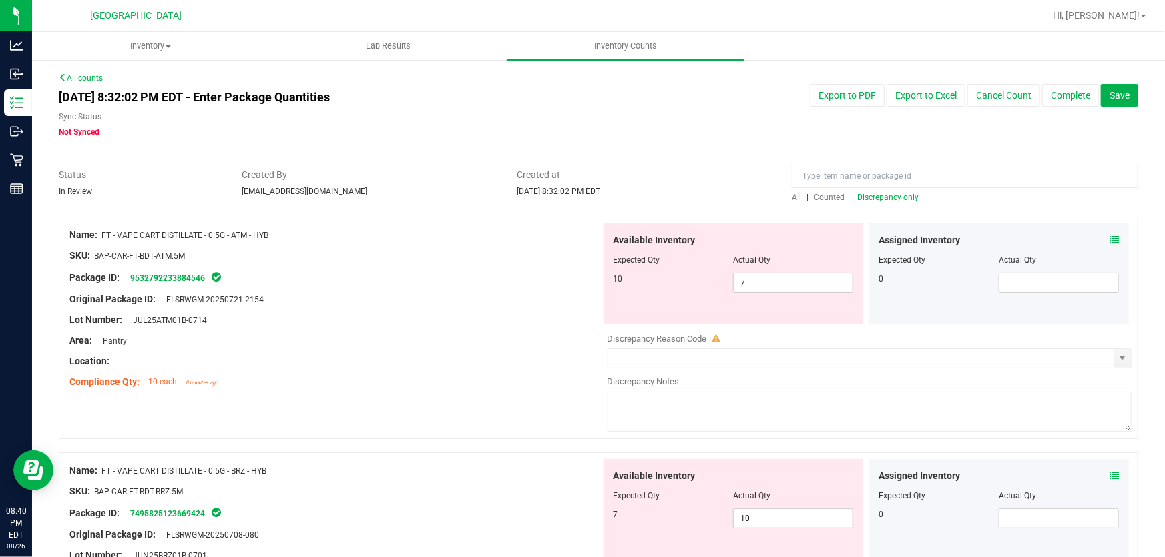
click at [427, 166] on div at bounding box center [598, 161] width 1079 height 13
click at [775, 278] on span "7 7" at bounding box center [793, 283] width 120 height 20
click at [741, 134] on div "[DATE] 8:32:02 PM EDT - Enter Package Quantities Sync Status Not Synced Export …" at bounding box center [598, 111] width 1099 height 54
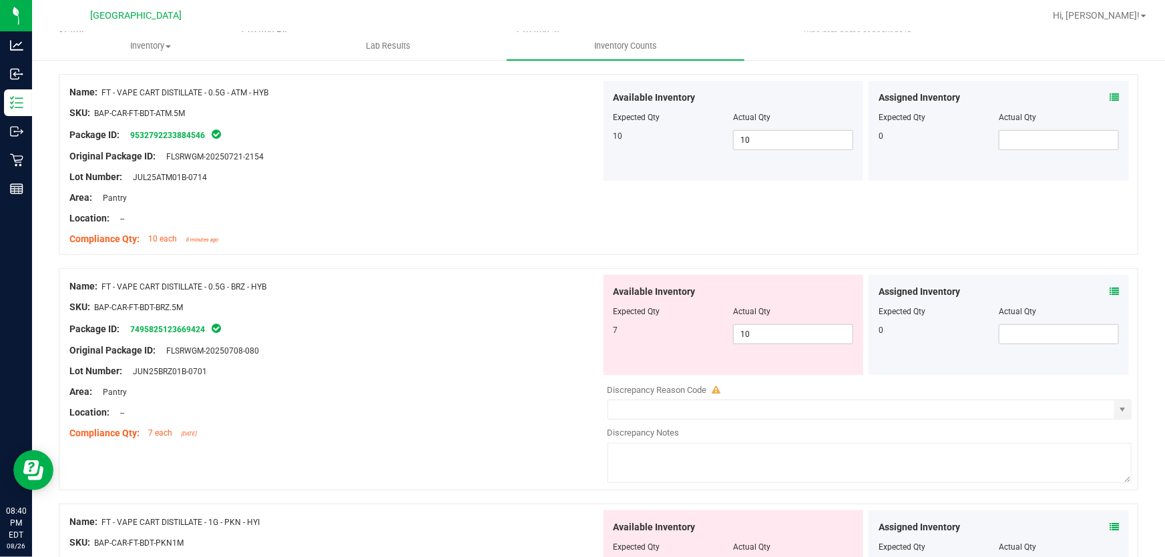
scroll to position [121, 0]
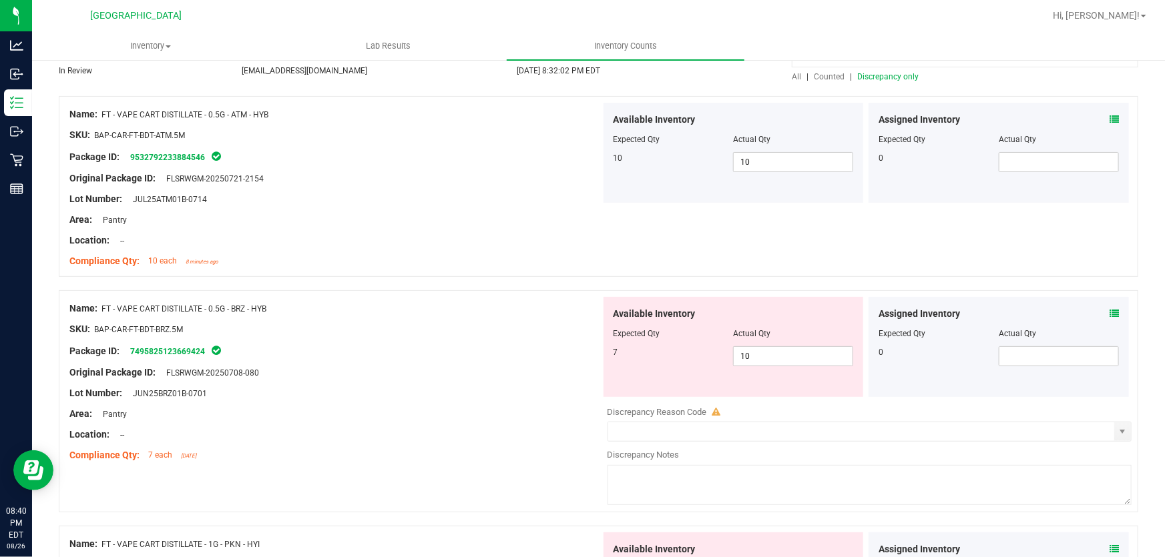
click at [402, 354] on div "Package ID: 7495825123669424" at bounding box center [334, 351] width 531 height 16
click at [778, 354] on span "10 10" at bounding box center [793, 356] width 120 height 20
click at [778, 354] on input "10" at bounding box center [792, 356] width 119 height 19
click at [420, 302] on div "Name: FT - VAPE CART DISTILLATE - 0.5G - BRZ - HYB" at bounding box center [334, 309] width 531 height 14
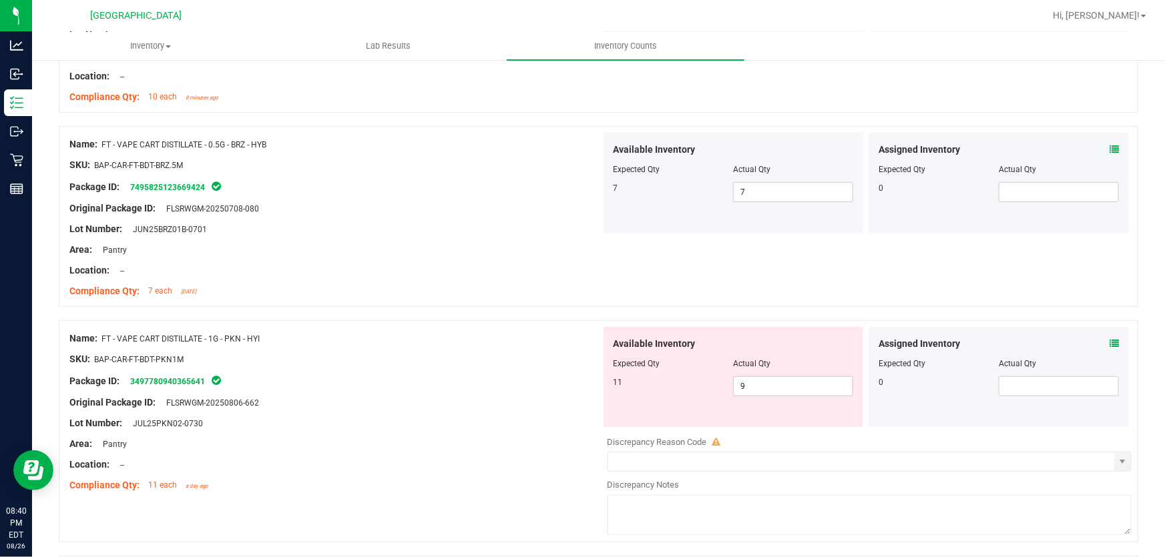
scroll to position [424, 0]
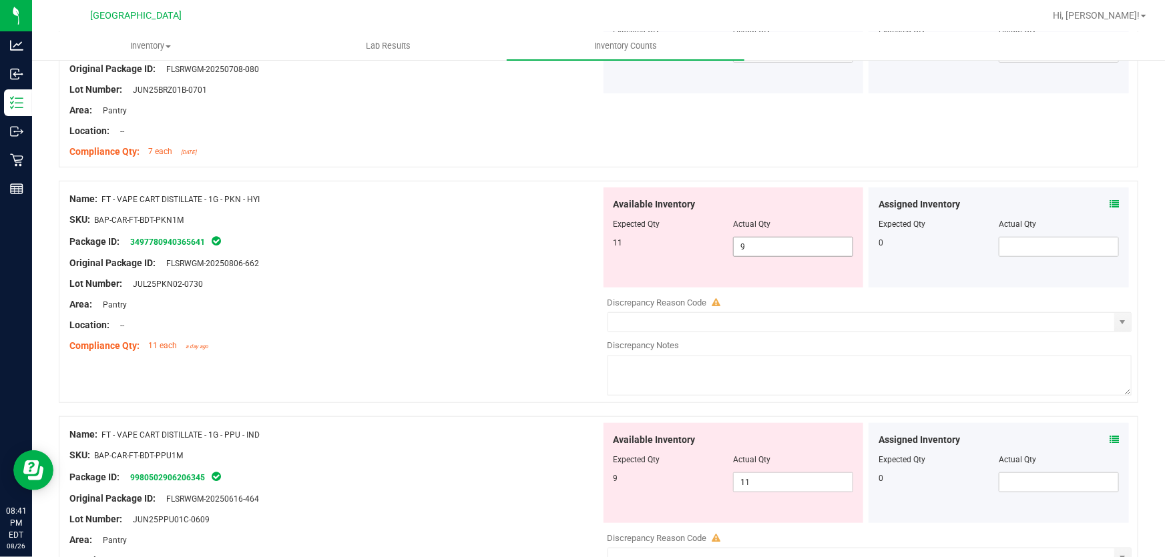
click at [753, 252] on span "9 9" at bounding box center [793, 247] width 120 height 20
click at [0, 0] on input "9" at bounding box center [0, 0] width 0 height 0
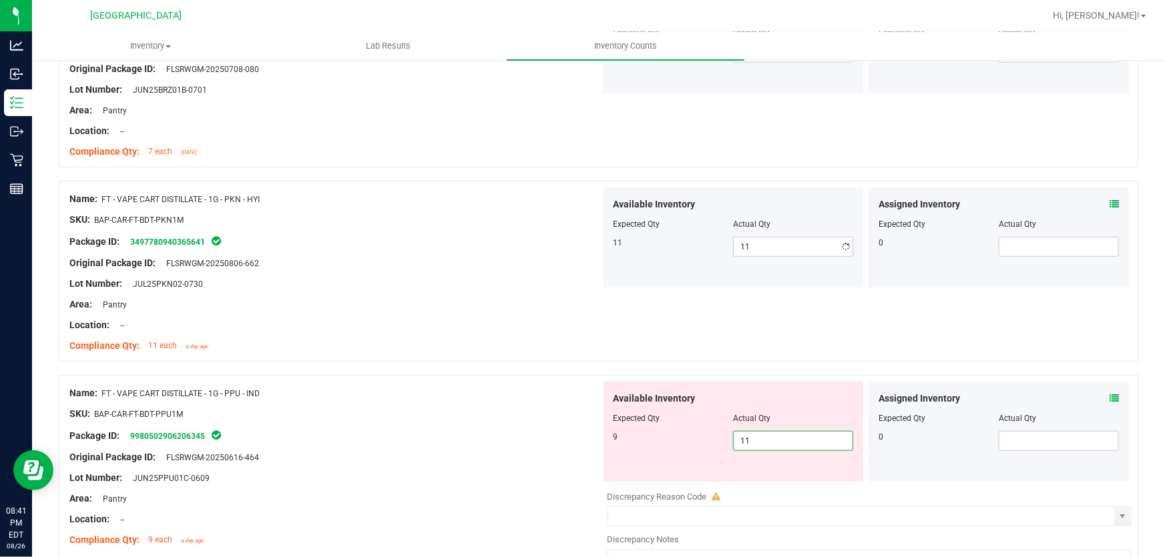
click at [759, 484] on div "Available Inventory Expected Qty Actual Qty 9 11 11" at bounding box center [866, 488] width 531 height 212
click at [758, 434] on input "11" at bounding box center [792, 441] width 119 height 19
click at [508, 371] on div at bounding box center [598, 368] width 1079 height 13
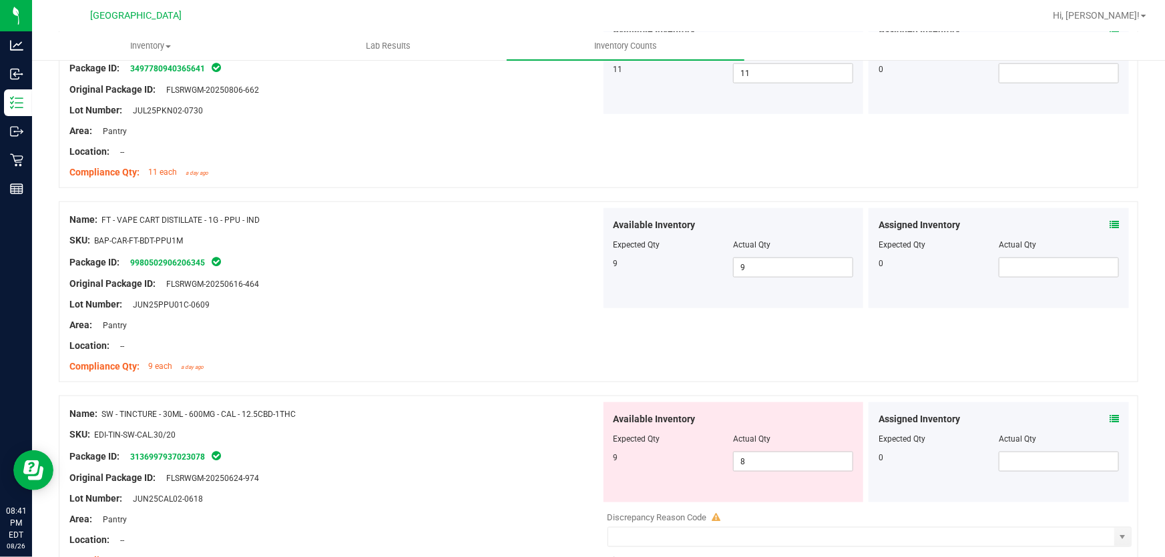
scroll to position [716, 0]
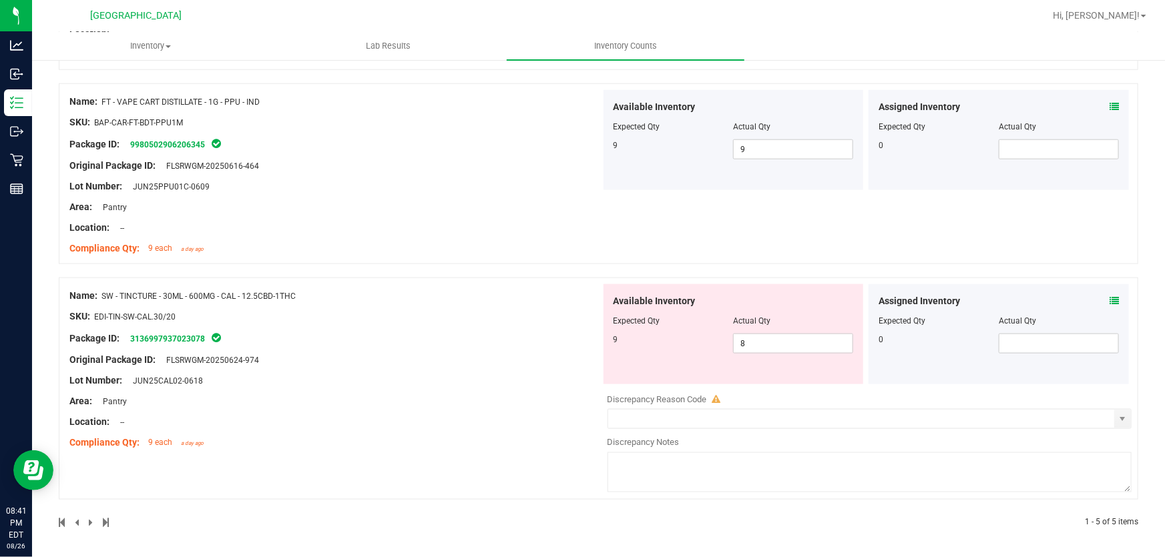
click at [496, 436] on div "Compliance Qty: 9 each a day ago" at bounding box center [334, 443] width 531 height 14
click at [794, 348] on span "8 8" at bounding box center [793, 344] width 120 height 20
click at [0, 0] on input "8" at bounding box center [0, 0] width 0 height 0
click at [794, 346] on input "8" at bounding box center [792, 343] width 119 height 19
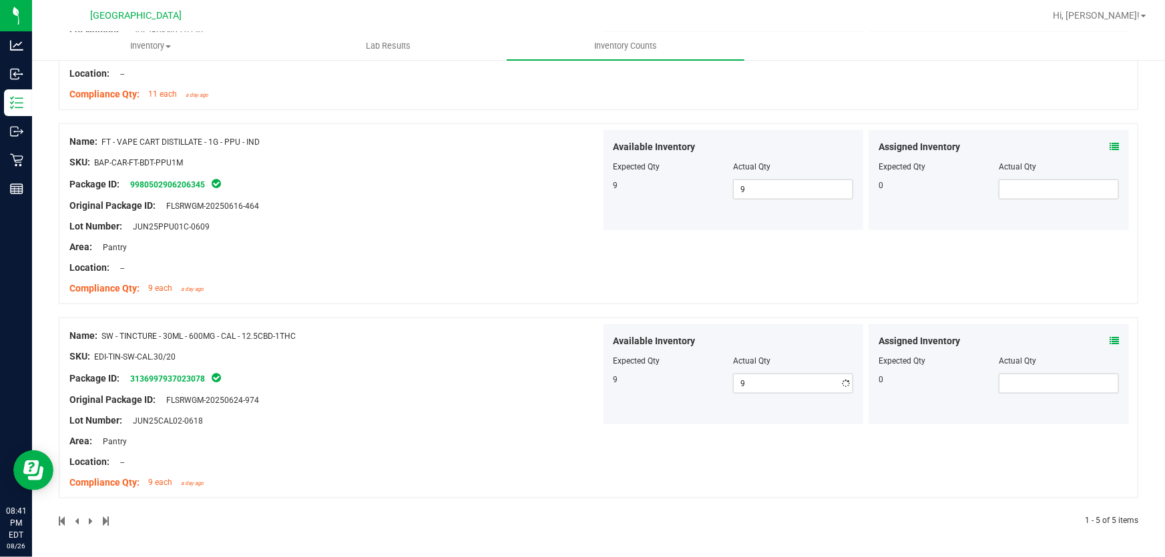
click at [495, 384] on div "Name: SW - TINCTURE - 30ML - 600MG - CAL - 12.5CBD-1THC SKU: EDI-TIN-SW-CAL.30/…" at bounding box center [334, 409] width 531 height 170
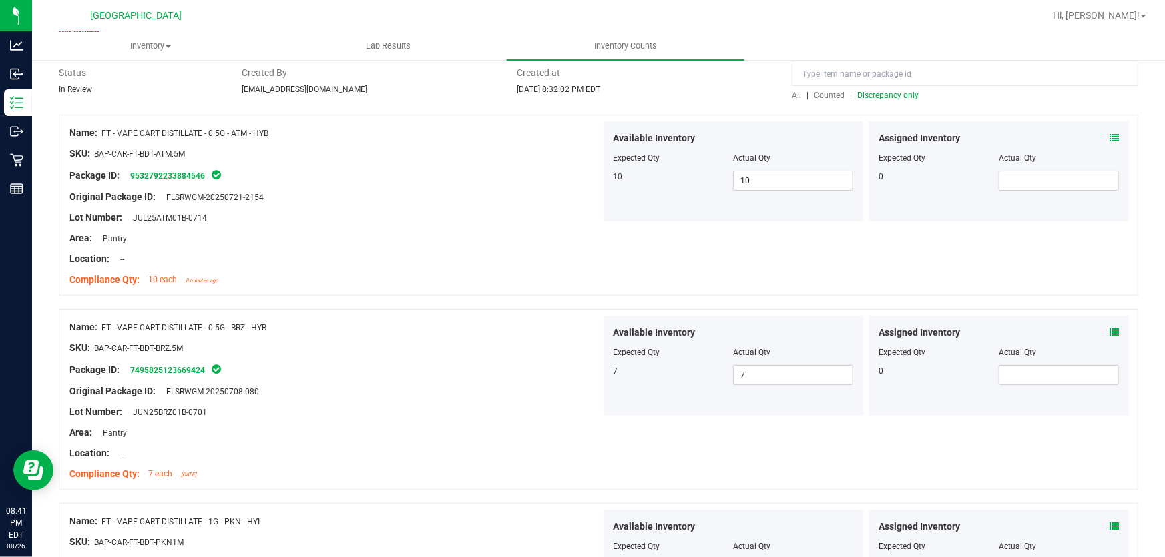
scroll to position [0, 0]
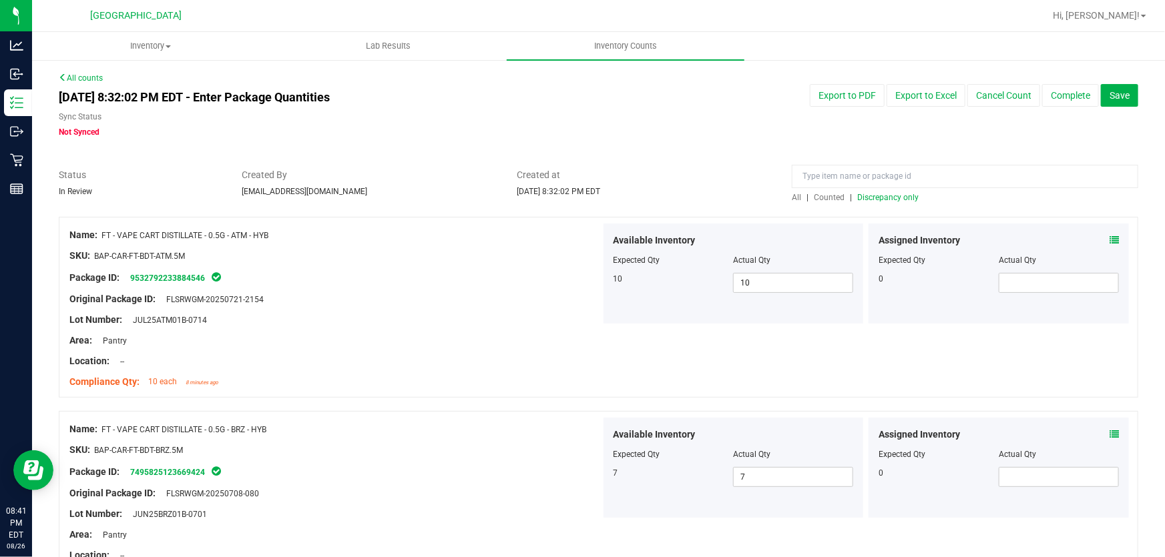
click at [877, 202] on div "All | Counted | Discrepancy only" at bounding box center [965, 198] width 346 height 12
click at [878, 200] on span "Discrepancy only" at bounding box center [887, 197] width 61 height 9
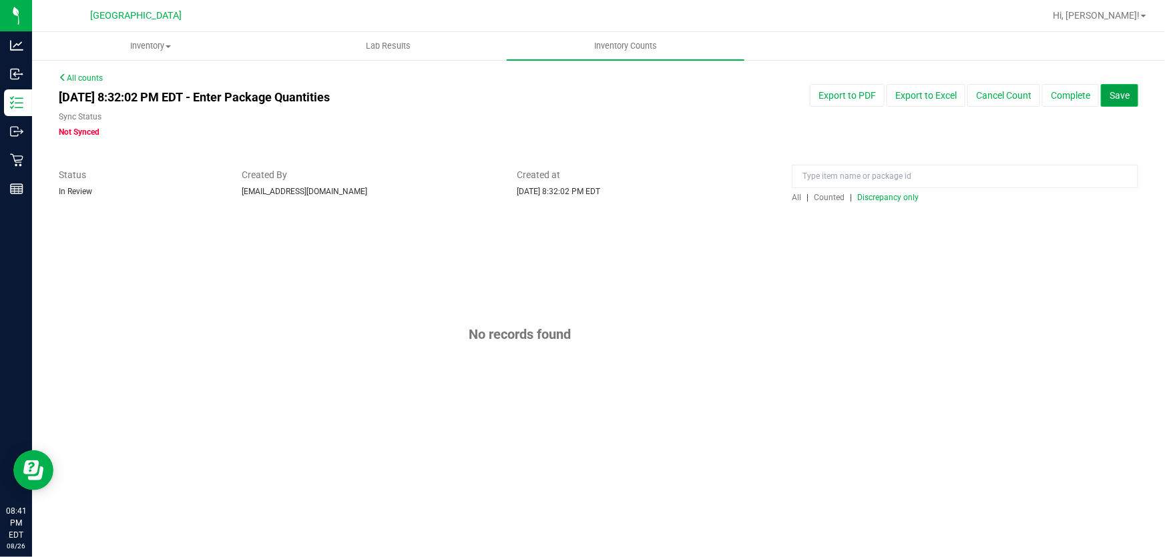
click at [1124, 95] on span "Save" at bounding box center [1119, 95] width 20 height 11
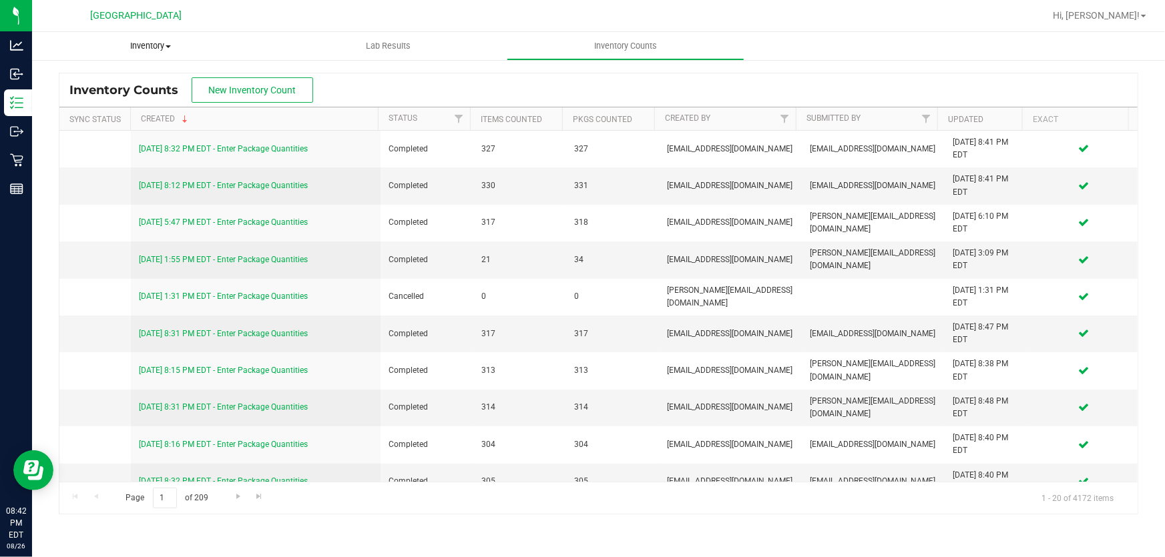
click at [145, 41] on span "Inventory" at bounding box center [151, 46] width 238 height 12
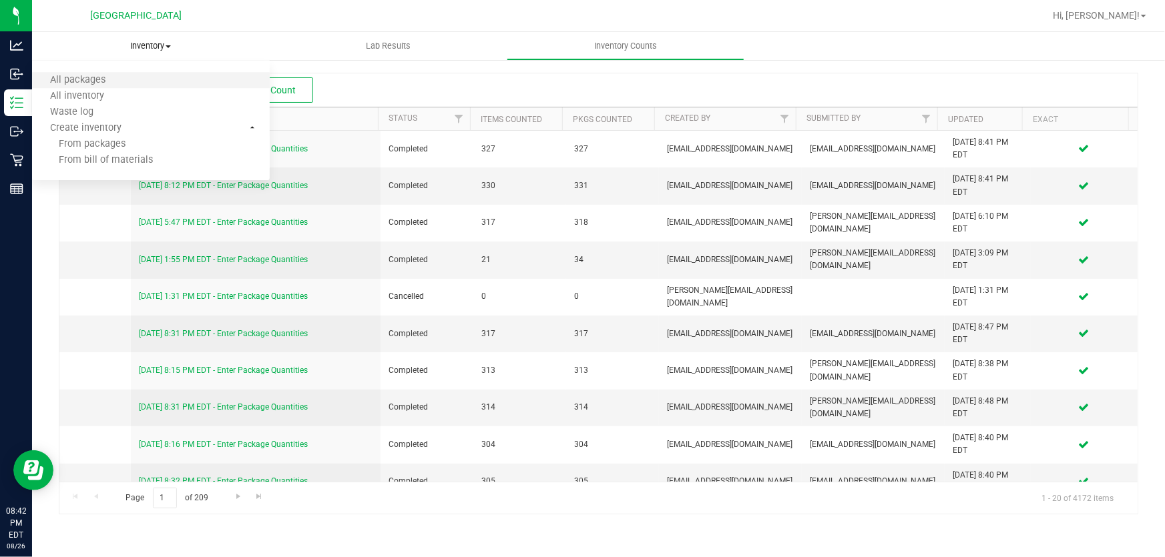
click at [151, 76] on li "All packages" at bounding box center [151, 81] width 238 height 16
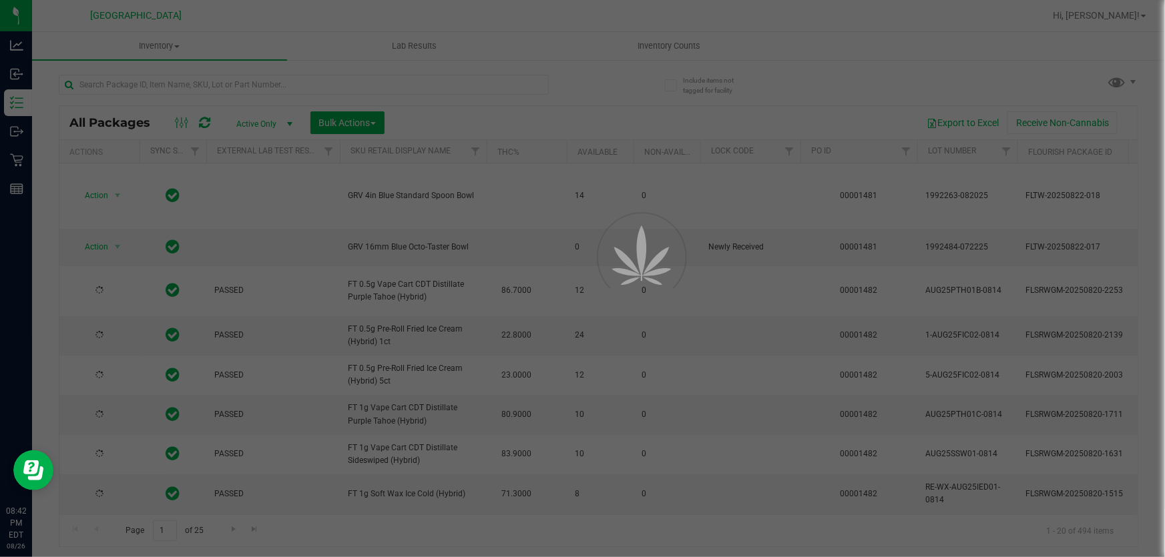
click at [519, 73] on div at bounding box center [582, 278] width 1165 height 557
click at [507, 80] on input "text" at bounding box center [304, 85] width 490 height 20
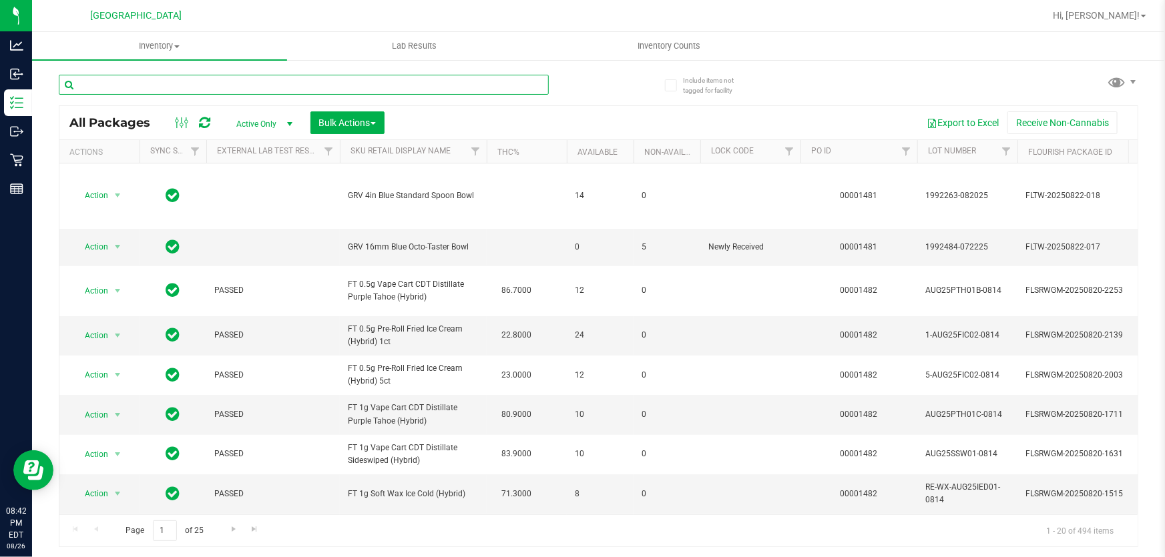
click at [490, 81] on input "text" at bounding box center [304, 85] width 490 height 20
type input "3565339322828927"
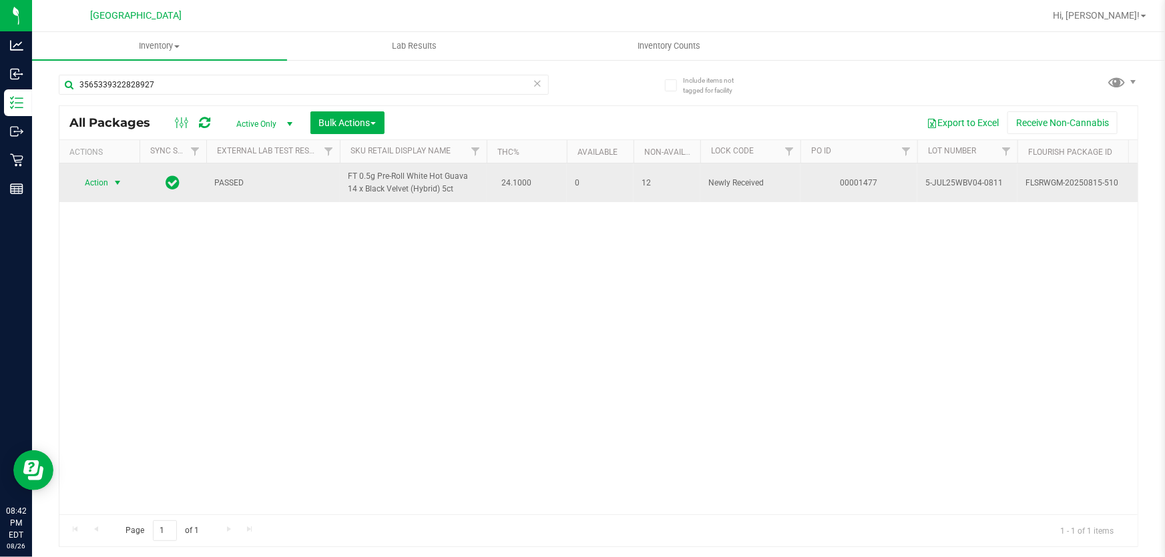
click at [118, 187] on span "select" at bounding box center [117, 183] width 11 height 11
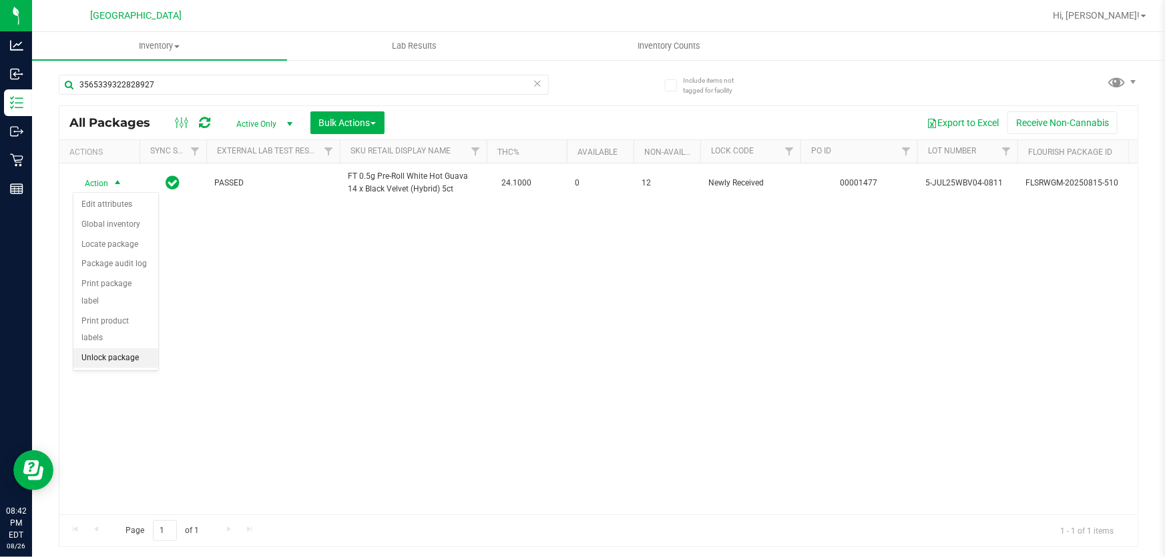
click at [107, 348] on li "Unlock package" at bounding box center [115, 358] width 85 height 20
click at [1123, 9] on link "Hi, [PERSON_NAME]!" at bounding box center [1099, 16] width 104 height 14
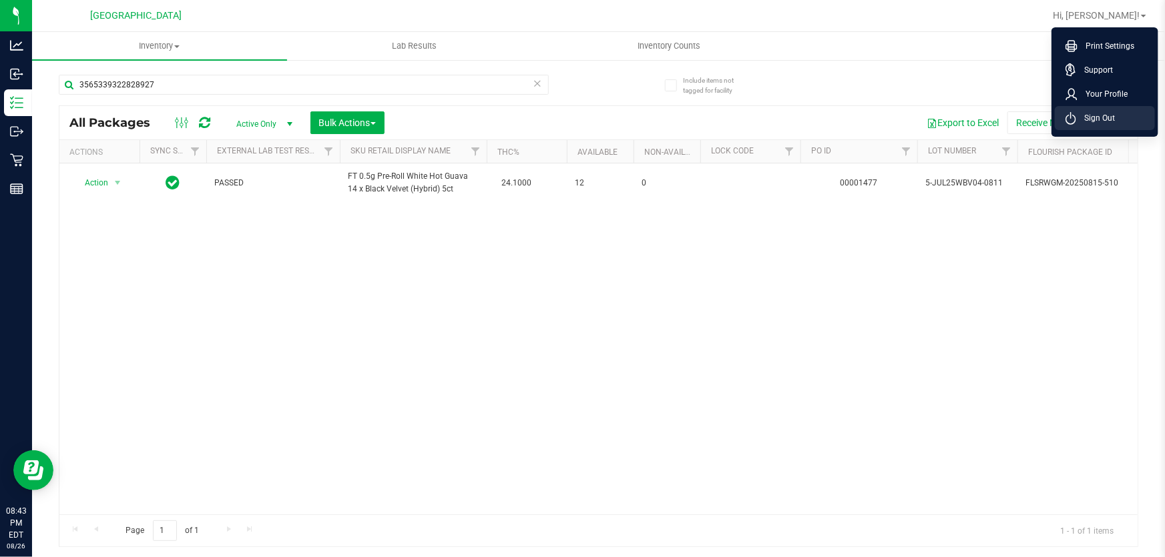
click at [1112, 117] on span "Sign Out" at bounding box center [1095, 117] width 39 height 13
